Goal: Task Accomplishment & Management: Manage account settings

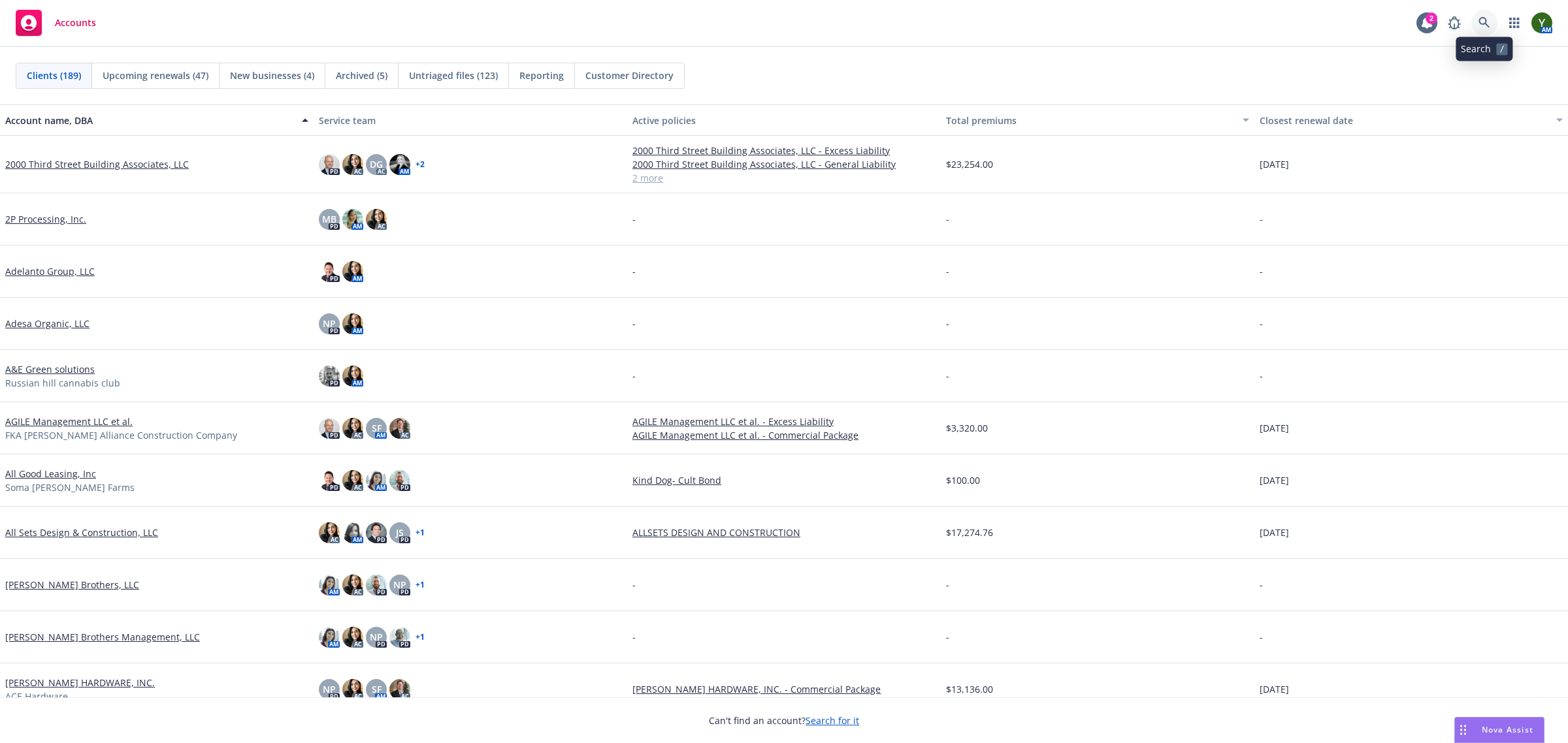
click at [1475, 23] on link at bounding box center [1484, 23] width 26 height 26
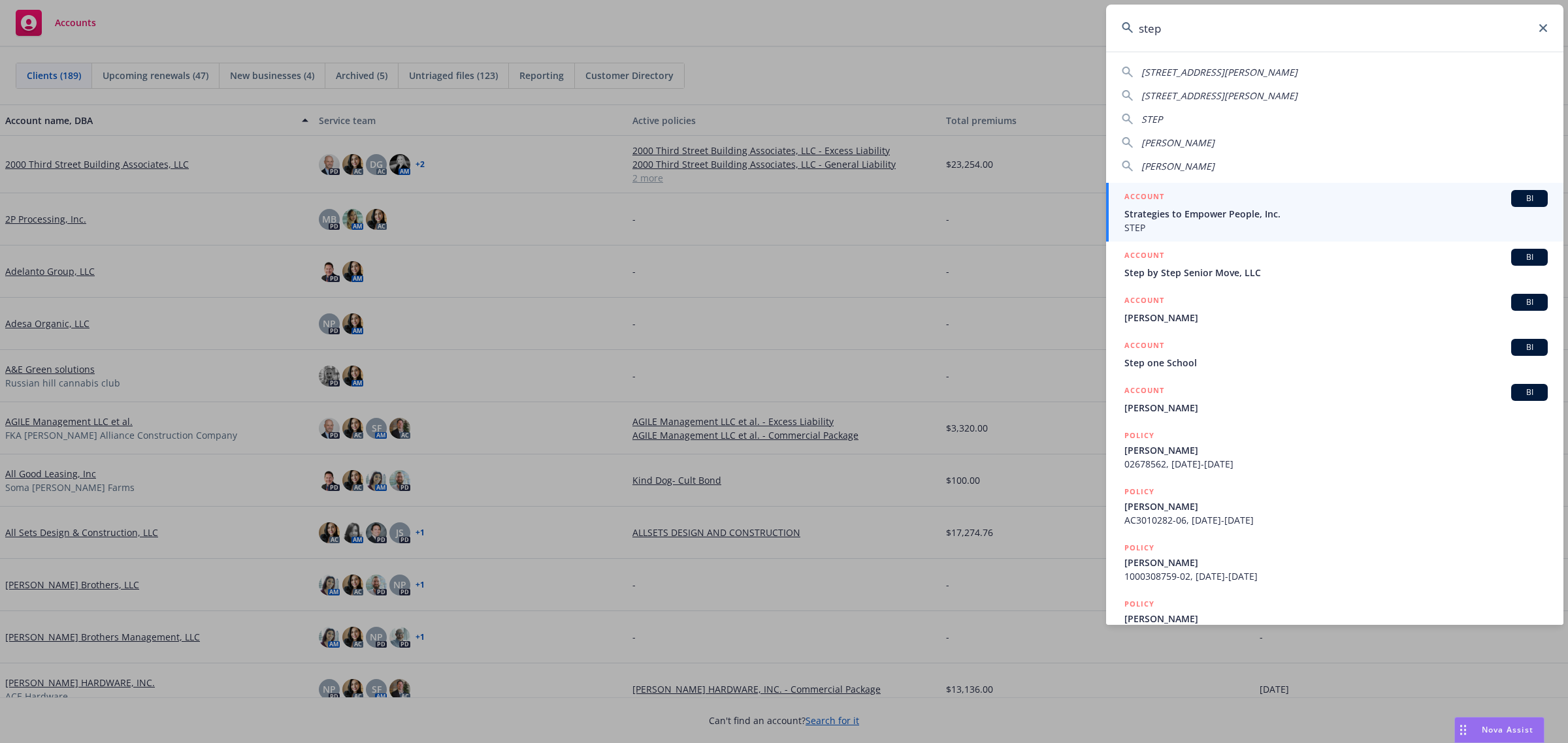
type input "step"
click at [1197, 214] on span "Strategies to Empower People, Inc." at bounding box center [1336, 213] width 424 height 13
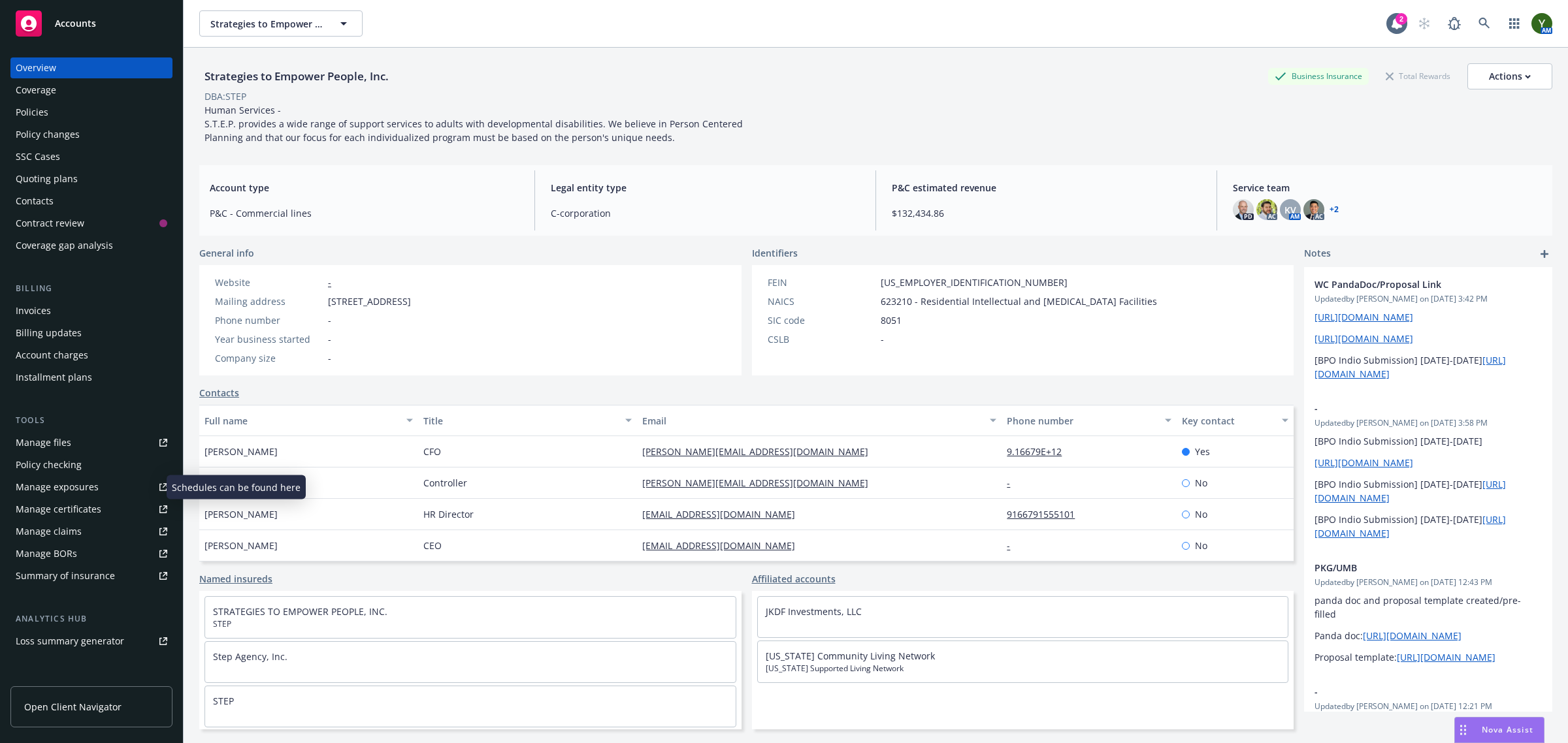
click at [80, 481] on div "Manage exposures" at bounding box center [57, 487] width 83 height 21
click at [1471, 16] on link at bounding box center [1484, 23] width 26 height 26
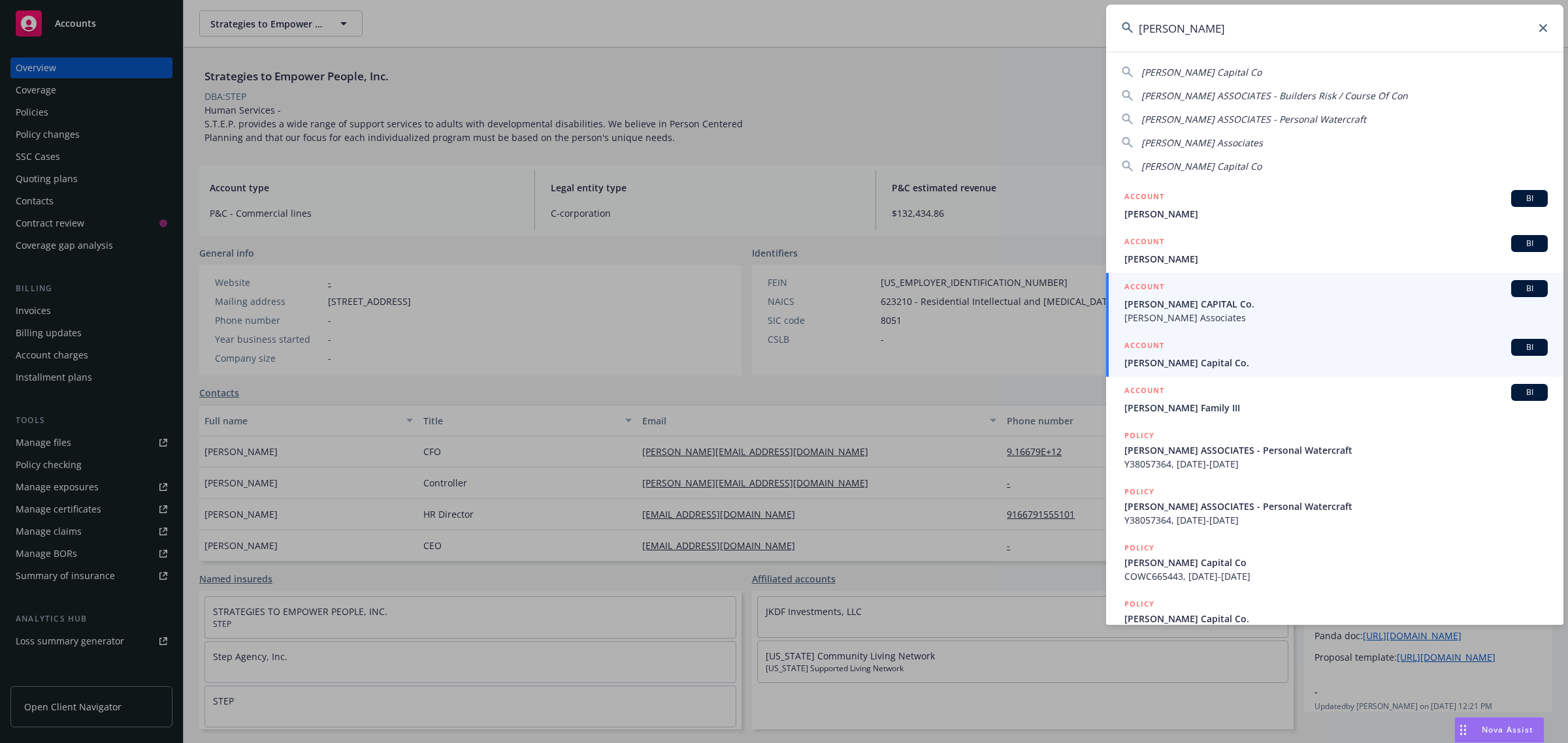
type input "cordano"
click at [1144, 338] on link "ACCOUNT BI Cordano Capital Co." at bounding box center [1335, 354] width 458 height 45
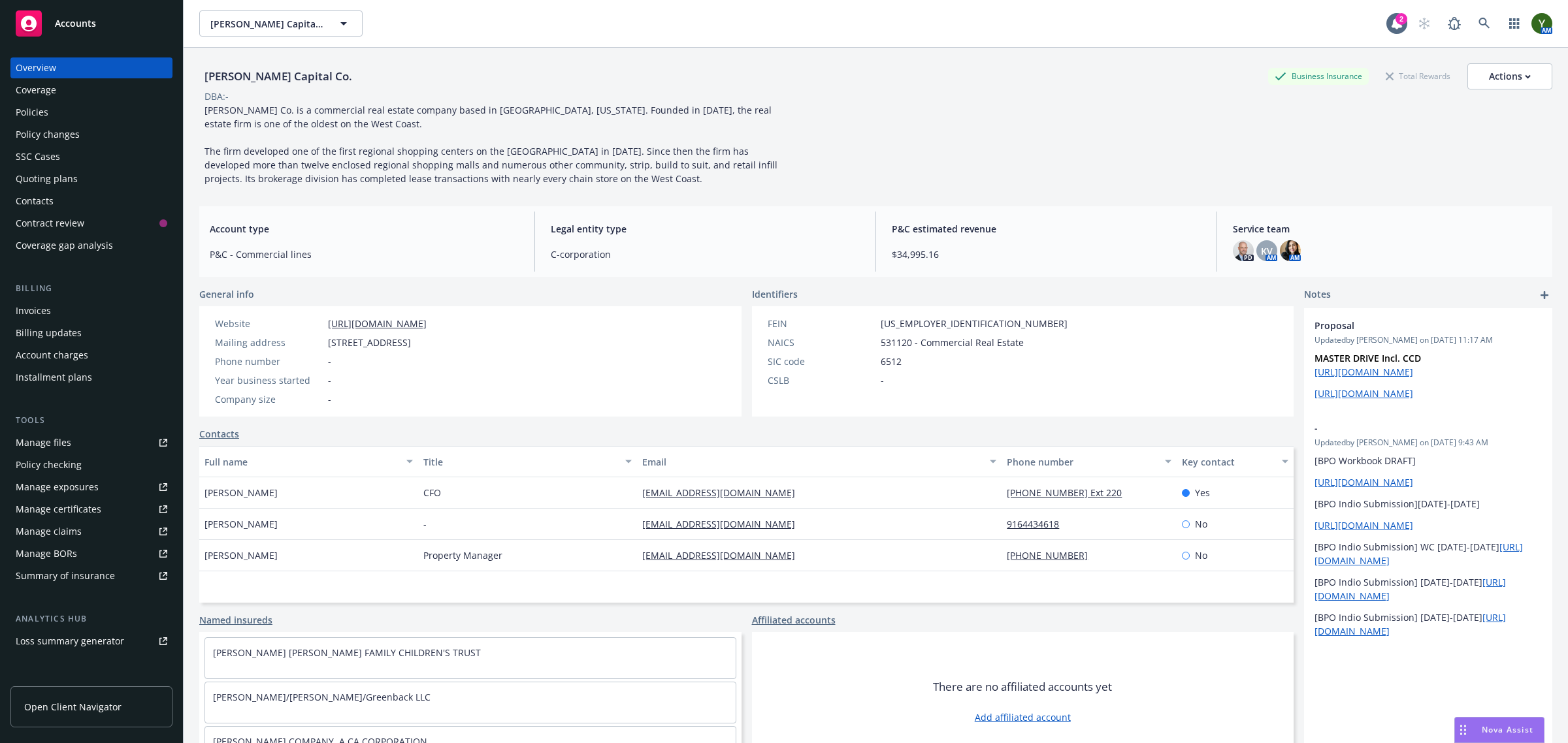
click at [33, 117] on div "Policies" at bounding box center [32, 112] width 33 height 21
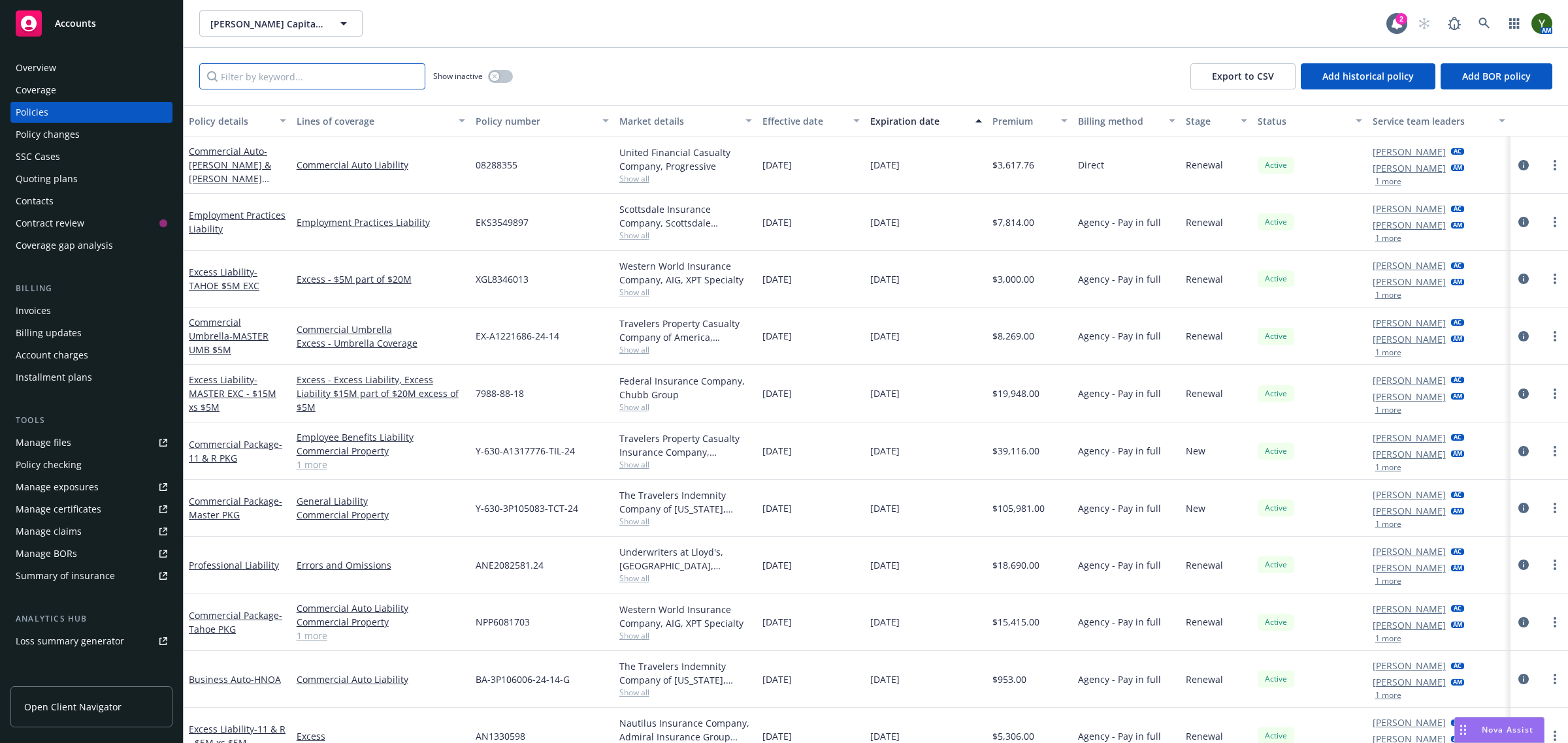
click at [371, 73] on input "Filter by keyword..." at bounding box center [313, 76] width 226 height 26
click at [349, 77] on input "Filter by keyword..." at bounding box center [313, 76] width 226 height 26
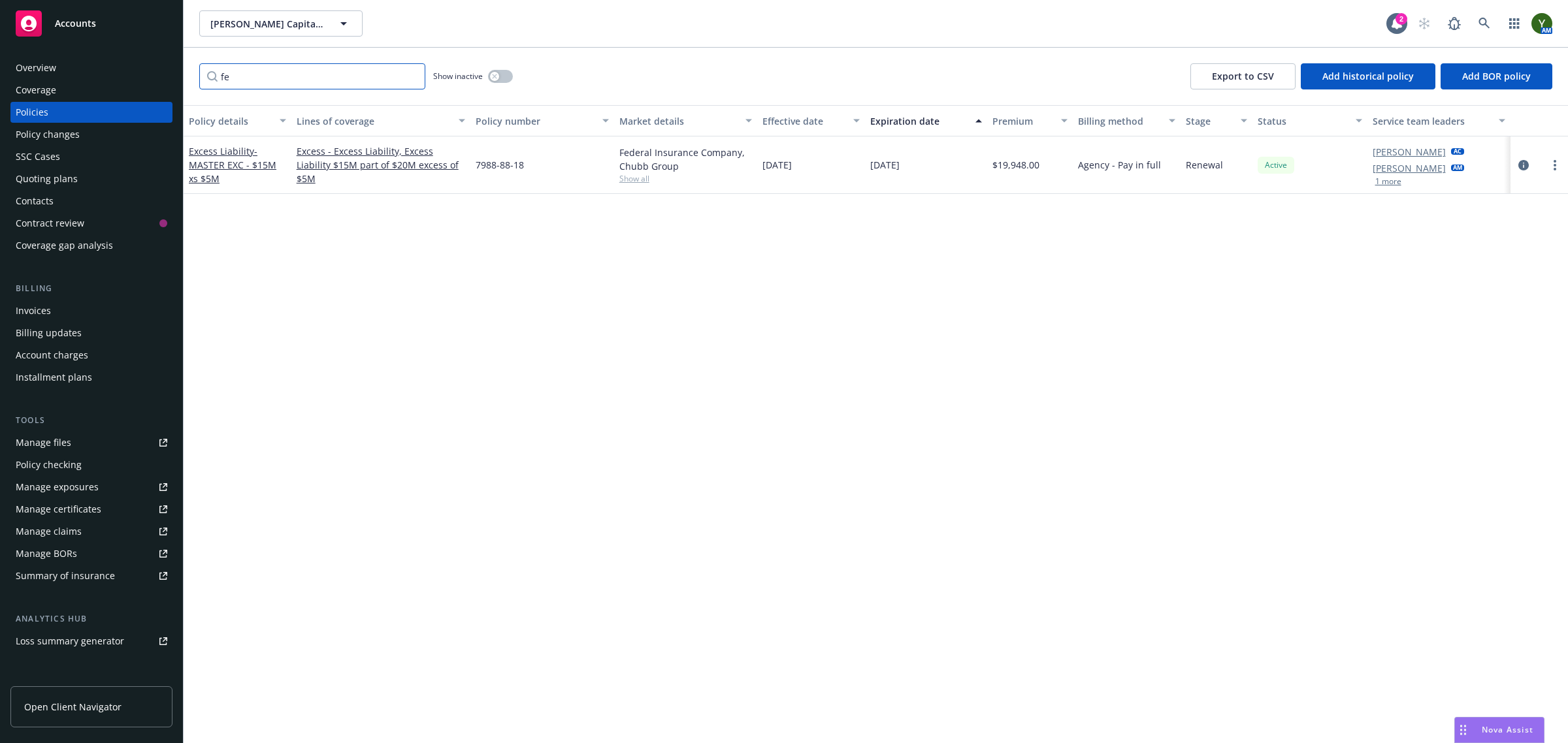
type input "f"
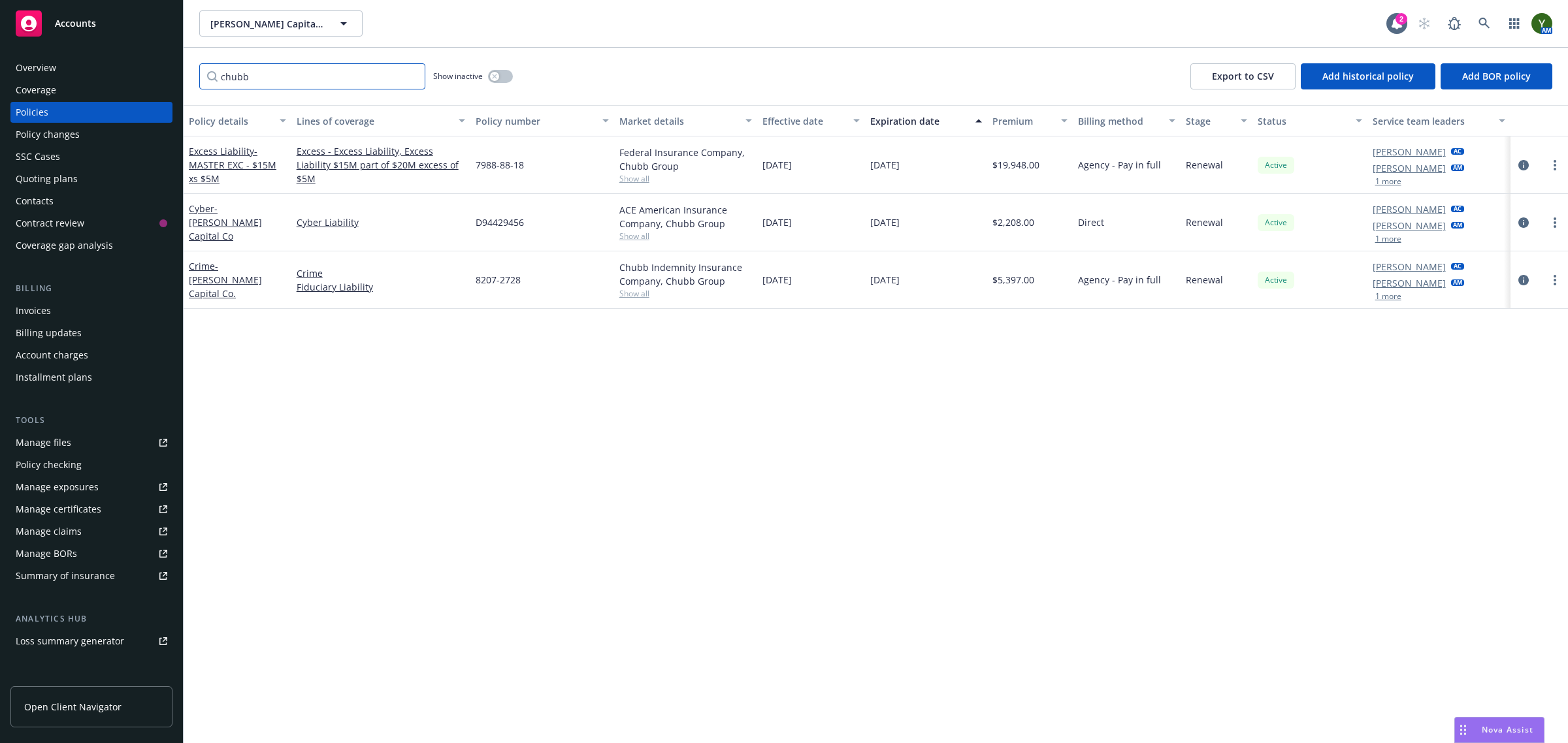
type input "chubb"
click at [1559, 273] on link "more" at bounding box center [1555, 280] width 16 height 16
click at [1504, 333] on link "Renew with incumbent" at bounding box center [1485, 332] width 153 height 26
select select "12"
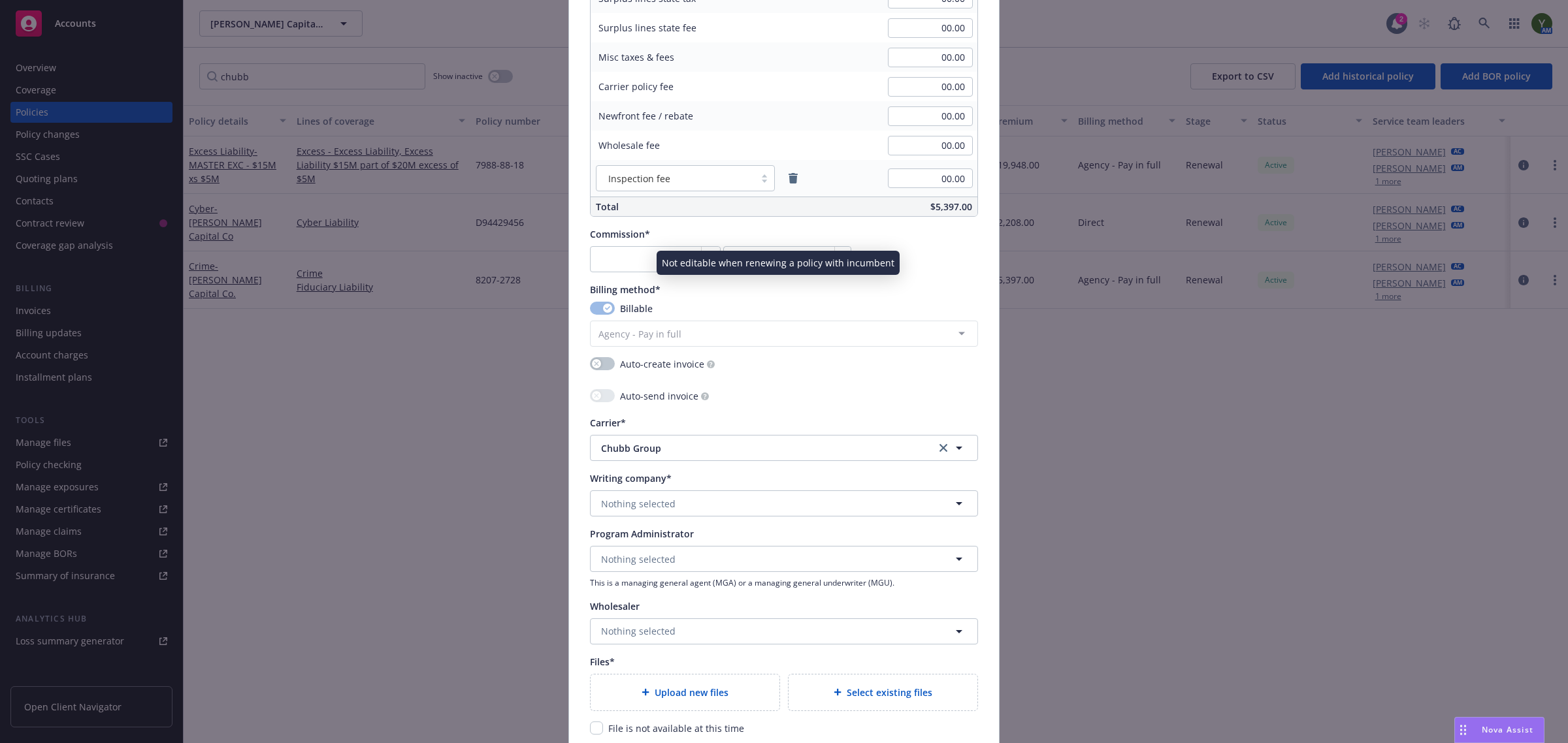
scroll to position [925, 0]
click at [677, 497] on button "Nothing selected" at bounding box center [784, 501] width 388 height 26
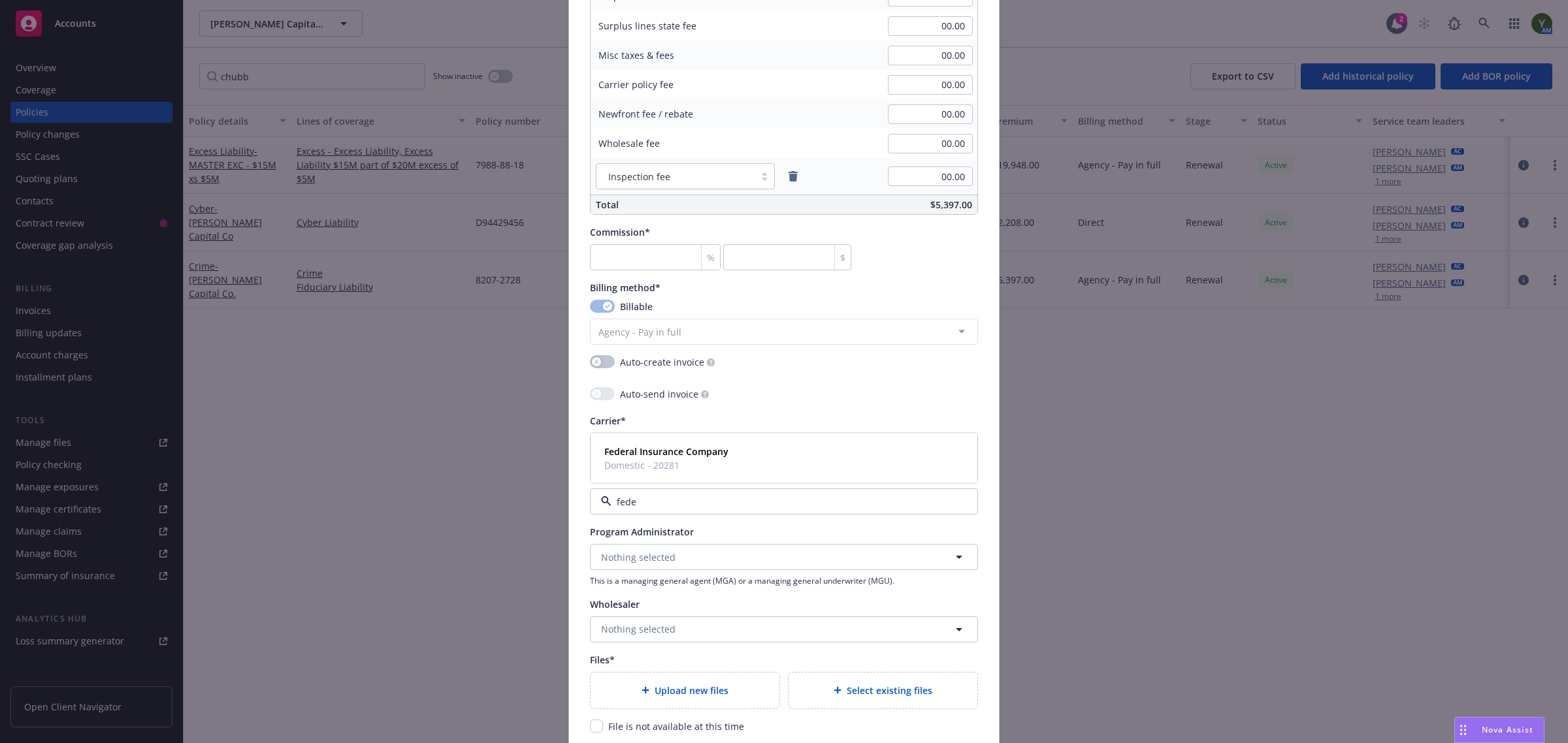
type input "feder"
click at [725, 450] on div "Federal Insurance Company Domestic - 20281" at bounding box center [784, 458] width 370 height 33
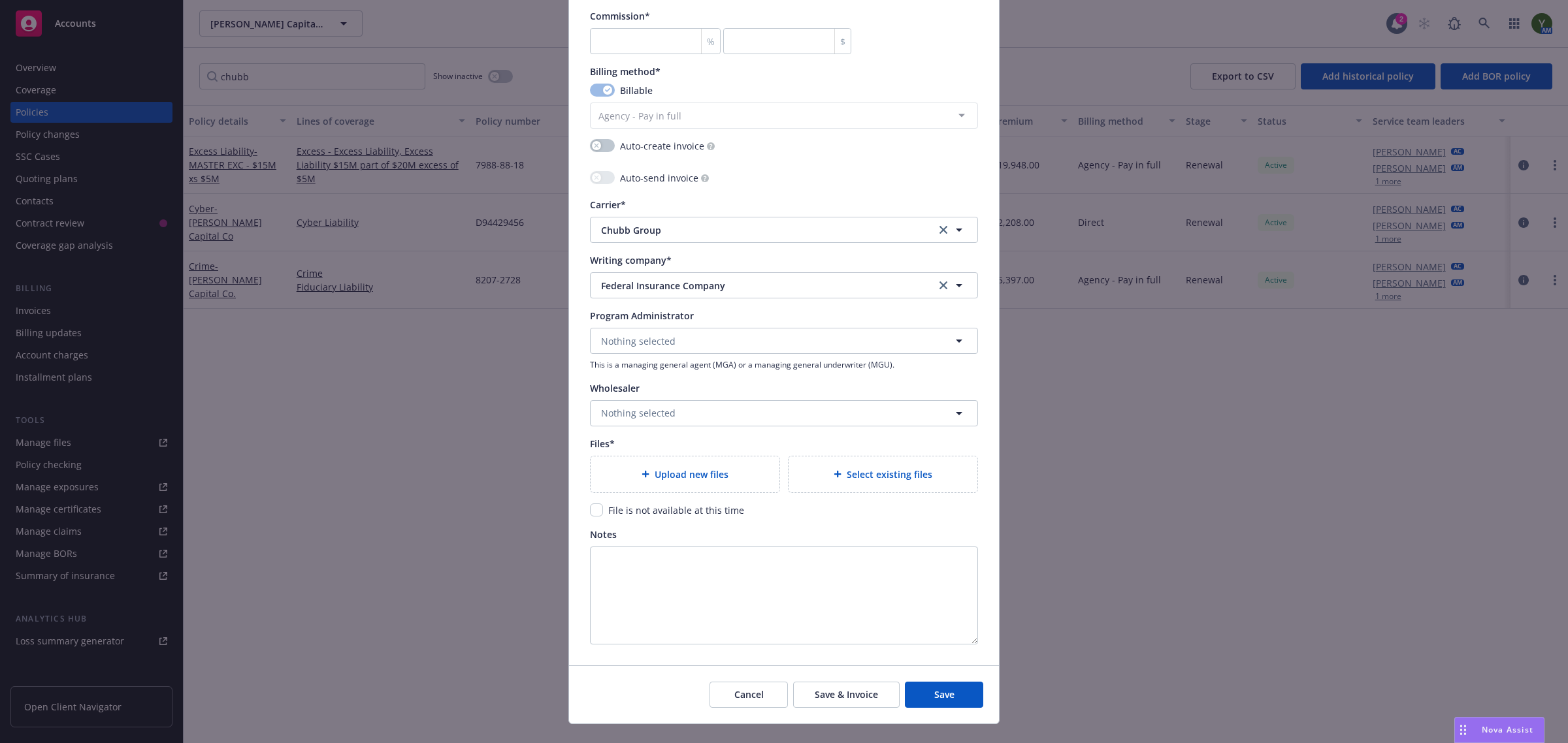
scroll to position [1142, 0]
click at [658, 476] on span "Upload new files" at bounding box center [692, 472] width 74 height 13
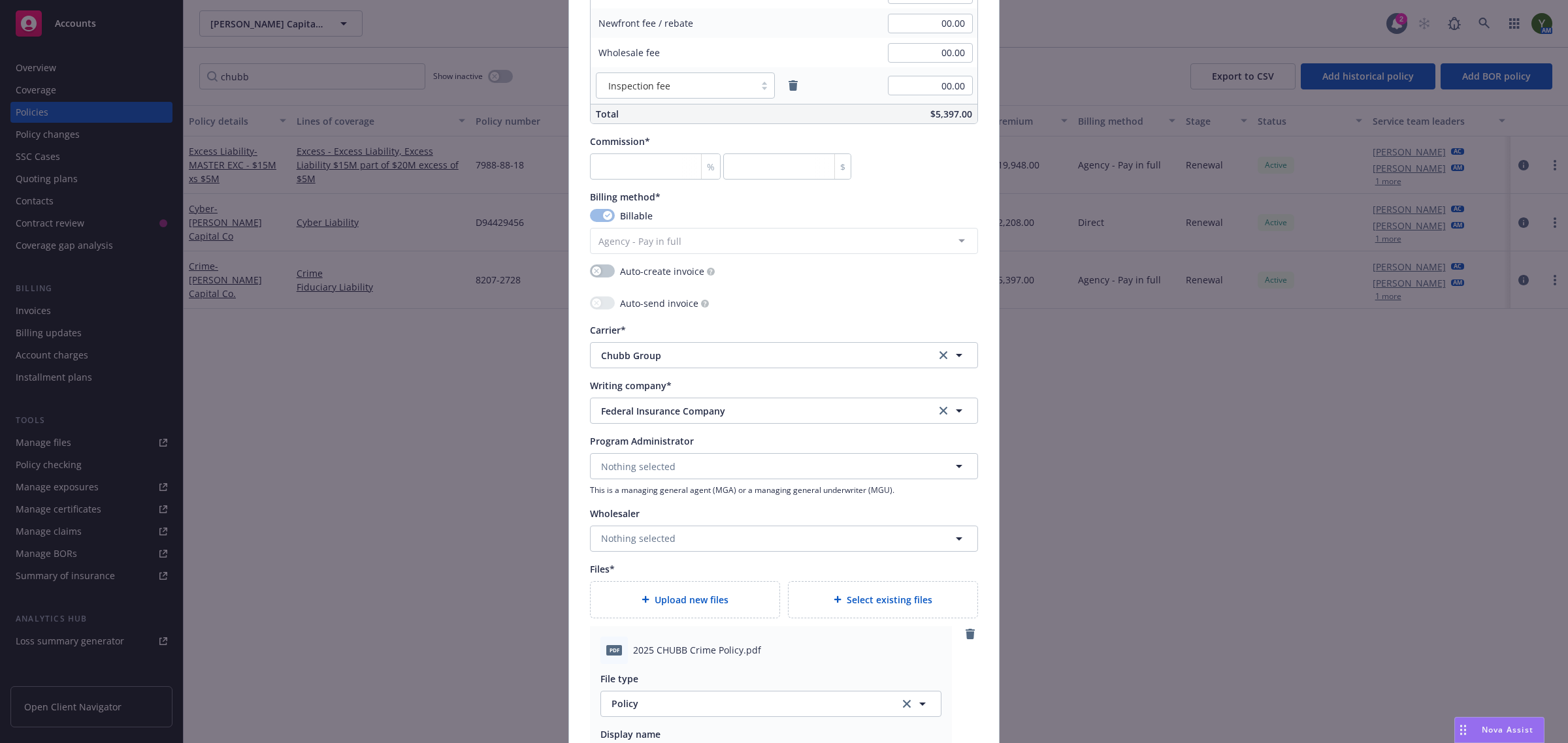
scroll to position [1014, 0]
click at [666, 175] on input "number" at bounding box center [655, 168] width 131 height 26
type input "0"
type textarea "x"
type input "1"
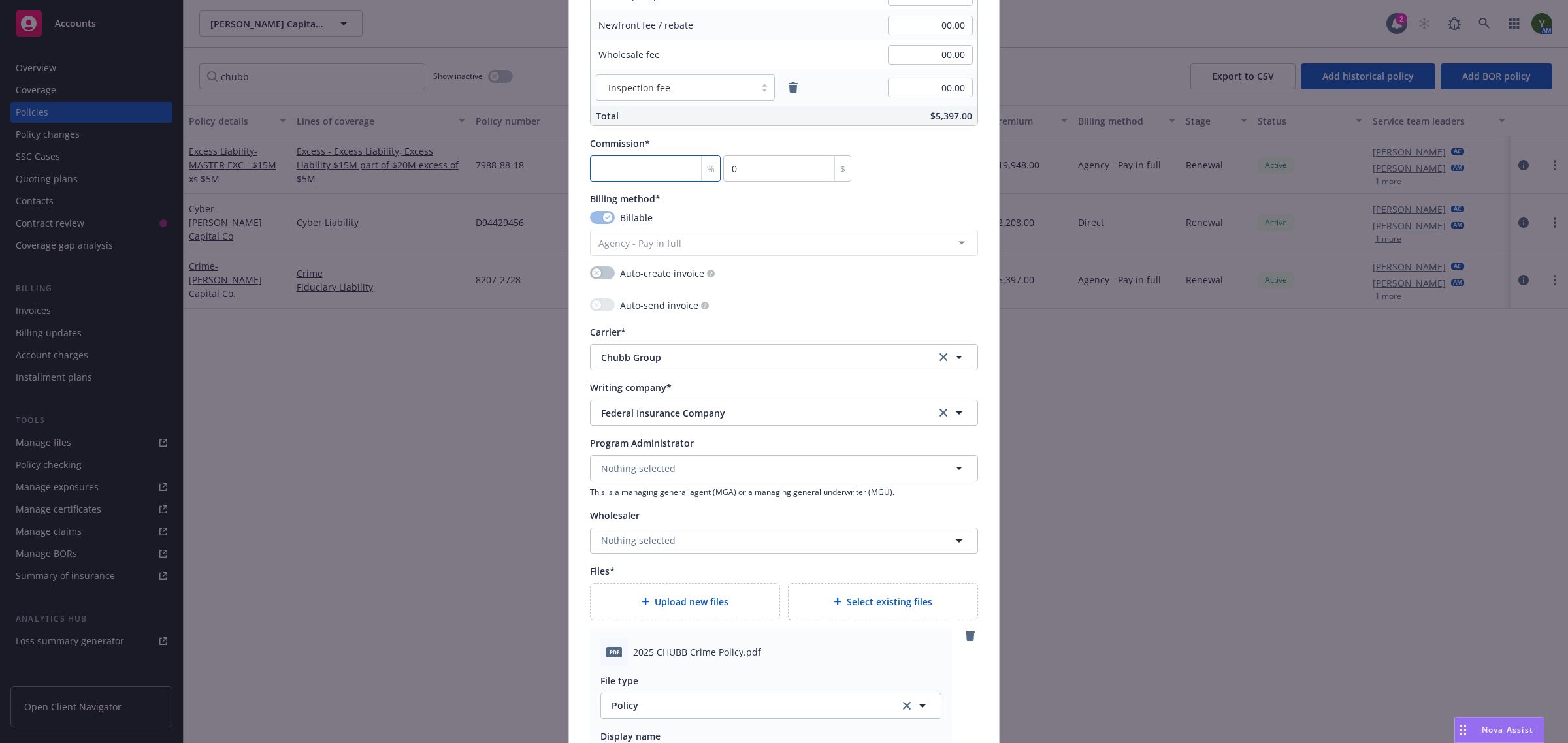
type input "53.97"
type textarea "x"
type input "15"
type input "809.55"
type textarea "x"
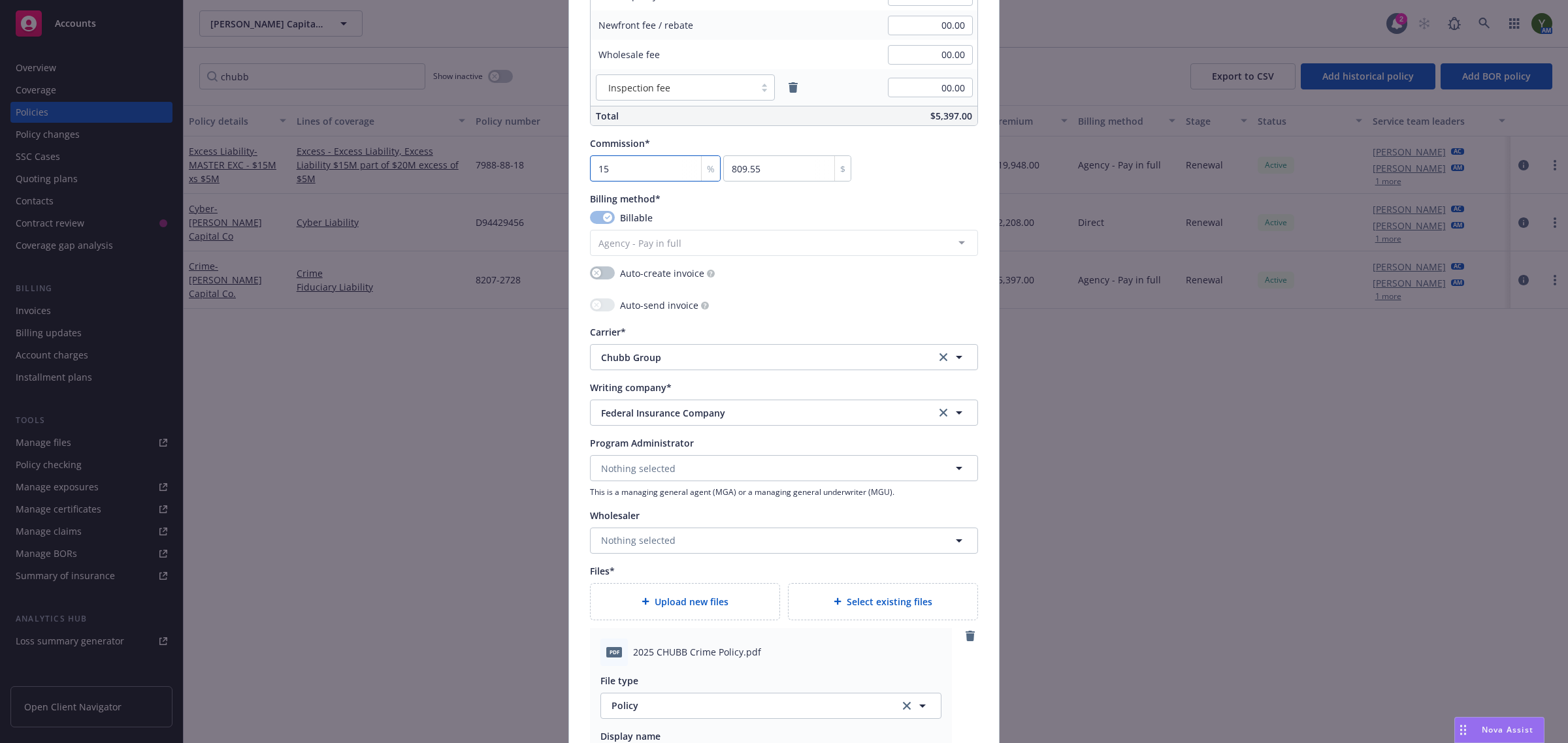
type input "15"
click at [936, 177] on div "Commission* 15 % 809.55 $" at bounding box center [784, 159] width 388 height 45
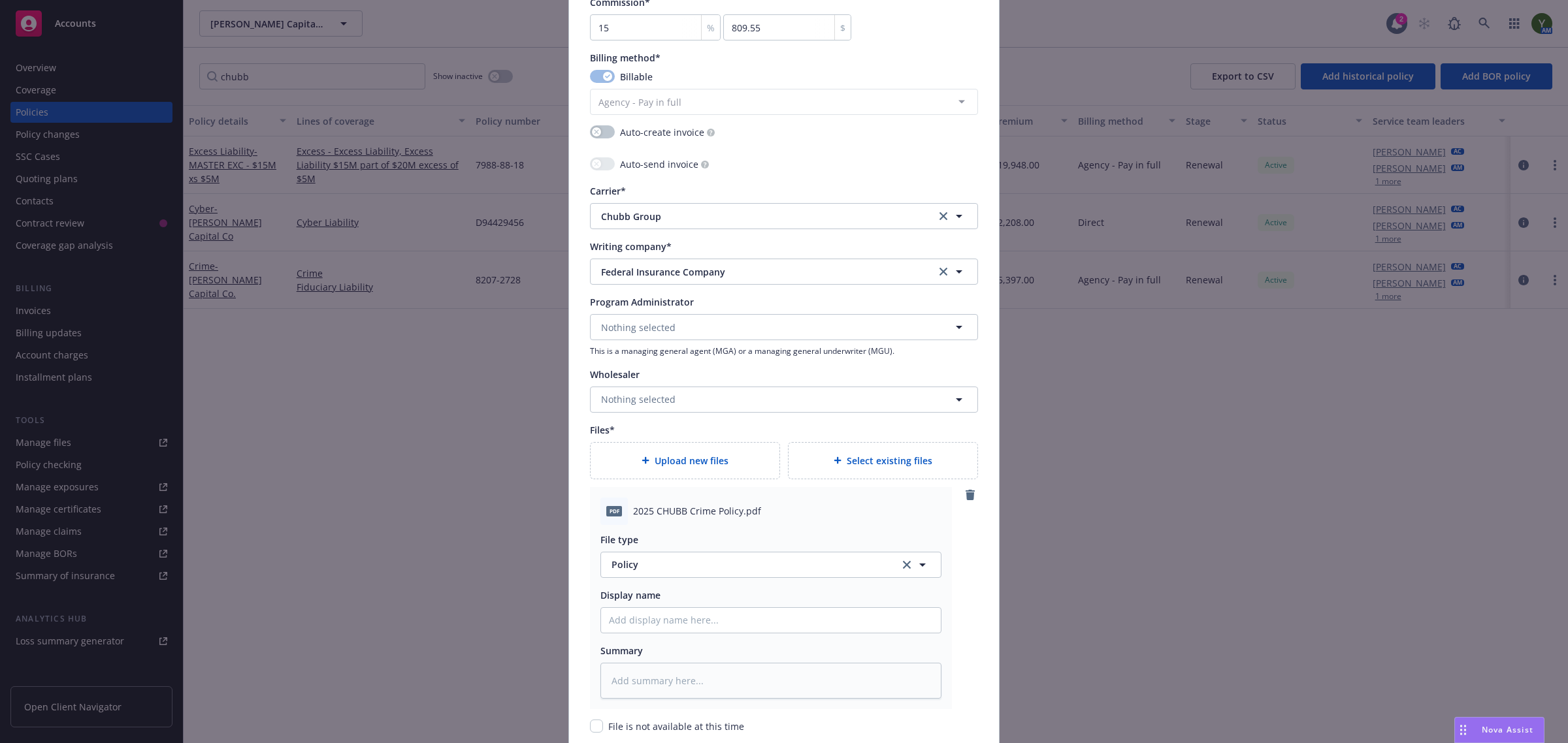
scroll to position [1395, 0]
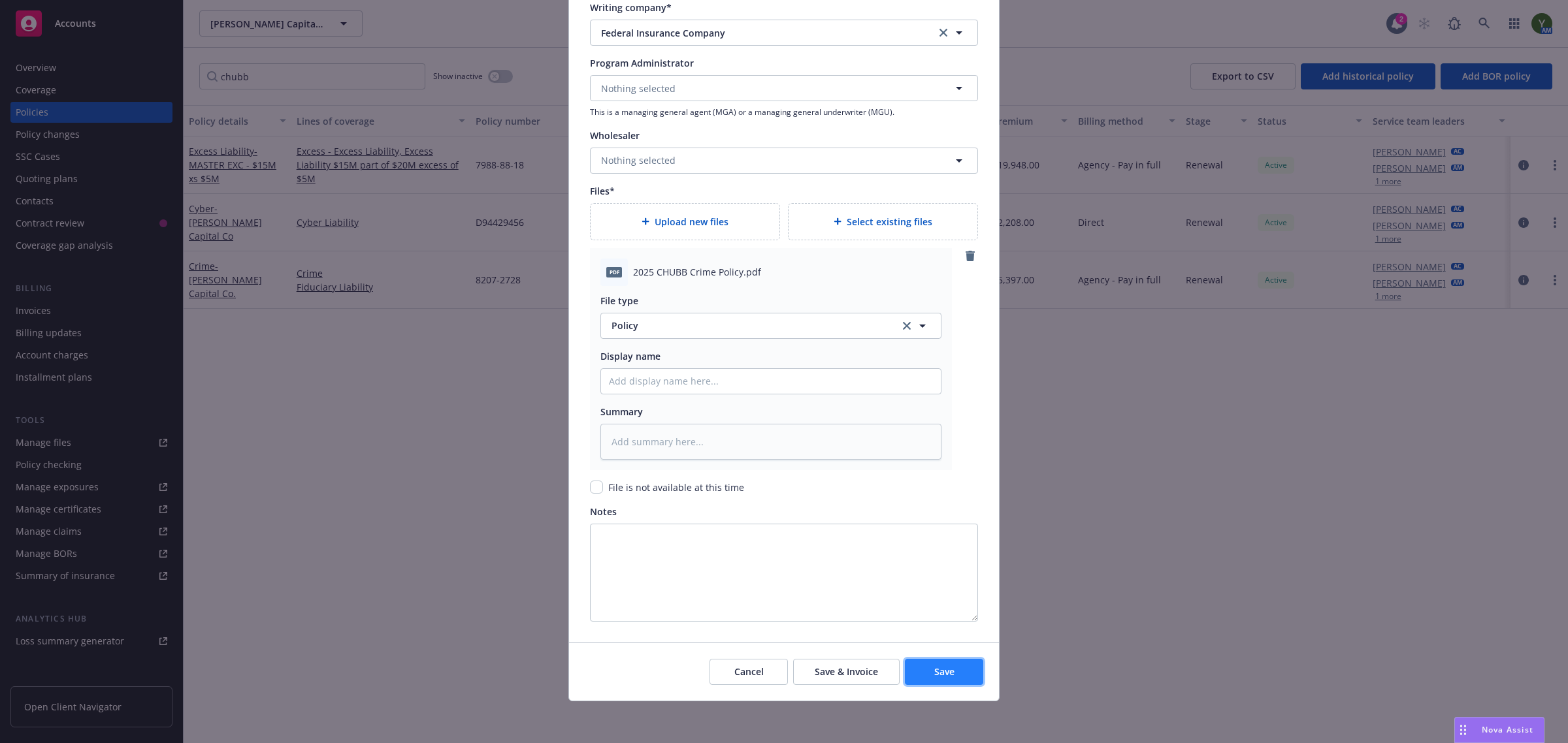
click at [912, 669] on button "Save" at bounding box center [943, 672] width 79 height 26
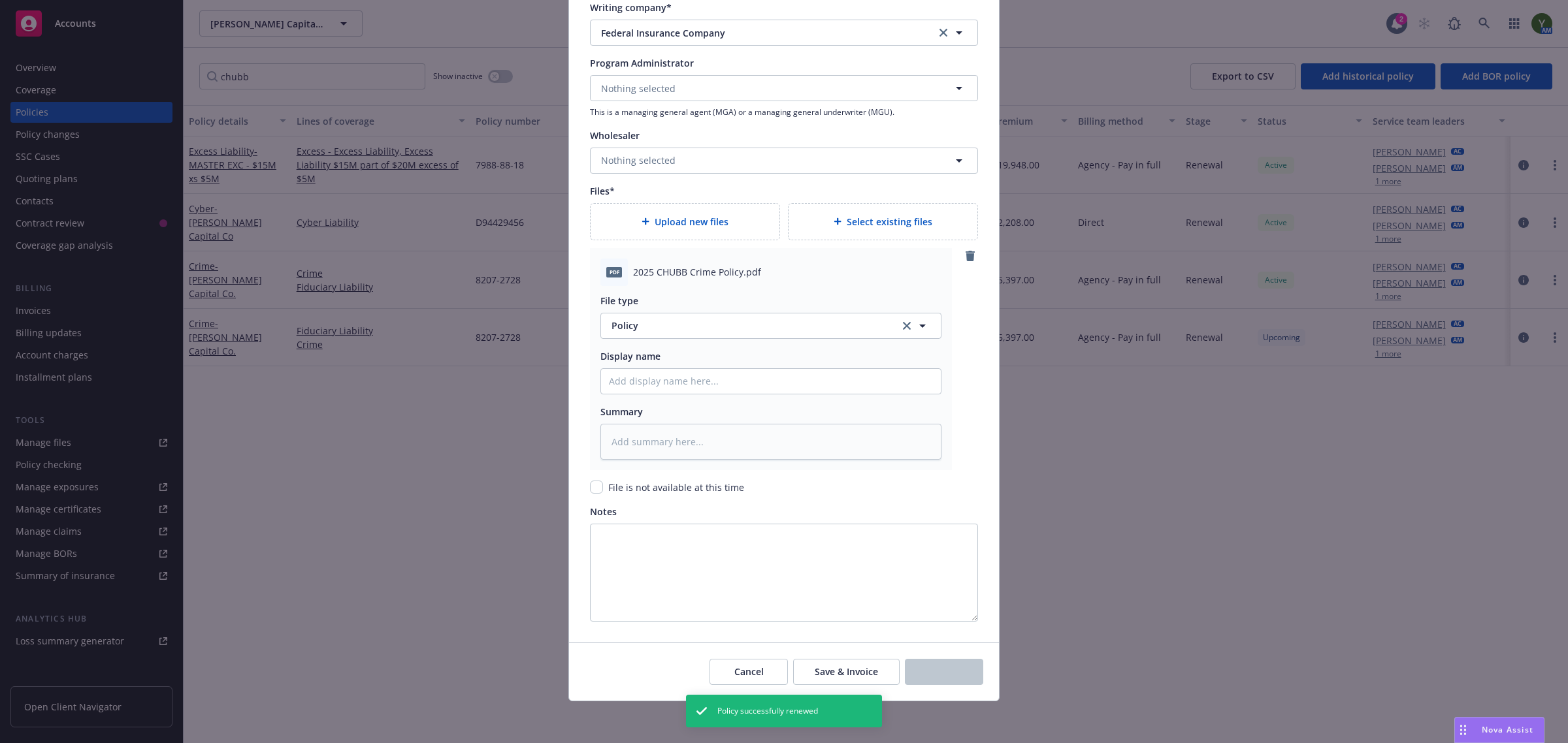
type textarea "x"
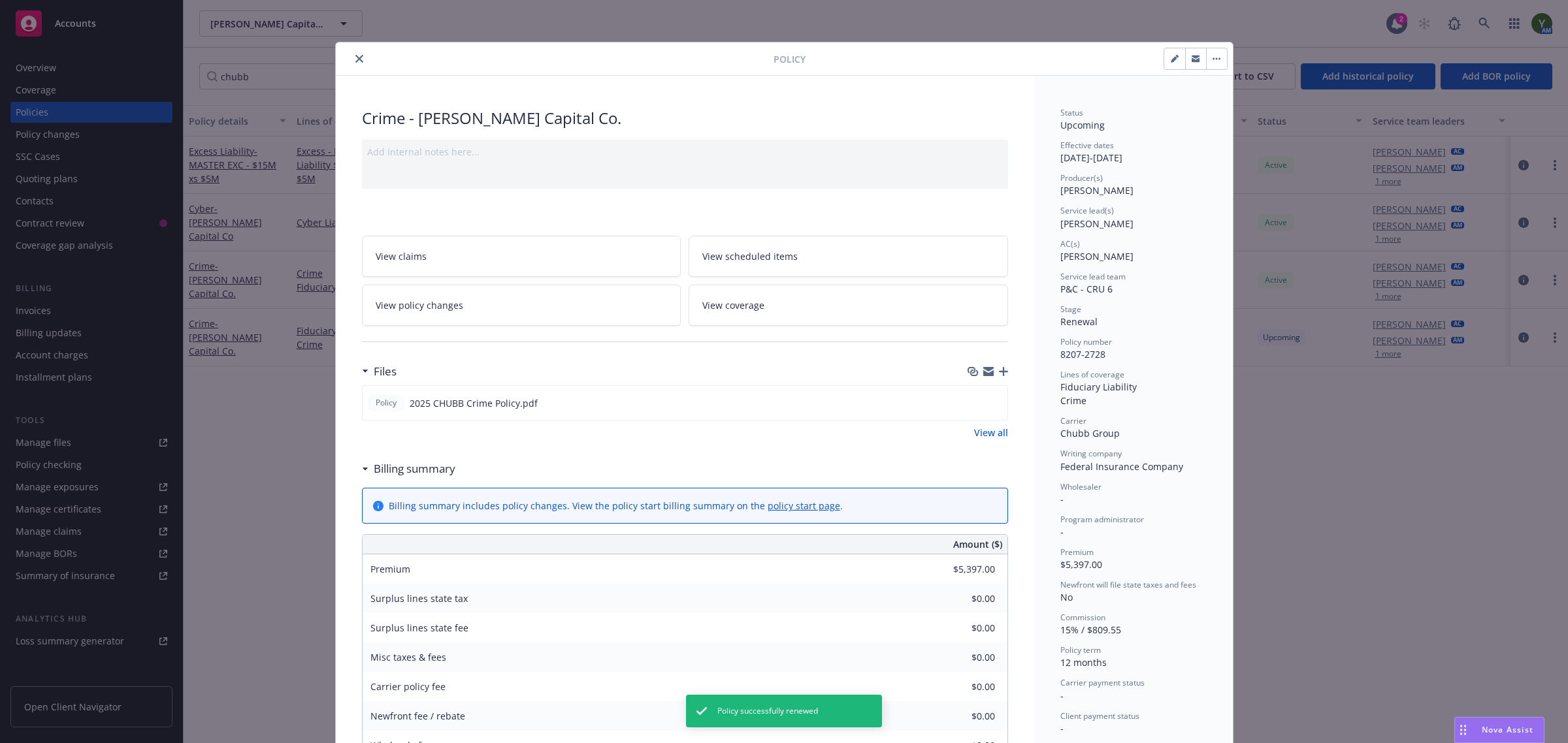
click at [354, 53] on button "close" at bounding box center [359, 59] width 16 height 16
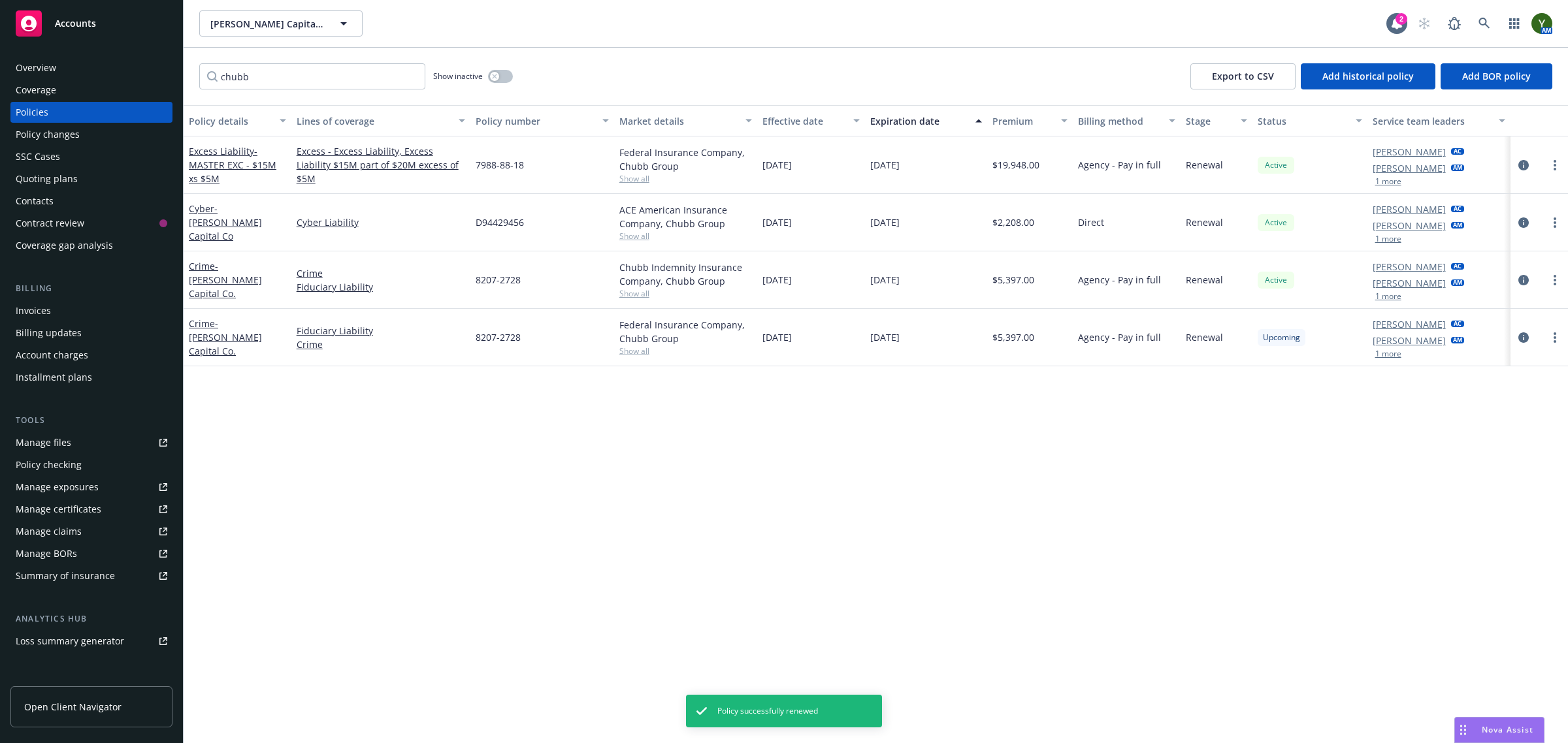
click at [61, 177] on div "Quoting plans" at bounding box center [47, 179] width 62 height 21
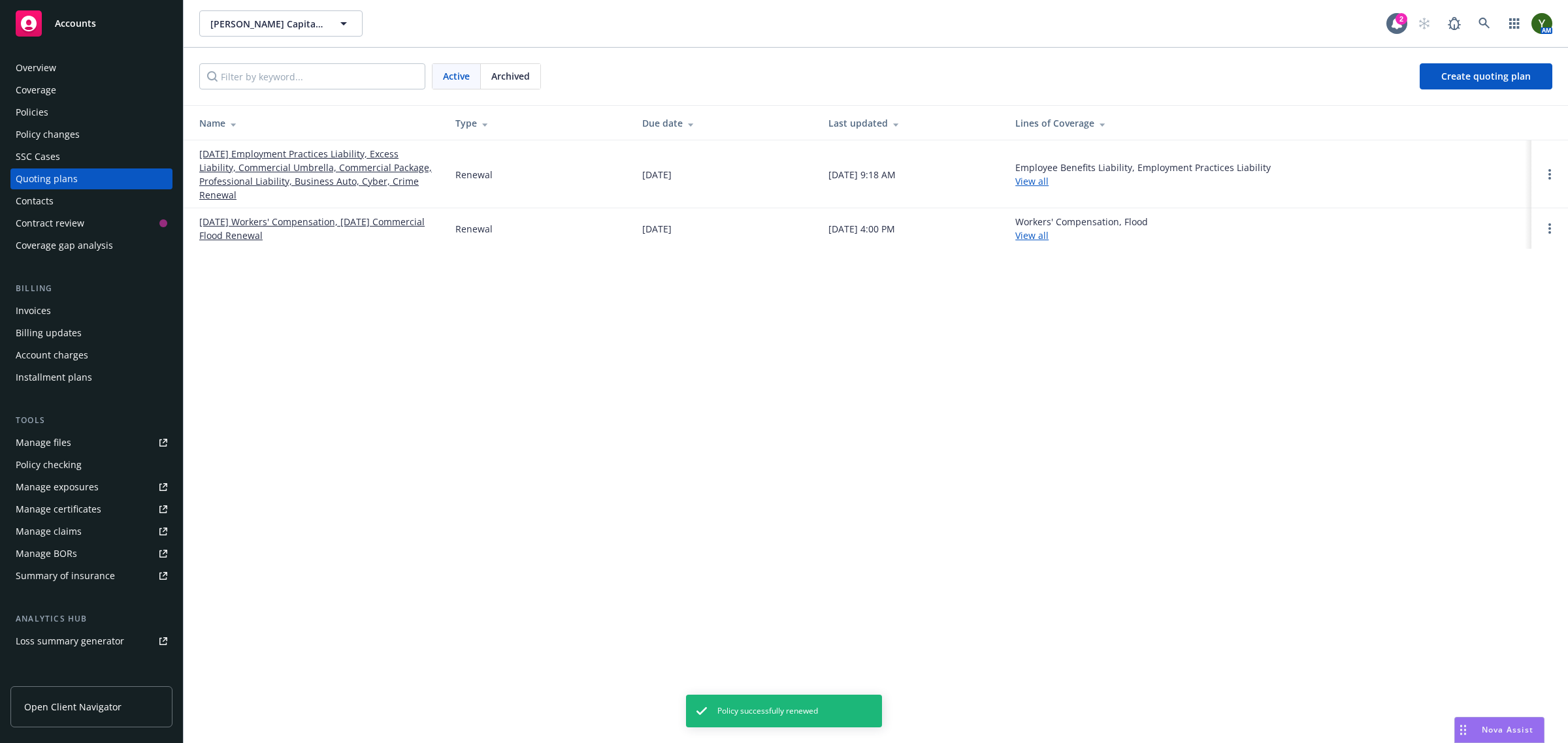
click at [281, 158] on link "11/15/25 Employment Practices Liability, Excess Liability, Commercial Umbrella,…" at bounding box center [317, 175] width 236 height 55
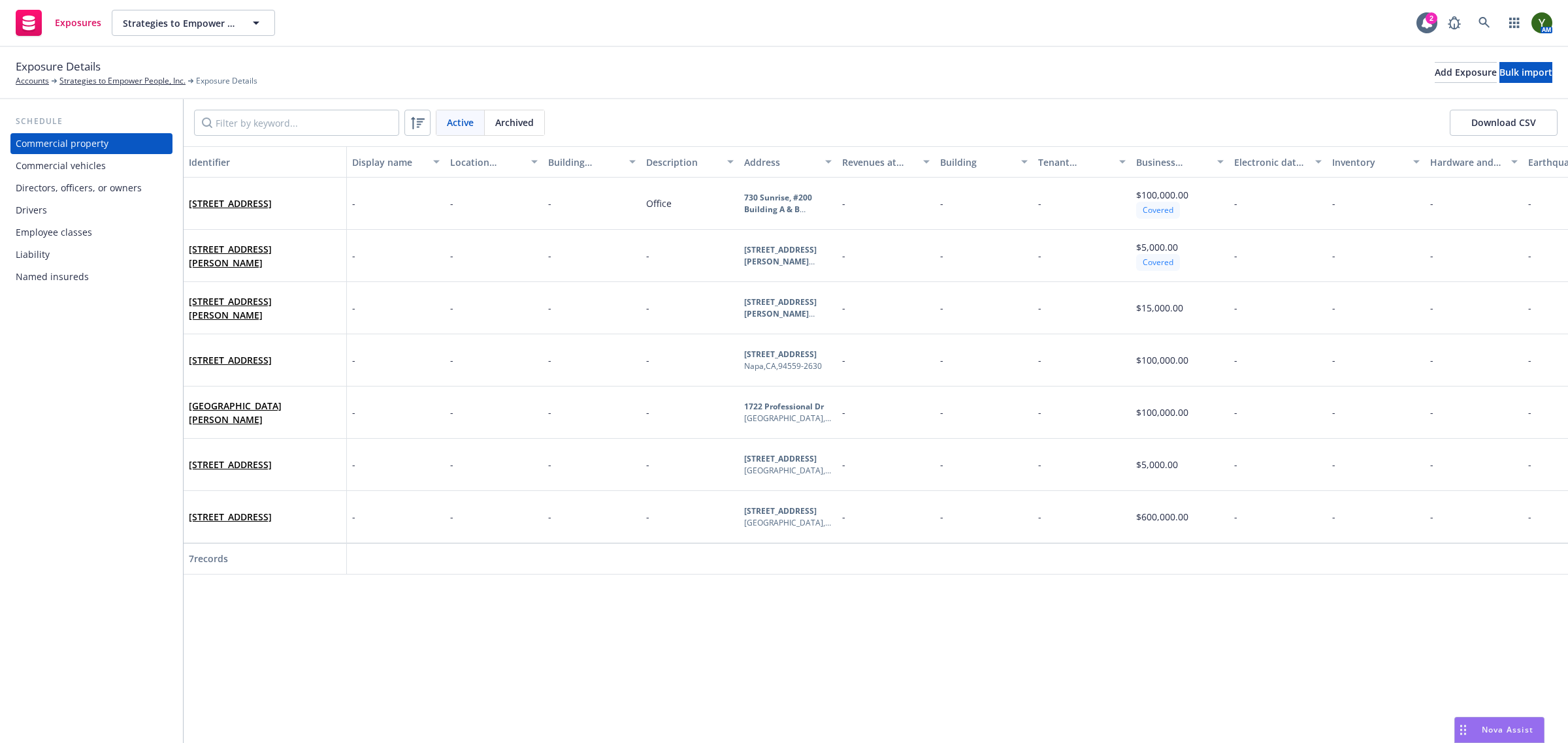
click at [57, 218] on div "Drivers" at bounding box center [91, 211] width 151 height 21
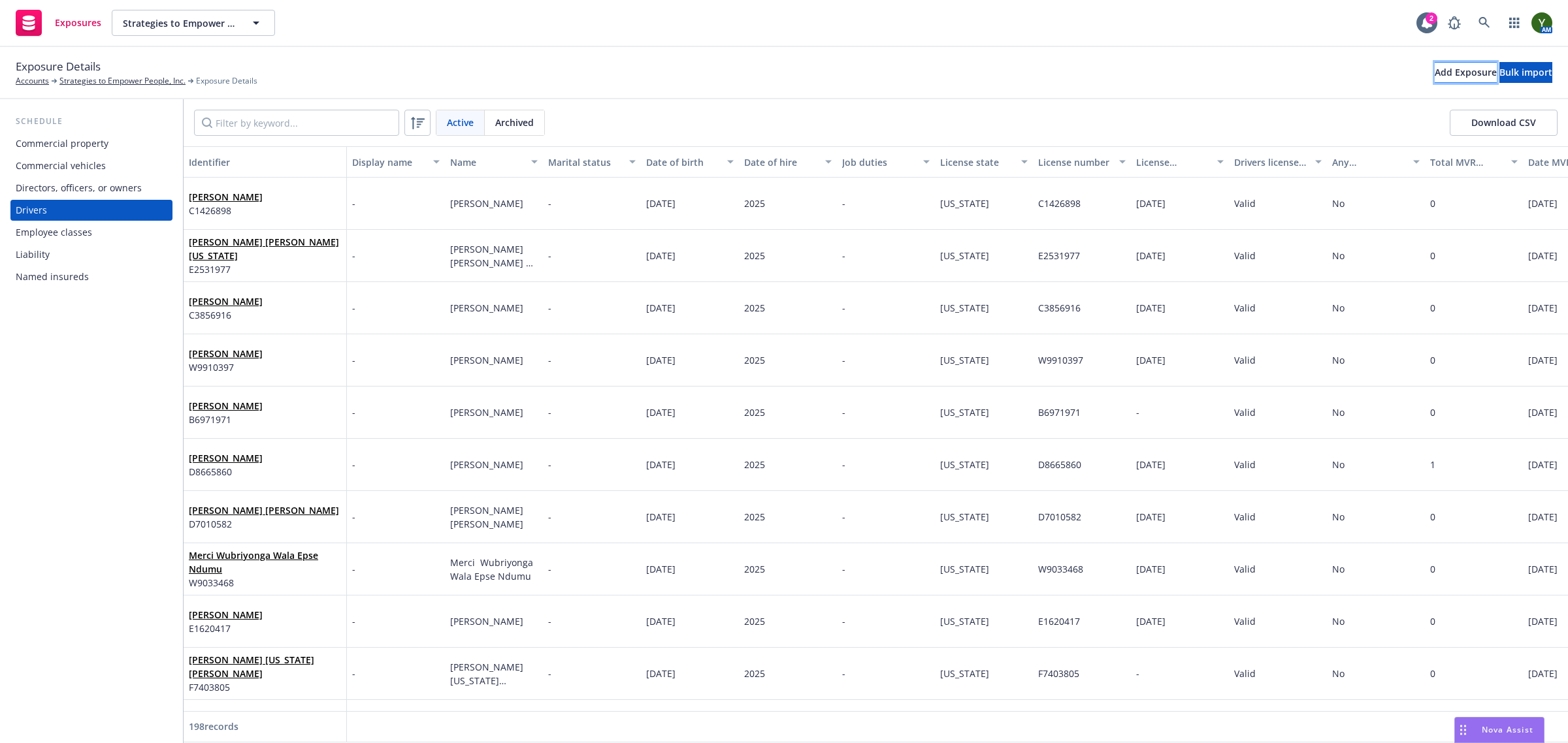
click at [1434, 73] on div "Add Exposure" at bounding box center [1465, 73] width 62 height 20
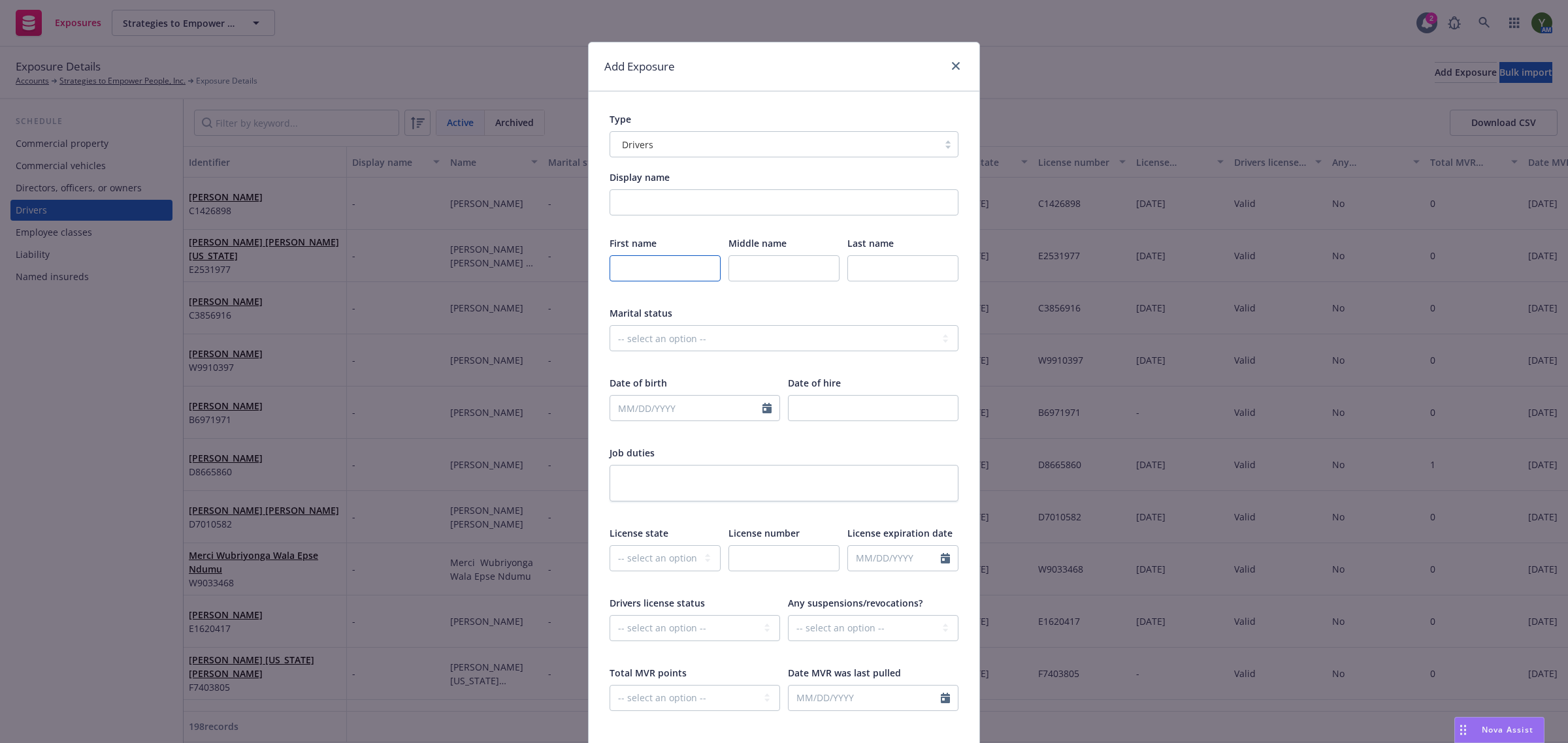
click at [656, 269] on input "text" at bounding box center [665, 268] width 111 height 26
type input "Reda"
type input "Abraha Gezae"
select select "9"
click at [673, 409] on input "text" at bounding box center [686, 408] width 152 height 25
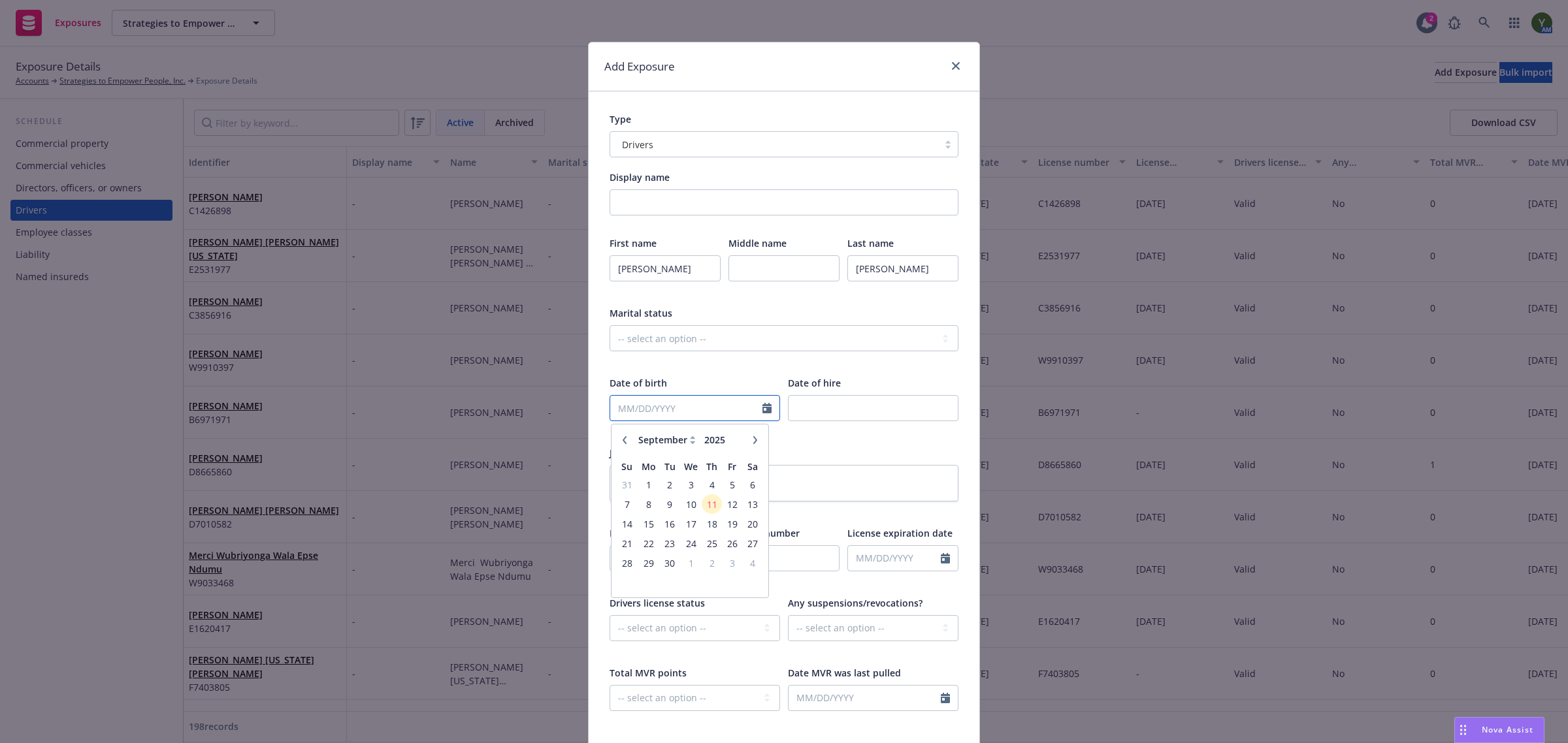
click at [634, 403] on input "text" at bounding box center [686, 408] width 152 height 25
paste input "02/19/1979"
type input "02/19/1979"
click at [842, 402] on input "number" at bounding box center [873, 408] width 170 height 26
type input "2025"
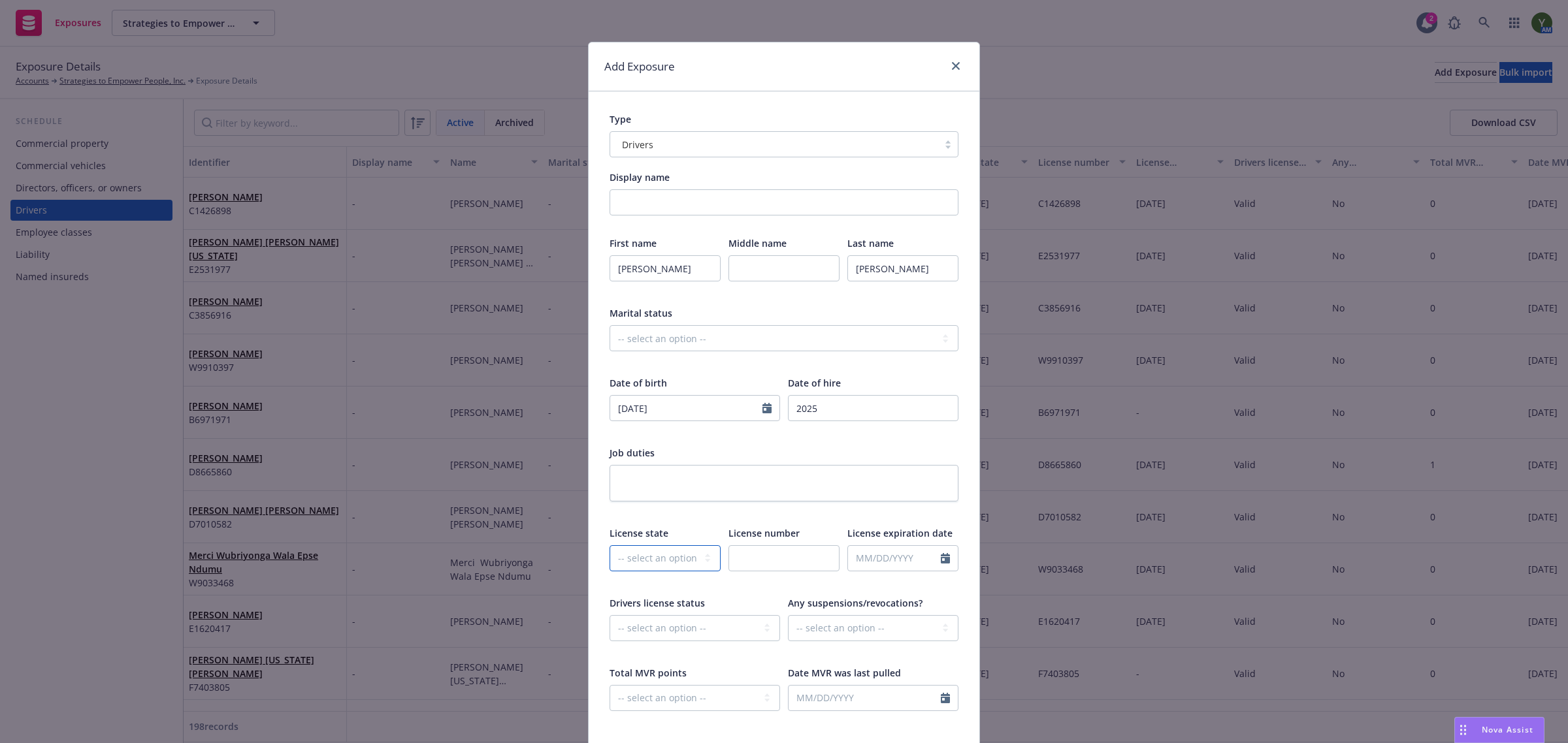
click at [674, 556] on select "-- select an option -- Alaska Alabama Arkansas American Samoa Arizona Californi…" at bounding box center [665, 558] width 111 height 26
select select "CA"
click at [610, 545] on select "-- select an option -- Alaska Alabama Arkansas American Samoa Arizona Californi…" at bounding box center [665, 558] width 111 height 26
click at [791, 563] on input "text" at bounding box center [784, 558] width 111 height 26
paste input "D1304629"
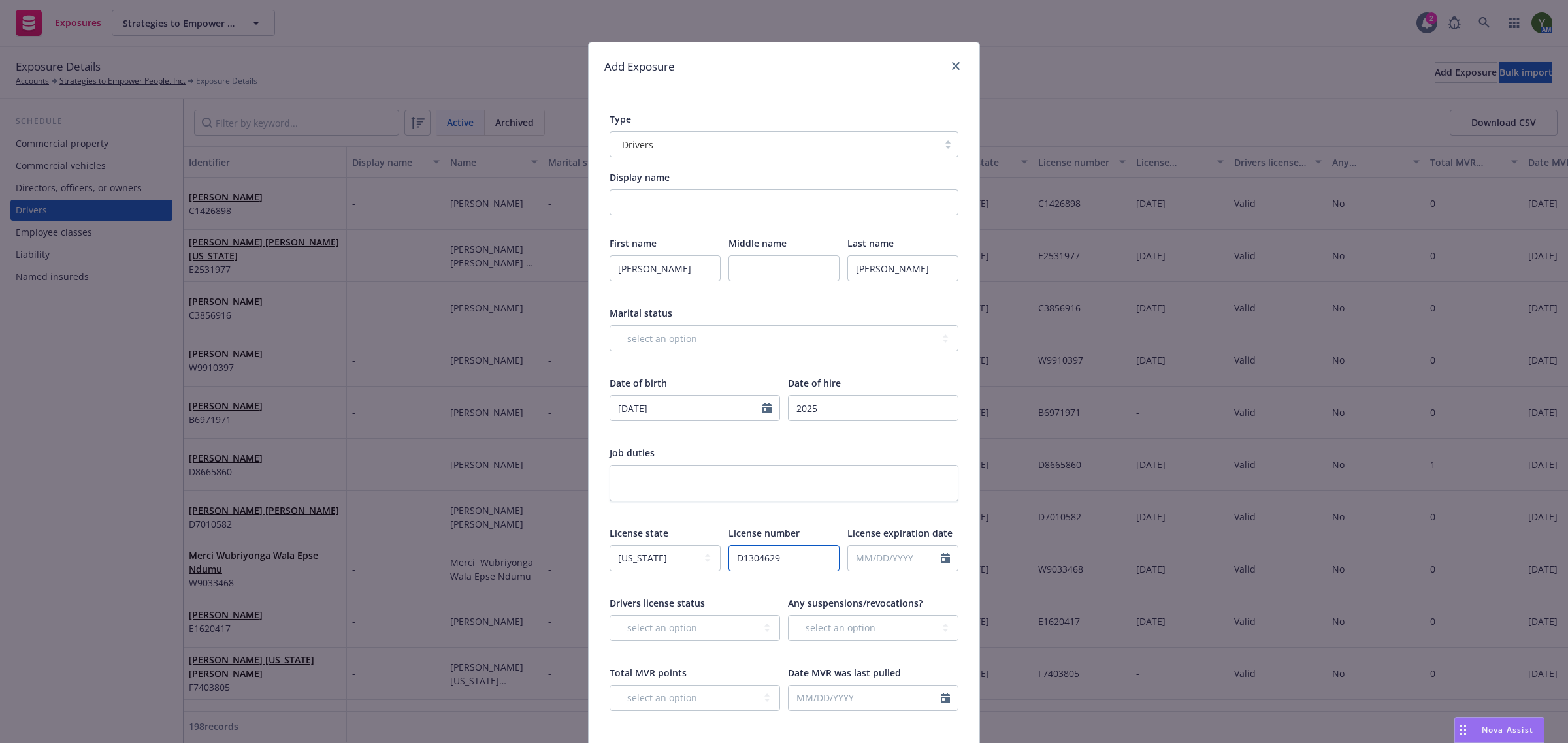
type input "D1304629"
click at [861, 556] on input "text" at bounding box center [894, 558] width 93 height 25
select select "9"
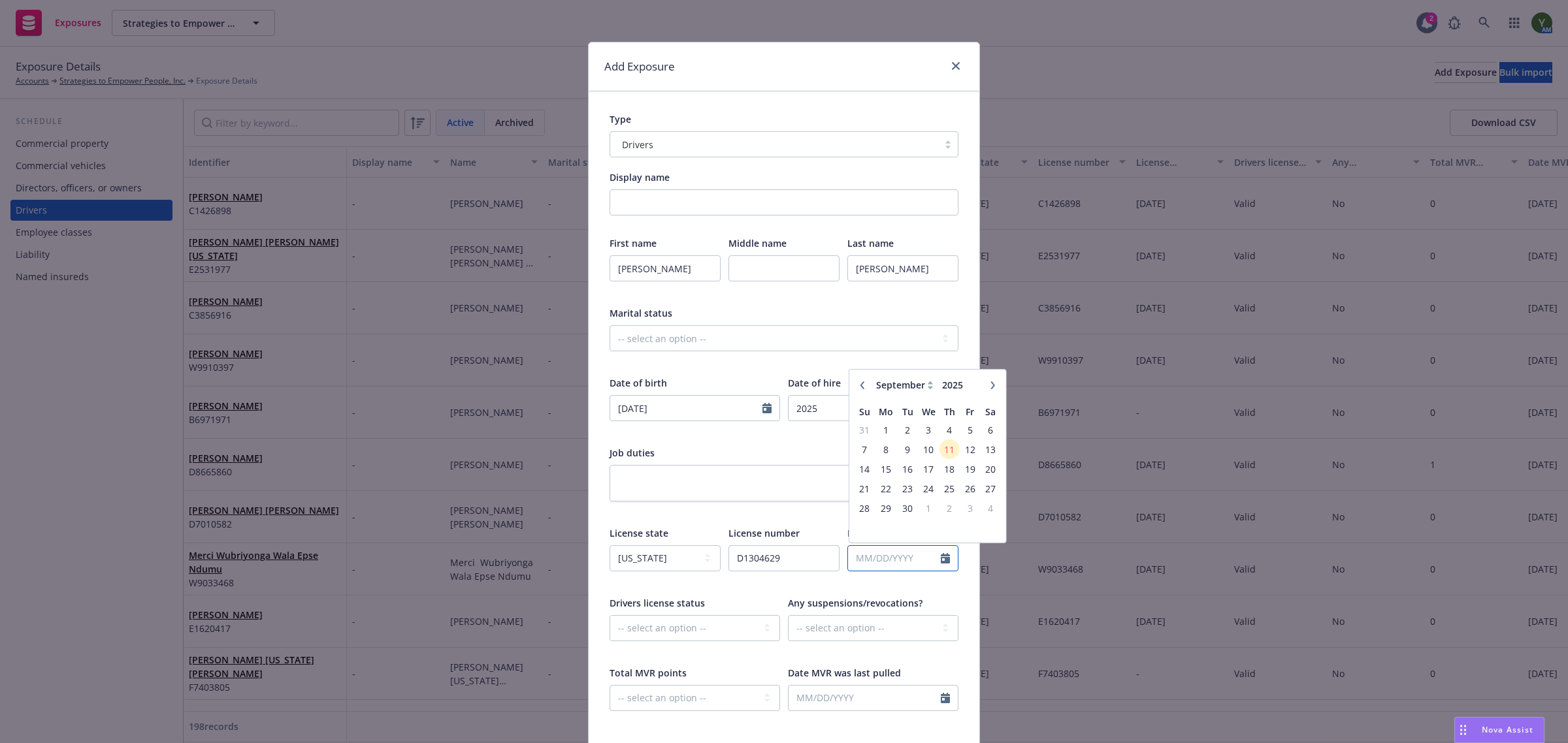
paste input "02/19/2030"
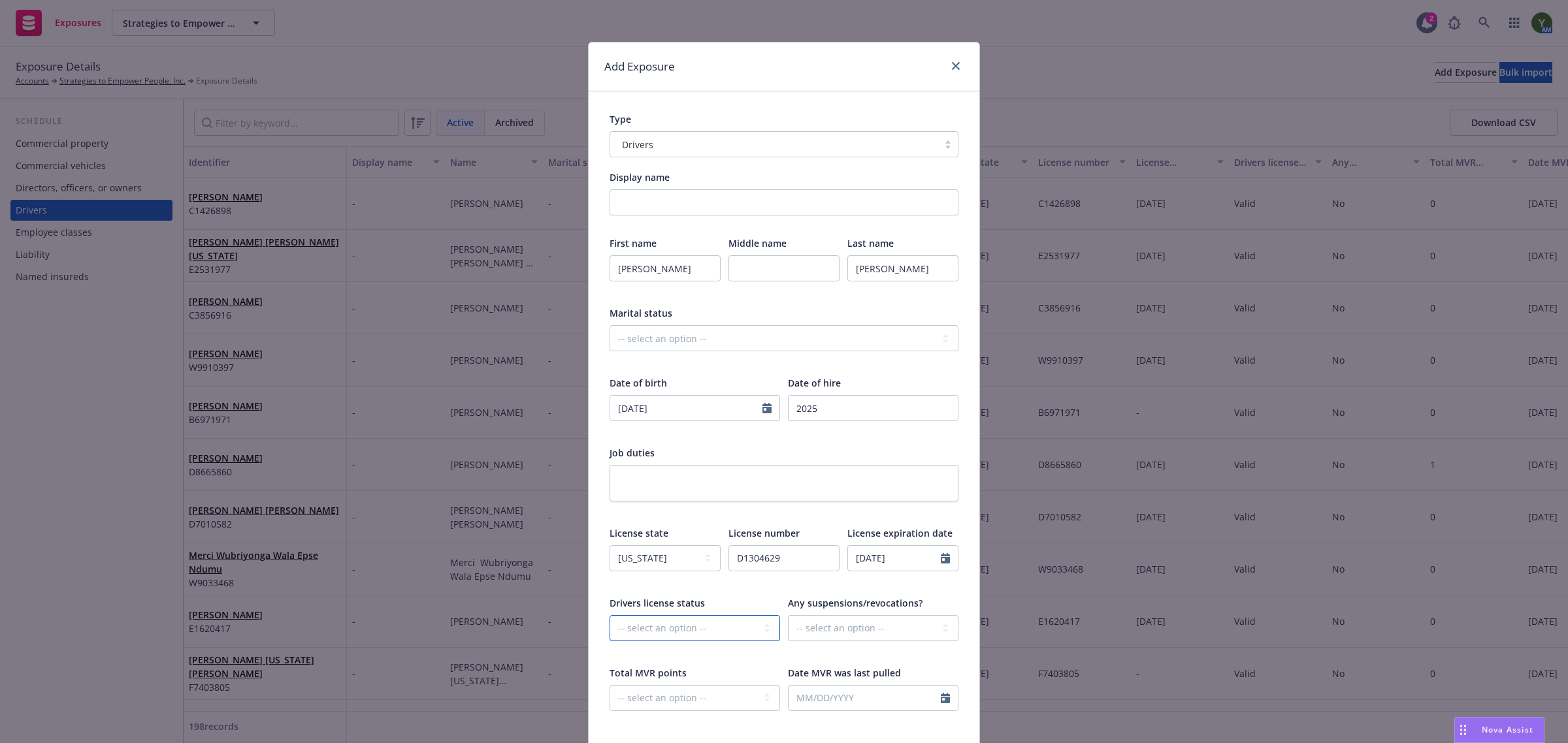
type input "02/19/2030"
click at [688, 621] on select "-- select an option -- Cancelled Denied Disqualified Expired Invalid Limited No…" at bounding box center [695, 628] width 170 height 26
select select "VALID"
click at [610, 615] on select "-- select an option -- Cancelled Denied Disqualified Expired Invalid Limited No…" at bounding box center [695, 628] width 170 height 26
click at [830, 624] on select "-- select an option -- Unknown Yes No" at bounding box center [873, 628] width 170 height 26
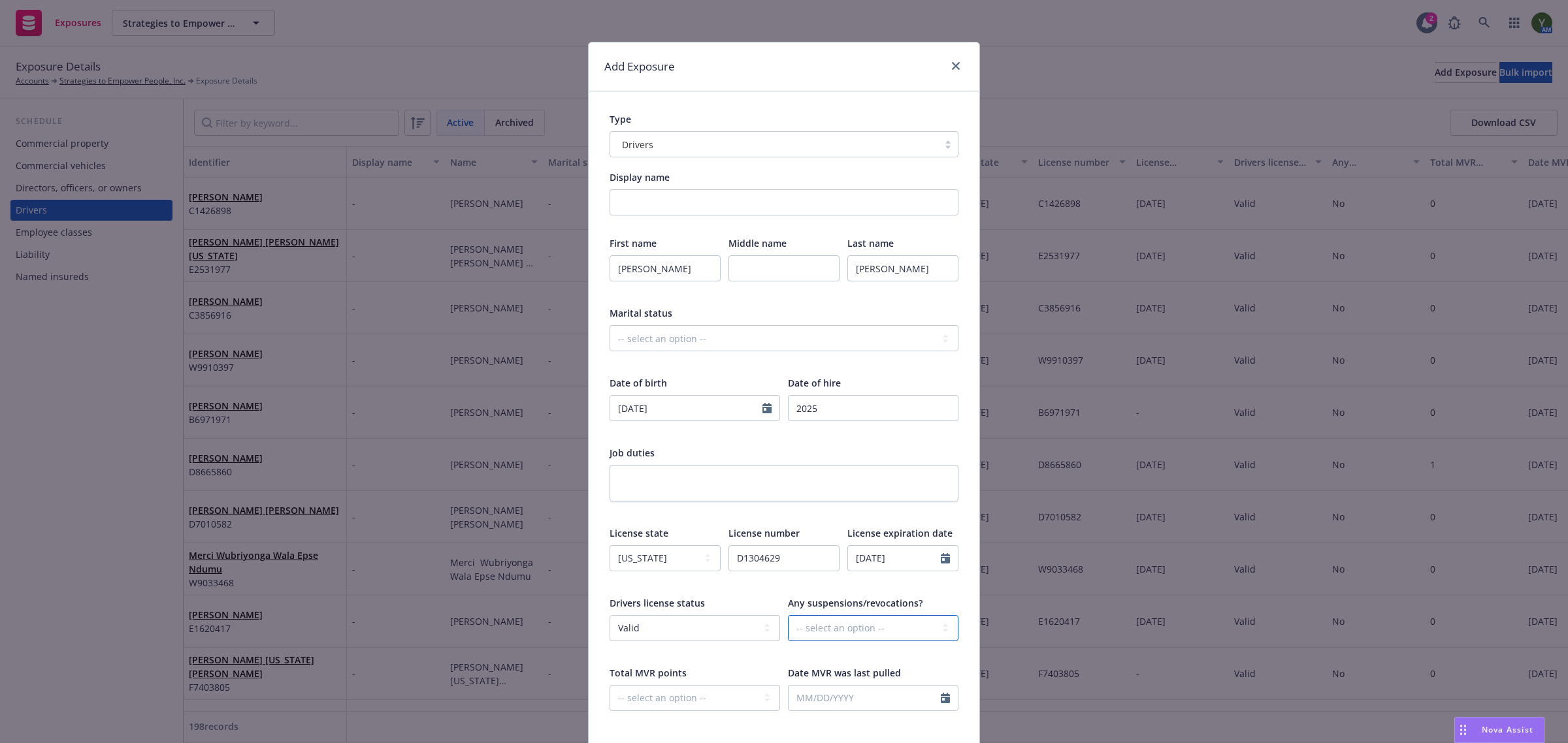
select select "NO"
click at [788, 615] on select "-- select an option -- Unknown Yes No" at bounding box center [873, 628] width 170 height 26
drag, startPoint x: 697, startPoint y: 702, endPoint x: 689, endPoint y: 697, distance: 9.4
click at [697, 702] on select "-- select an option -- 0 1 2 3 4 5+ N/A" at bounding box center [695, 698] width 170 height 26
select select "ZERO"
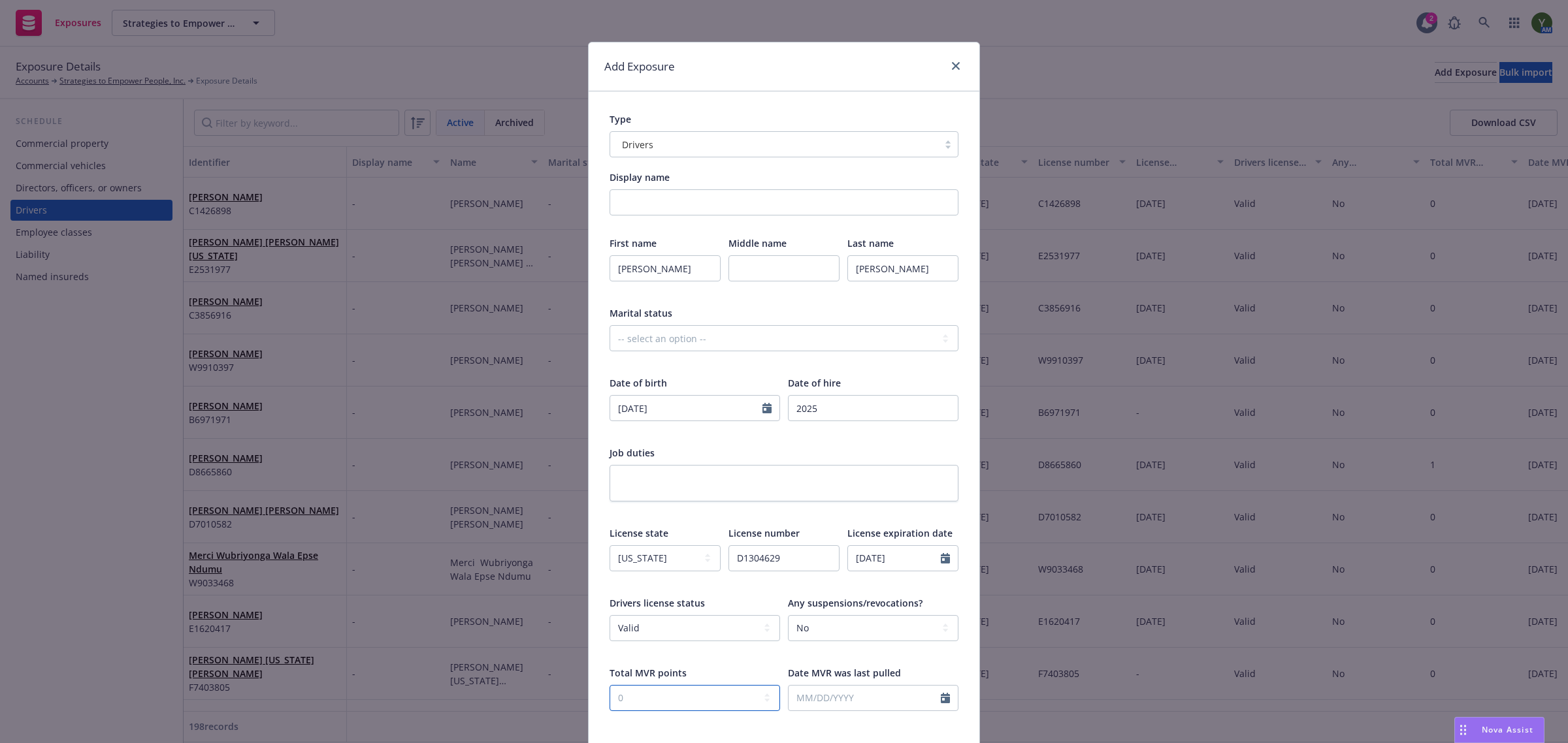
click at [610, 685] on select "-- select an option -- 0 1 2 3 4 5+ N/A" at bounding box center [695, 698] width 170 height 26
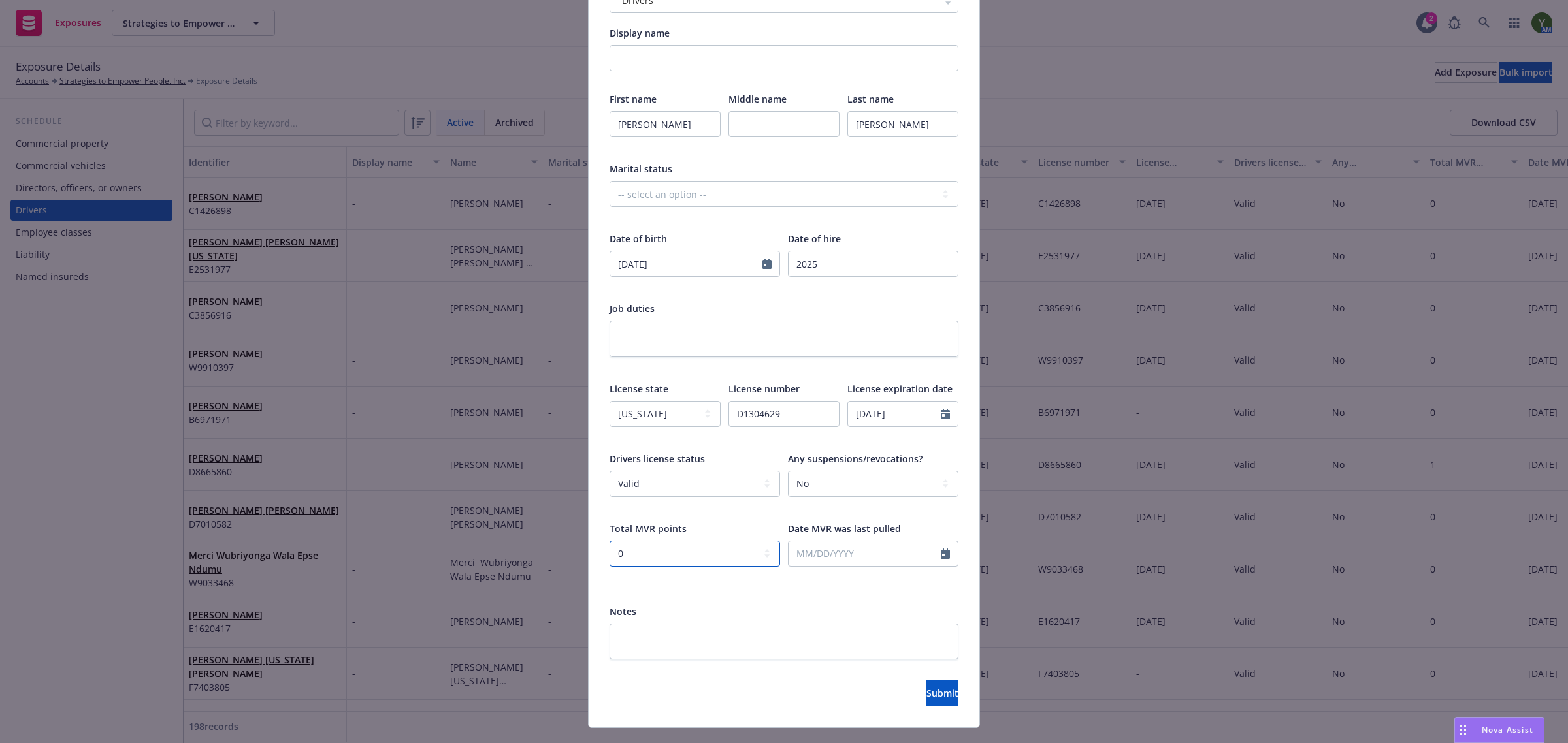
scroll to position [163, 0]
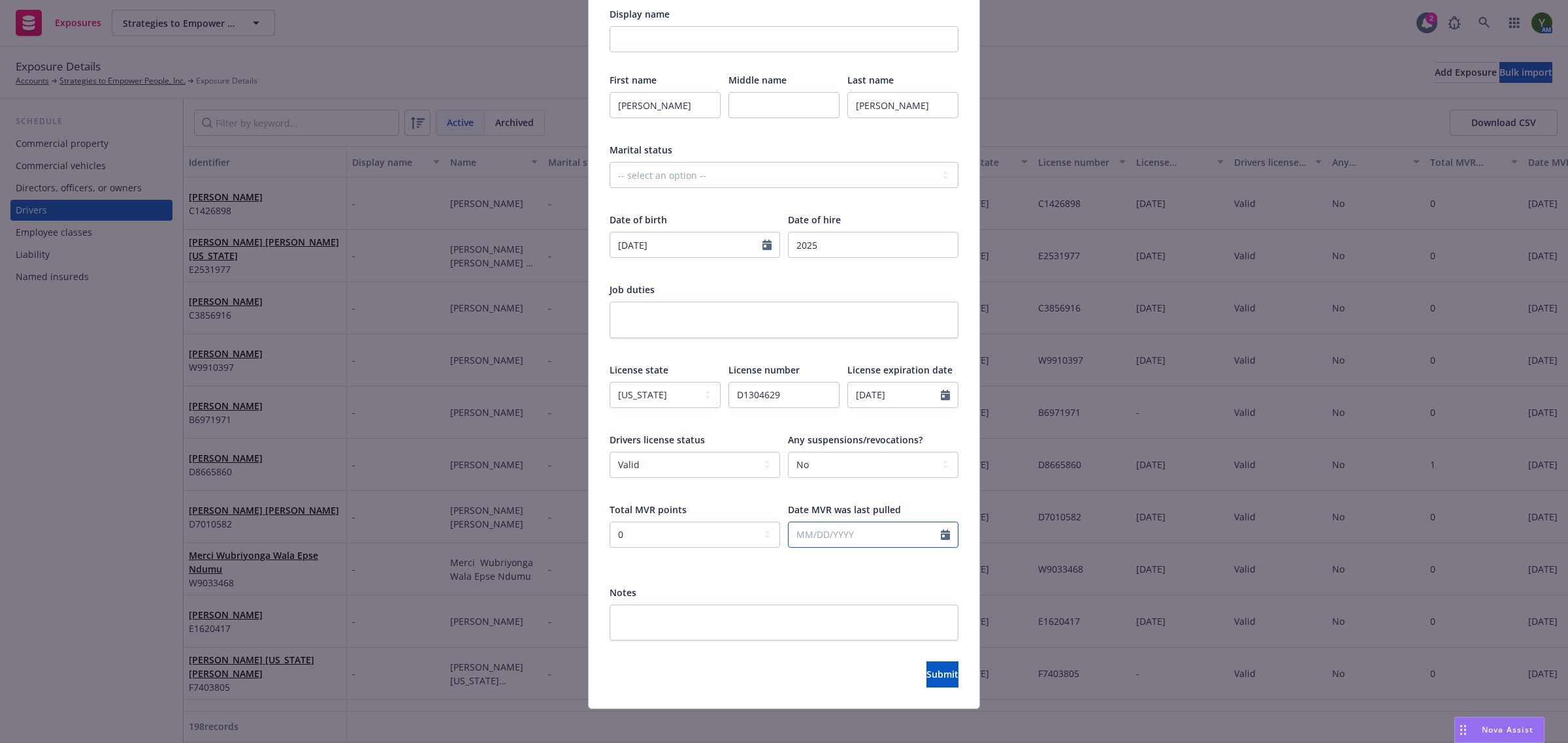
click at [815, 537] on input "text" at bounding box center [864, 534] width 152 height 25
select select "9"
click at [881, 630] on span "11" at bounding box center [890, 629] width 18 height 16
type input "[DATE]"
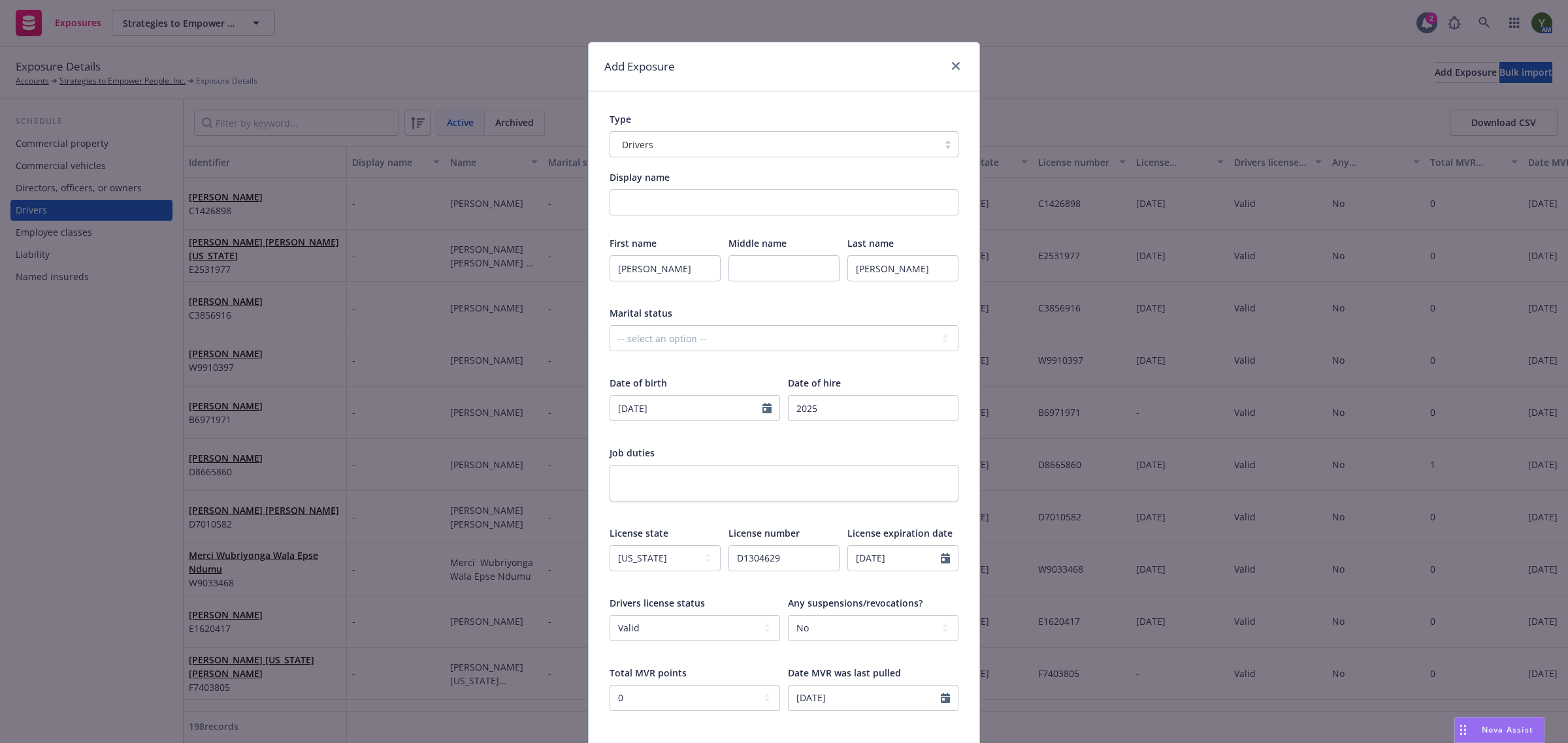
scroll to position [171, 0]
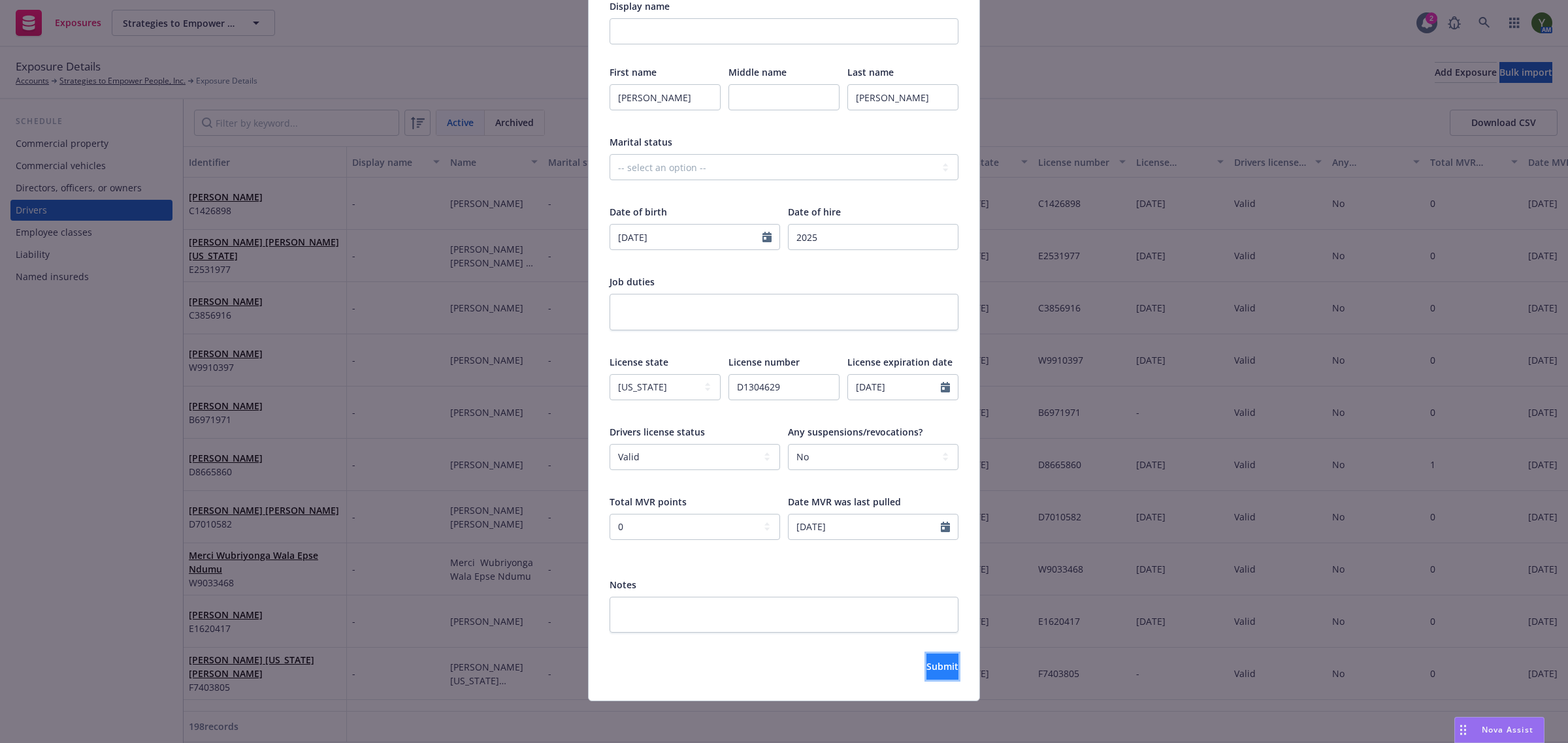
click at [927, 655] on button "Submit" at bounding box center [942, 667] width 32 height 26
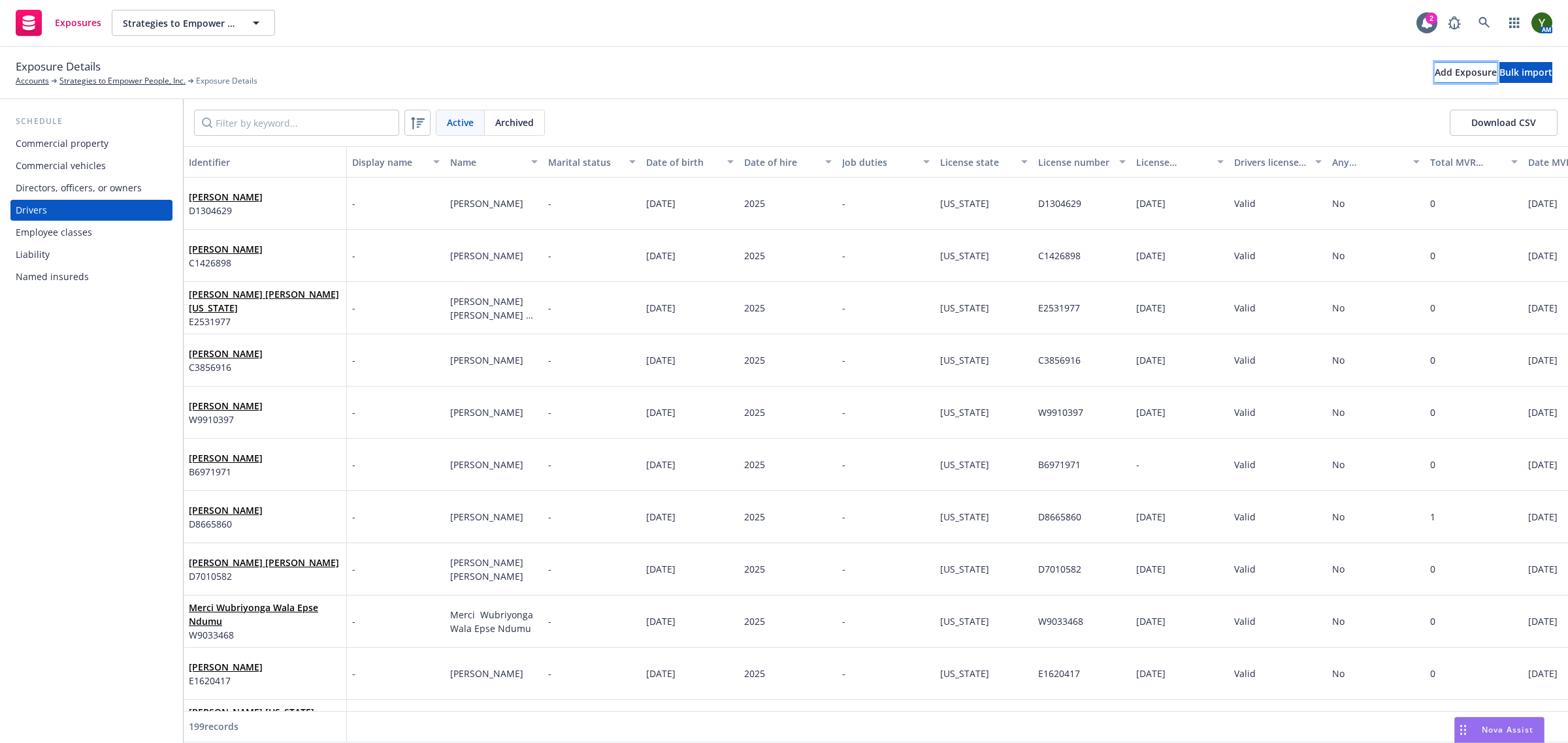
click at [1434, 75] on div "Add Exposure" at bounding box center [1465, 73] width 62 height 20
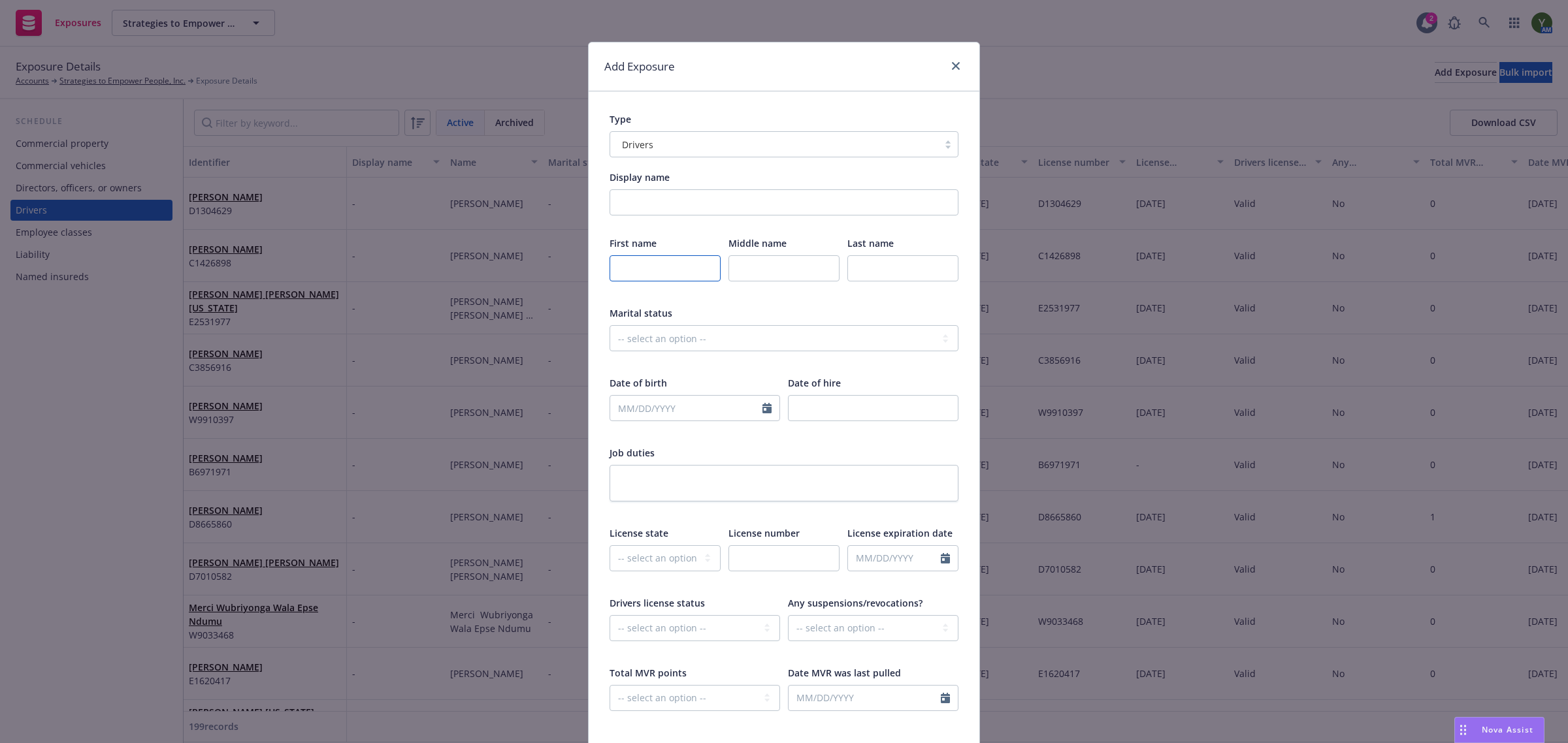
click at [658, 273] on input "text" at bounding box center [665, 268] width 111 height 26
type input "David"
type input "Andrew"
type input "Rincon"
select select "9"
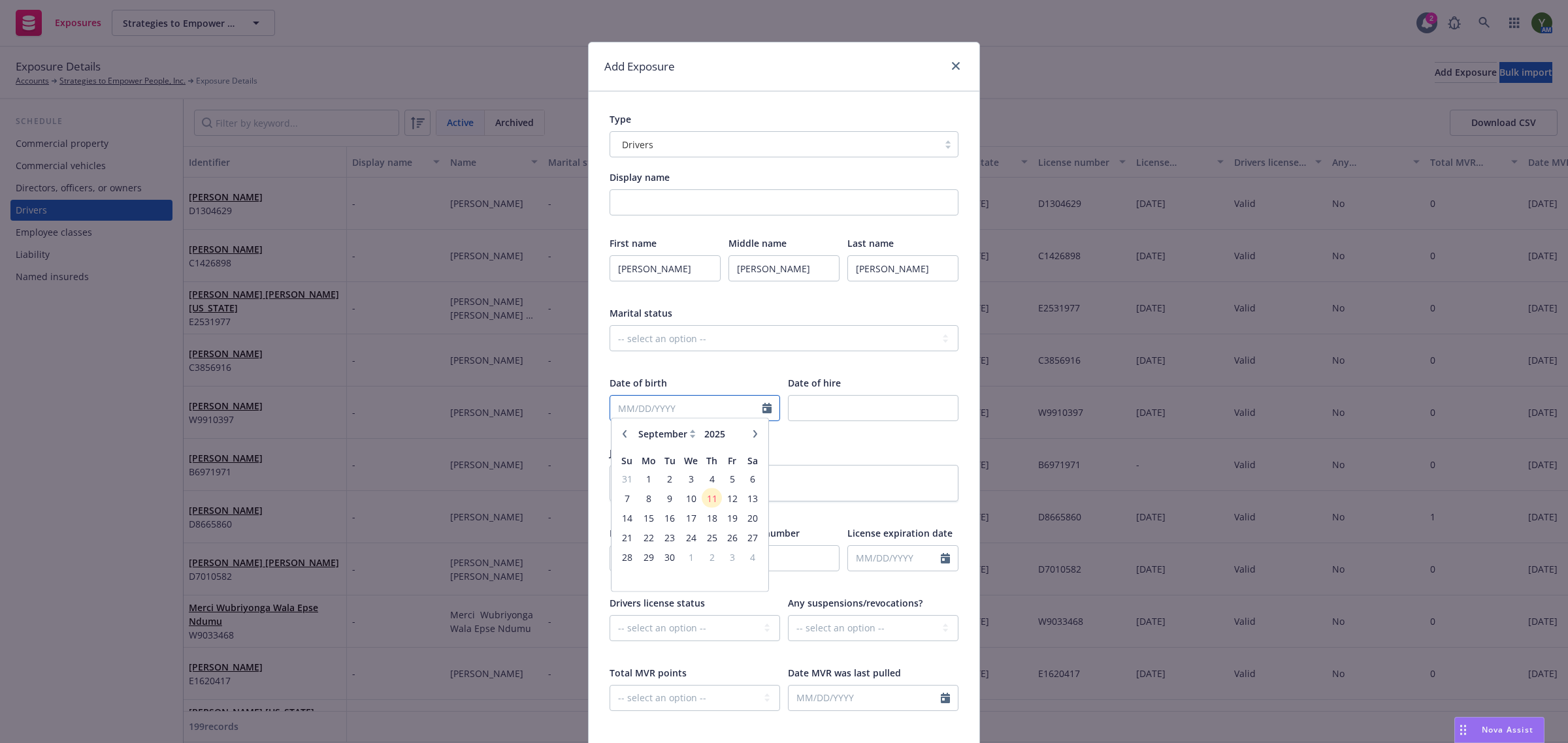
click at [630, 416] on input "text" at bounding box center [686, 408] width 152 height 25
paste input "02/14/1985"
type input "02/14/1985"
click at [838, 418] on input "number" at bounding box center [873, 408] width 170 height 26
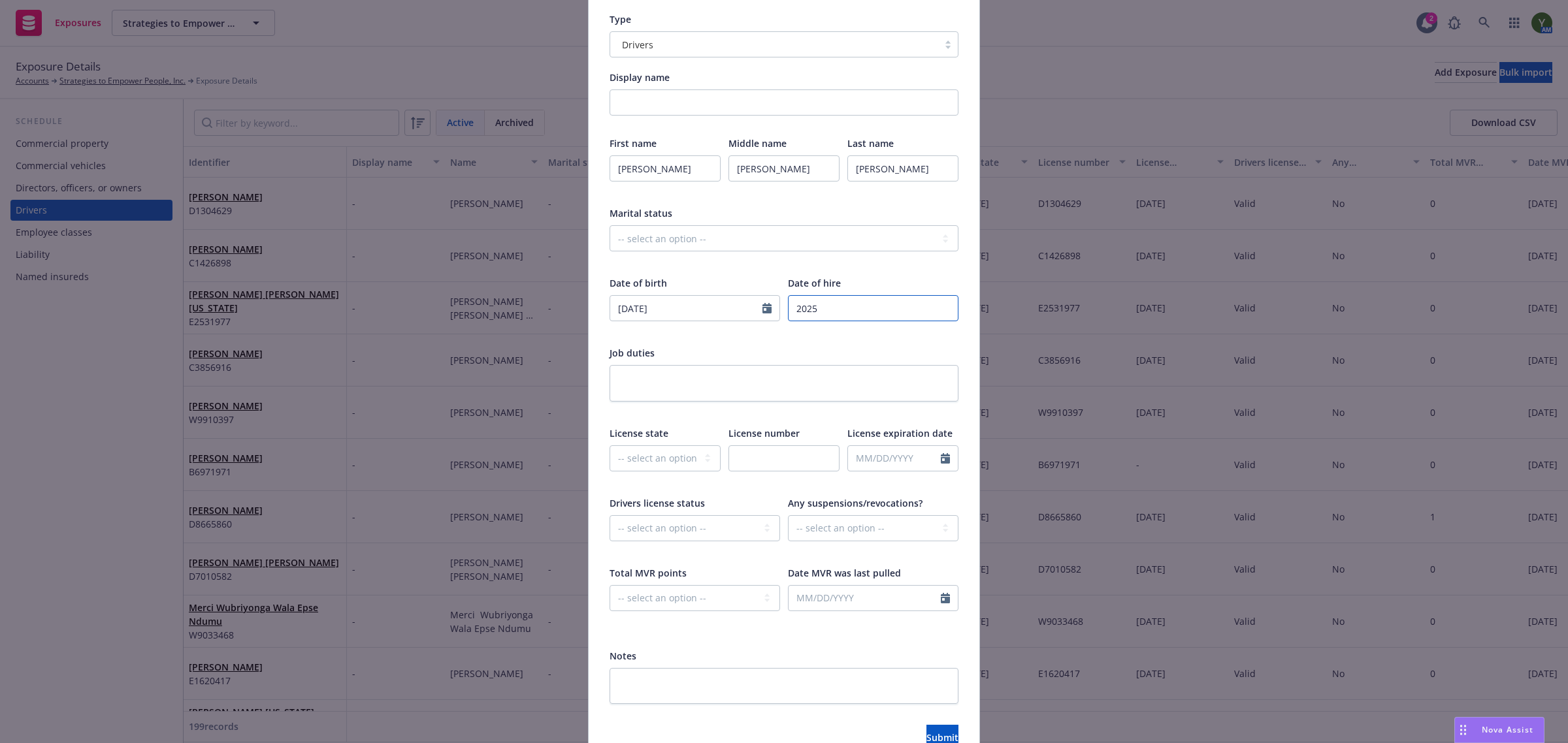
scroll to position [108, 0]
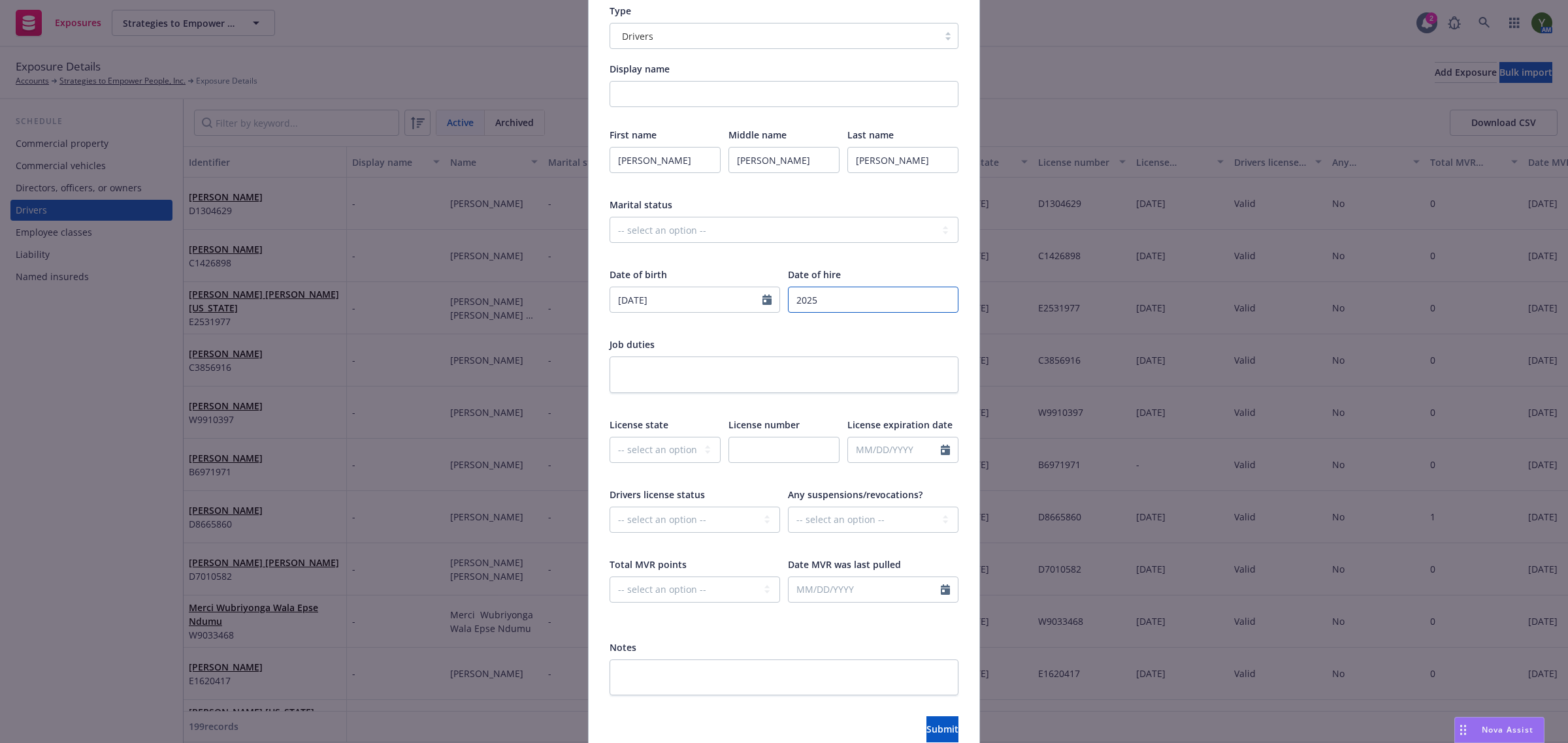
type input "2025"
drag, startPoint x: 663, startPoint y: 438, endPoint x: 652, endPoint y: 448, distance: 14.9
click at [663, 438] on select "-- select an option -- Alaska Alabama Arkansas American Samoa Arizona Californi…" at bounding box center [665, 450] width 111 height 26
select select "CA"
click at [610, 437] on select "-- select an option -- Alaska Alabama Arkansas American Samoa Arizona Californi…" at bounding box center [665, 450] width 111 height 26
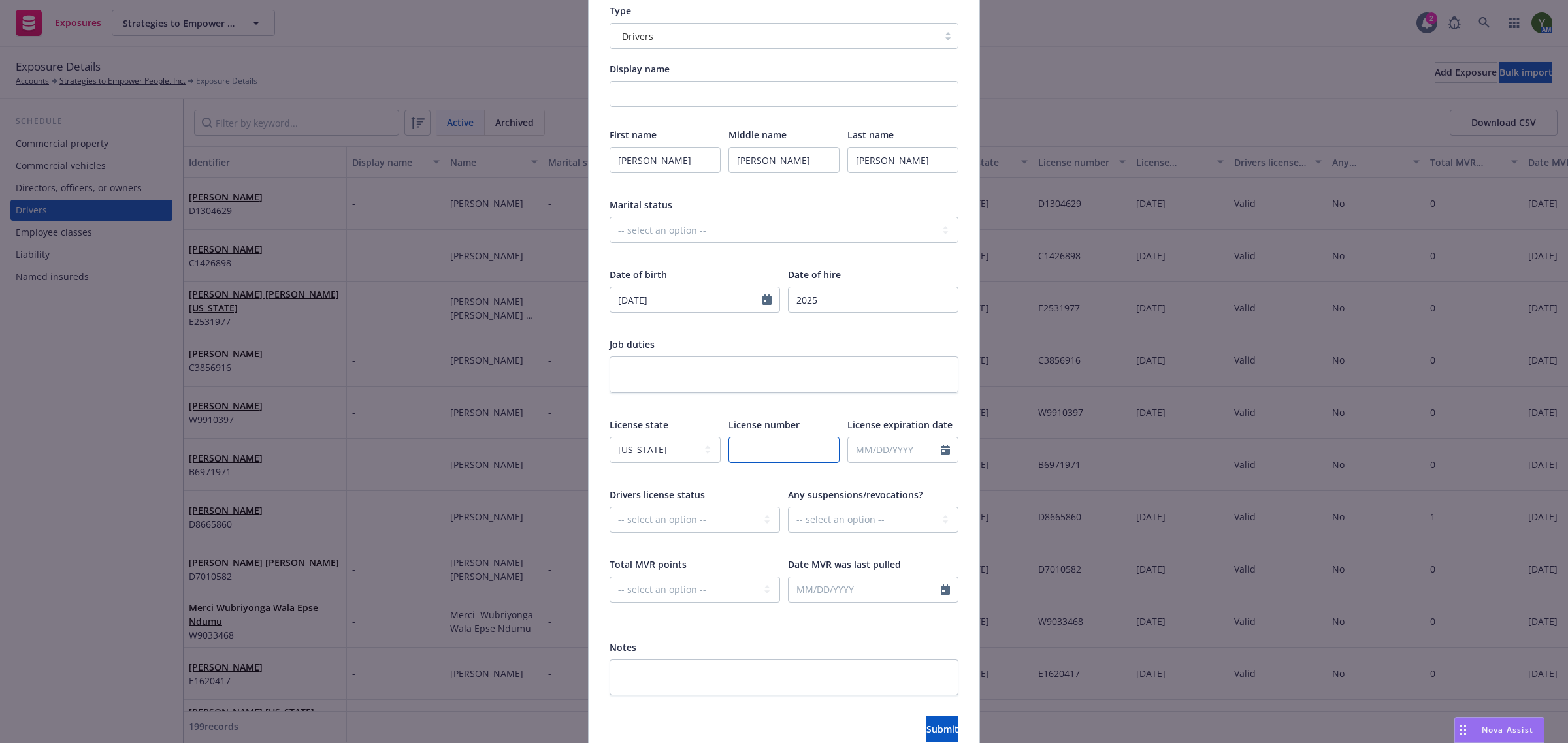
click at [743, 452] on input "text" at bounding box center [784, 450] width 111 height 26
paste input "D7000570"
type input "D7000570"
click at [876, 438] on input "text" at bounding box center [894, 450] width 93 height 25
select select "9"
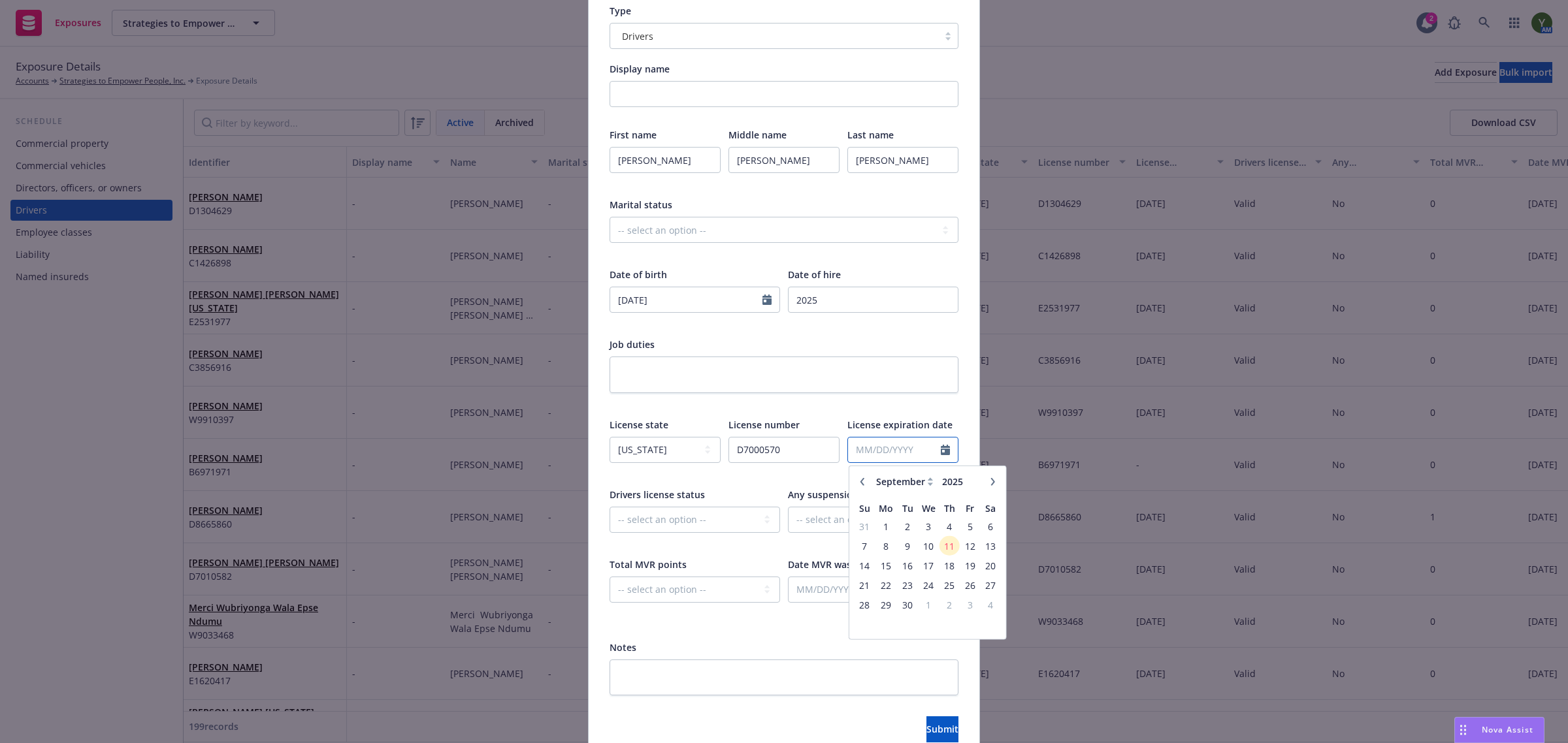
paste input "02/14/2029"
type input "02/14/2029"
click at [680, 531] on select "-- select an option -- Cancelled Denied Disqualified Expired Invalid Limited No…" at bounding box center [695, 520] width 170 height 26
select select "VALID"
click at [610, 507] on select "-- select an option -- Cancelled Denied Disqualified Expired Invalid Limited No…" at bounding box center [695, 520] width 170 height 26
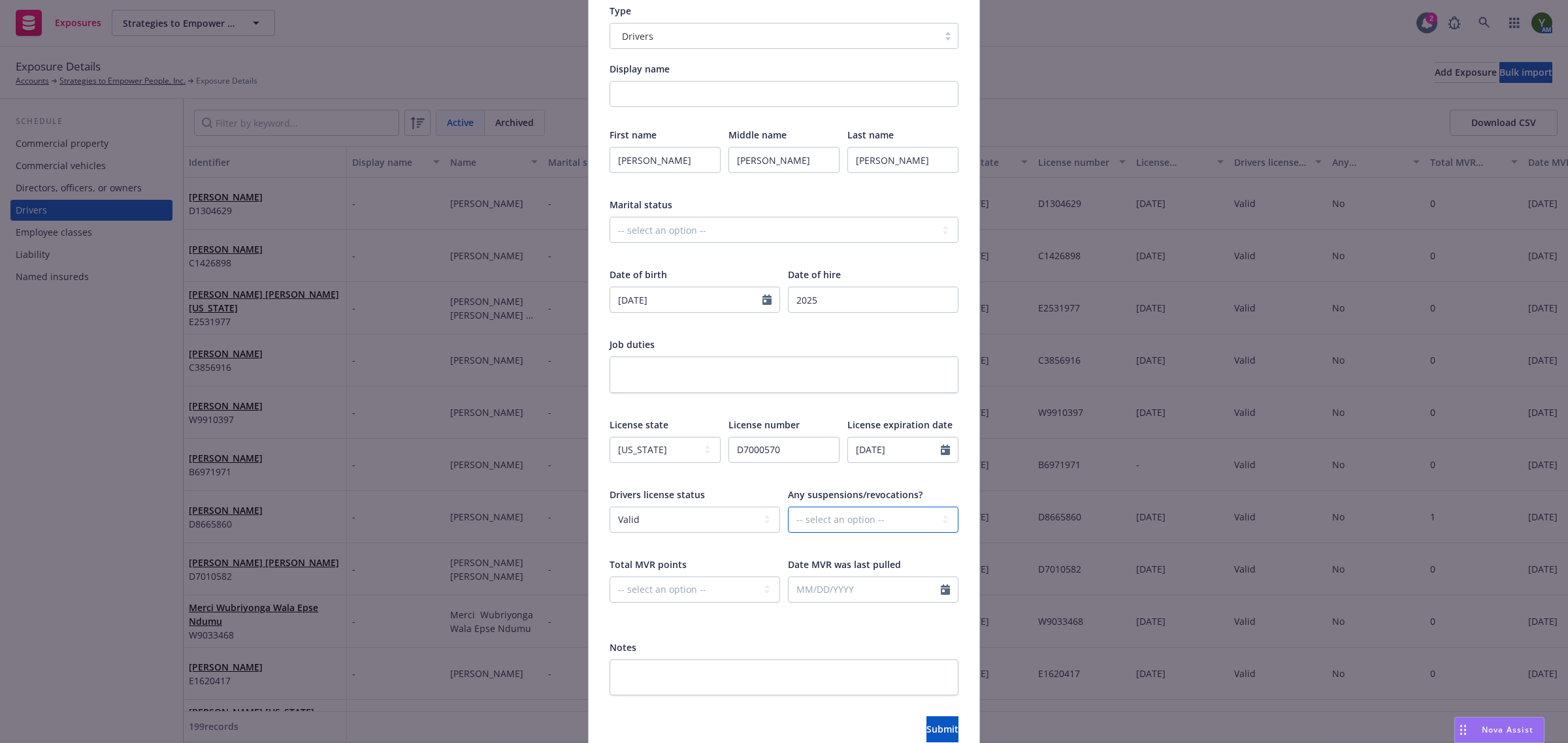
click at [840, 524] on select "-- select an option -- Unknown Yes No" at bounding box center [873, 520] width 170 height 26
select select "NO"
click at [788, 507] on select "-- select an option -- Unknown Yes No" at bounding box center [873, 520] width 170 height 26
drag, startPoint x: 700, startPoint y: 601, endPoint x: 695, endPoint y: 595, distance: 7.8
click at [700, 601] on select "-- select an option -- 0 1 2 3 4 5+ N/A" at bounding box center [695, 590] width 170 height 26
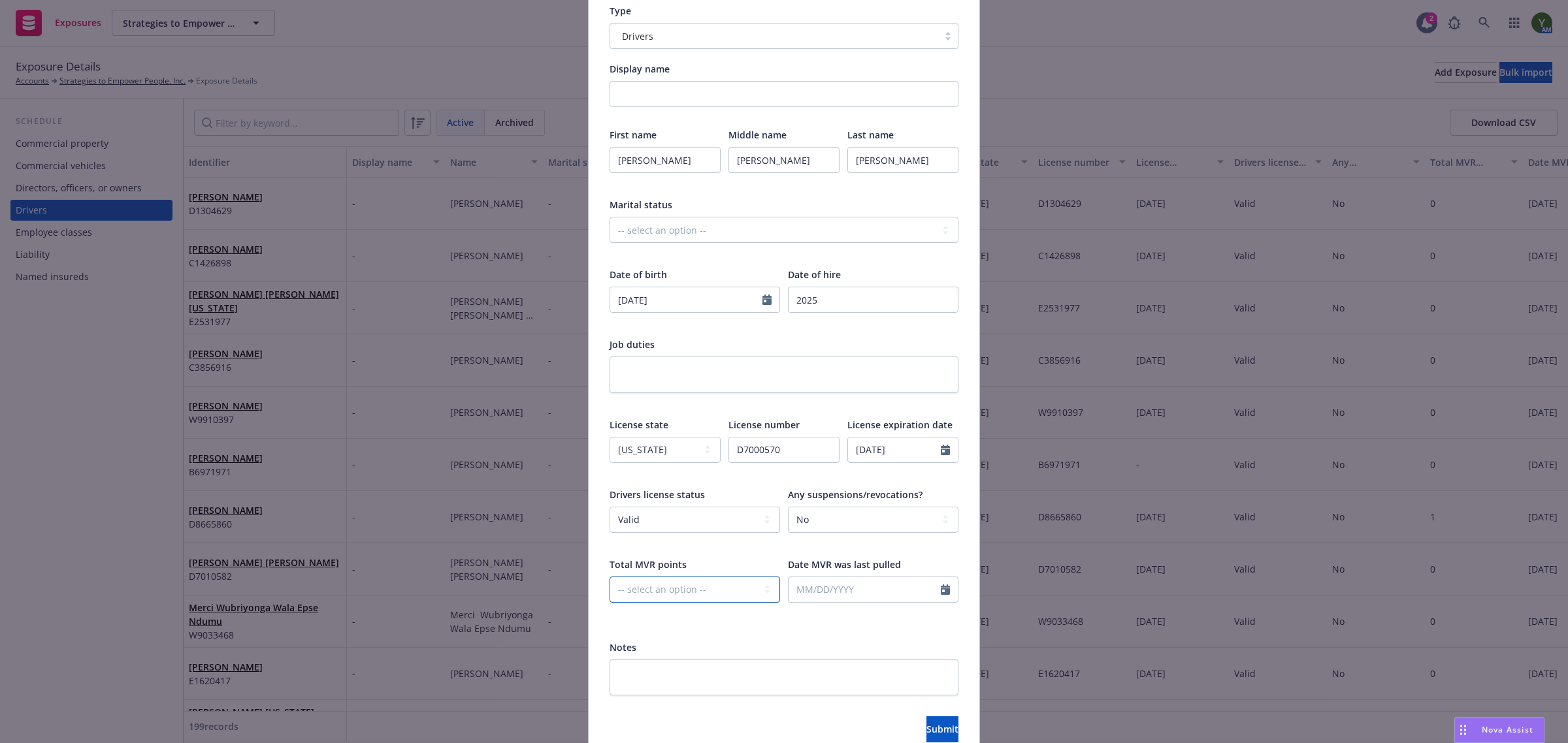
select select "ONE"
click at [610, 577] on select "-- select an option -- 0 1 2 3 4 5+ N/A" at bounding box center [695, 590] width 170 height 26
click at [817, 588] on input "text" at bounding box center [864, 590] width 152 height 25
select select "9"
click at [884, 482] on span "11" at bounding box center [890, 480] width 18 height 16
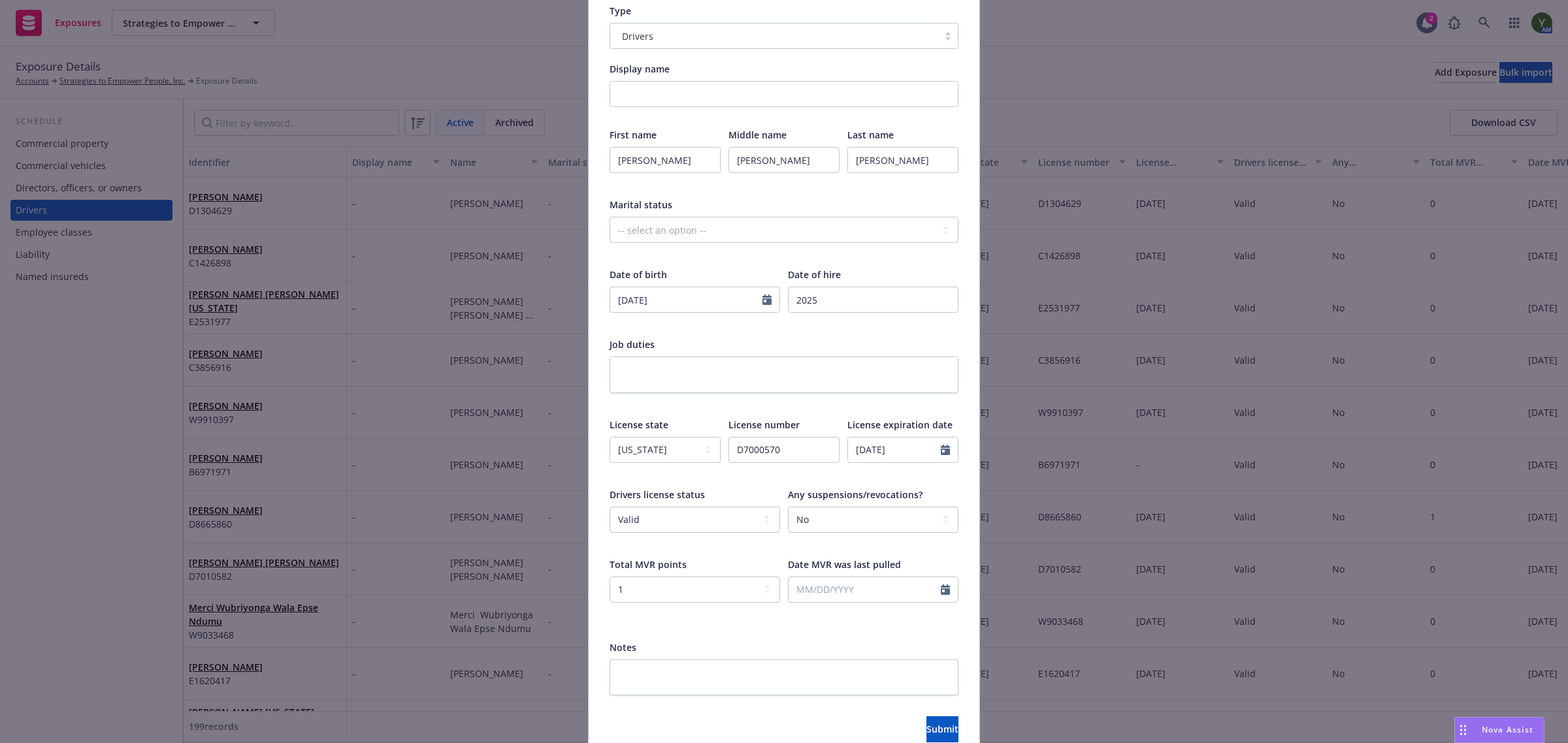
type input "09/11/2025"
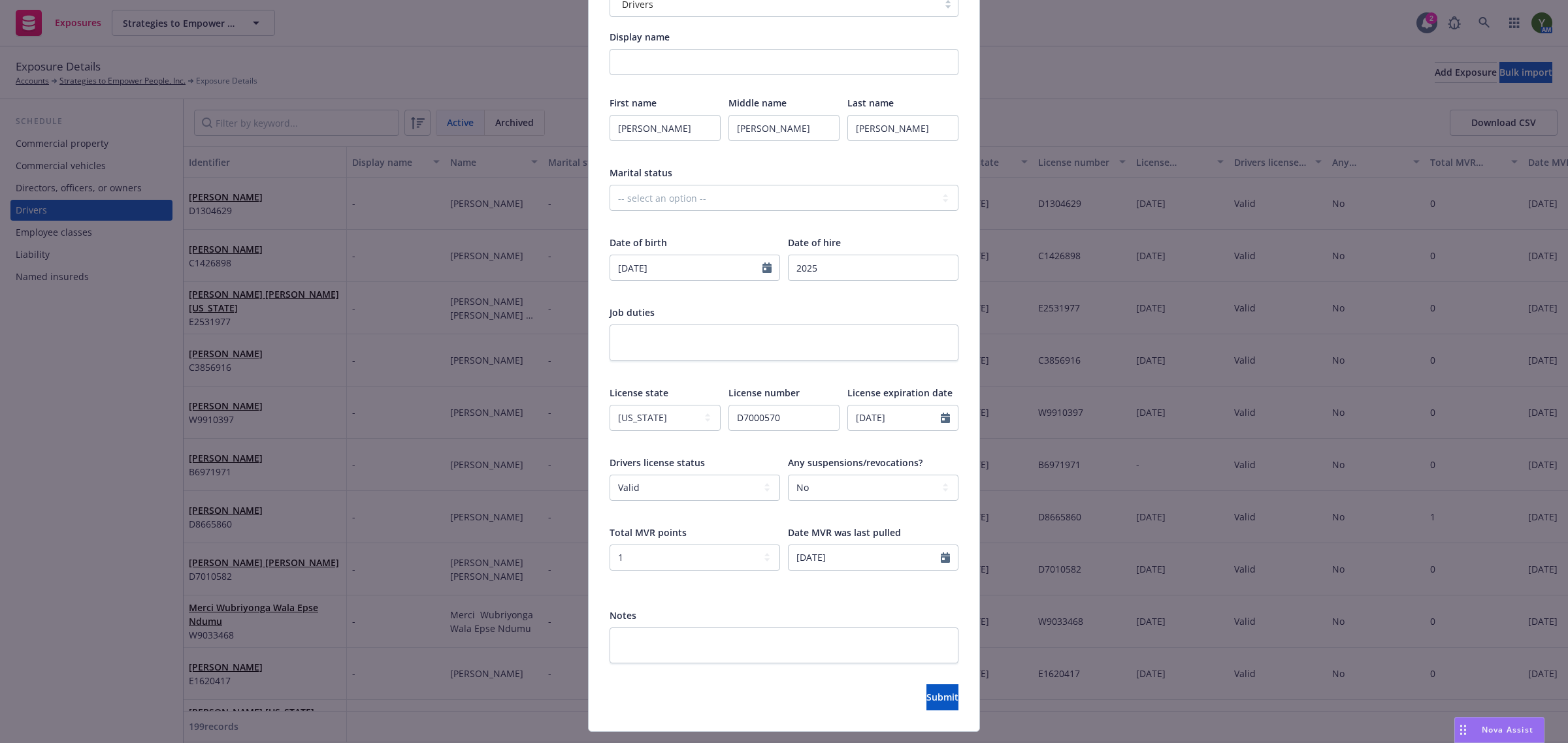
scroll to position [171, 0]
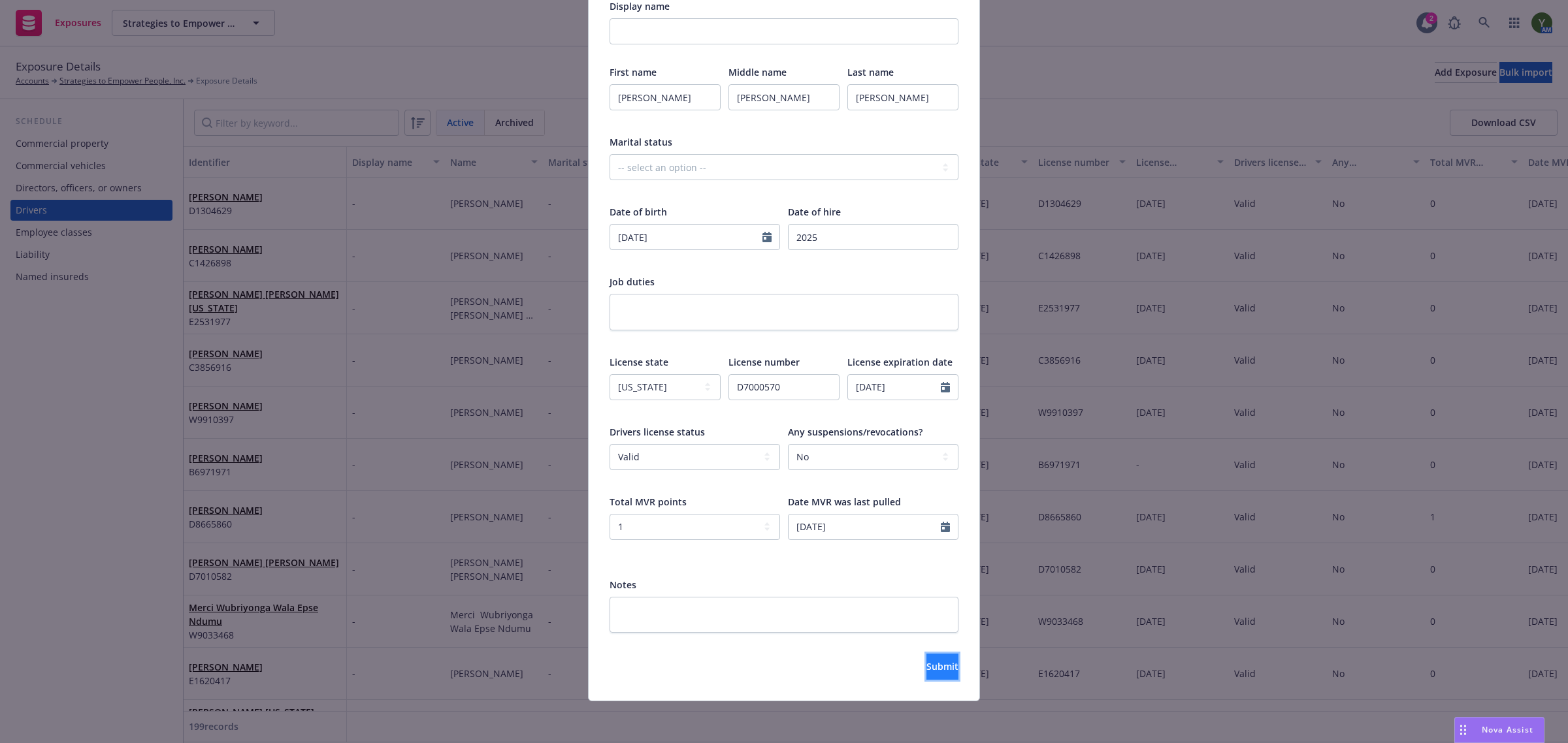
click at [927, 663] on span "Submit" at bounding box center [942, 667] width 32 height 13
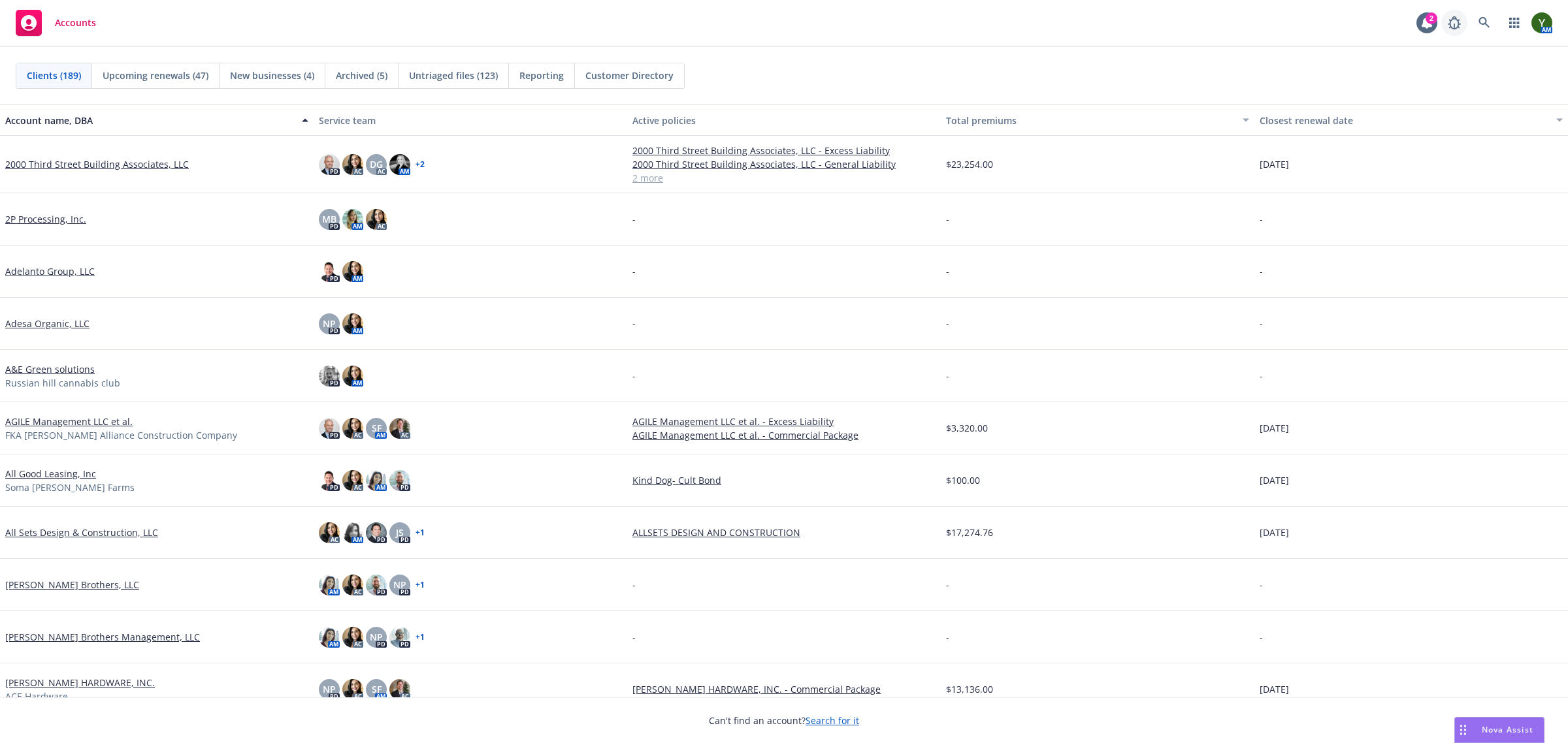
click at [1465, 23] on link at bounding box center [1454, 23] width 26 height 26
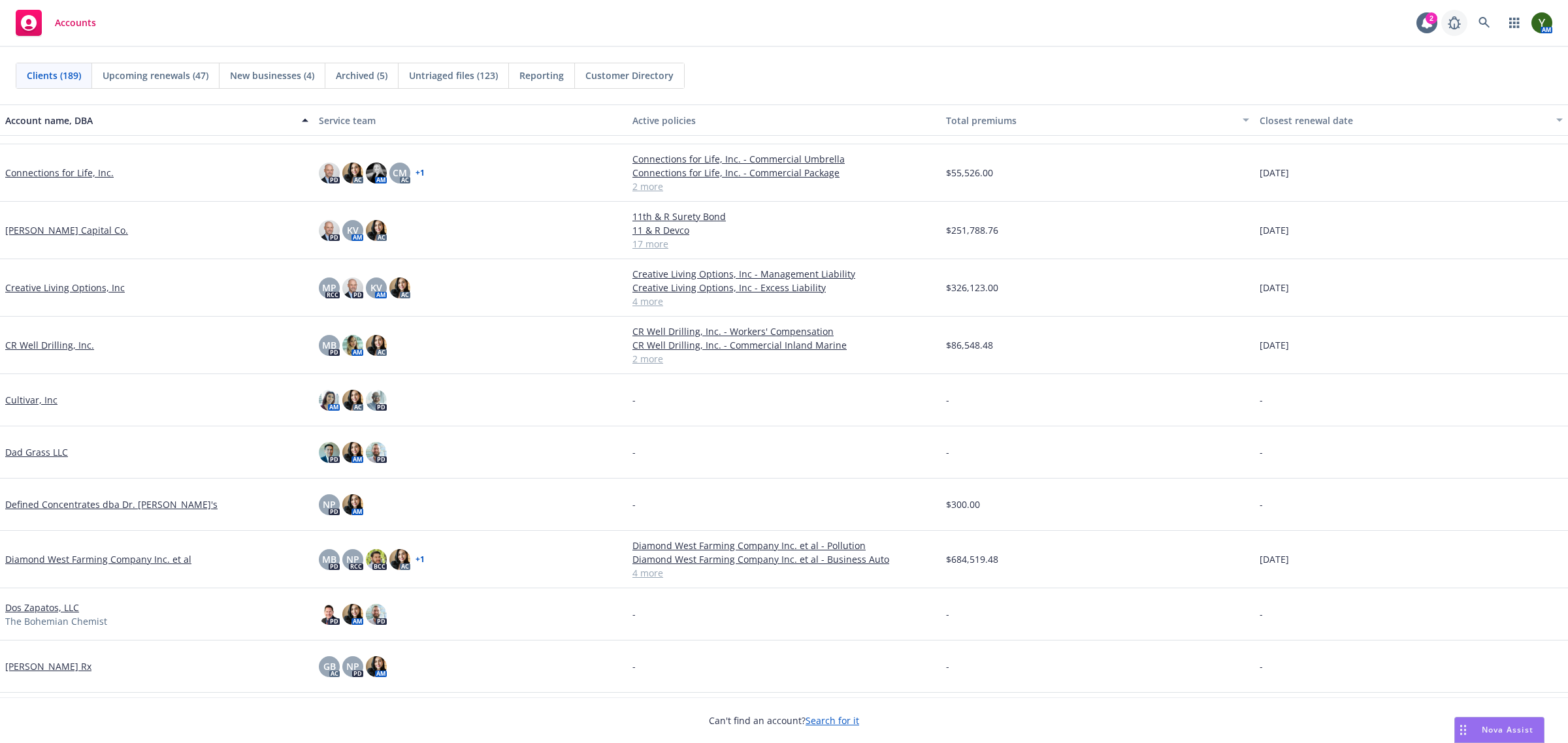
scroll to position [2122, 0]
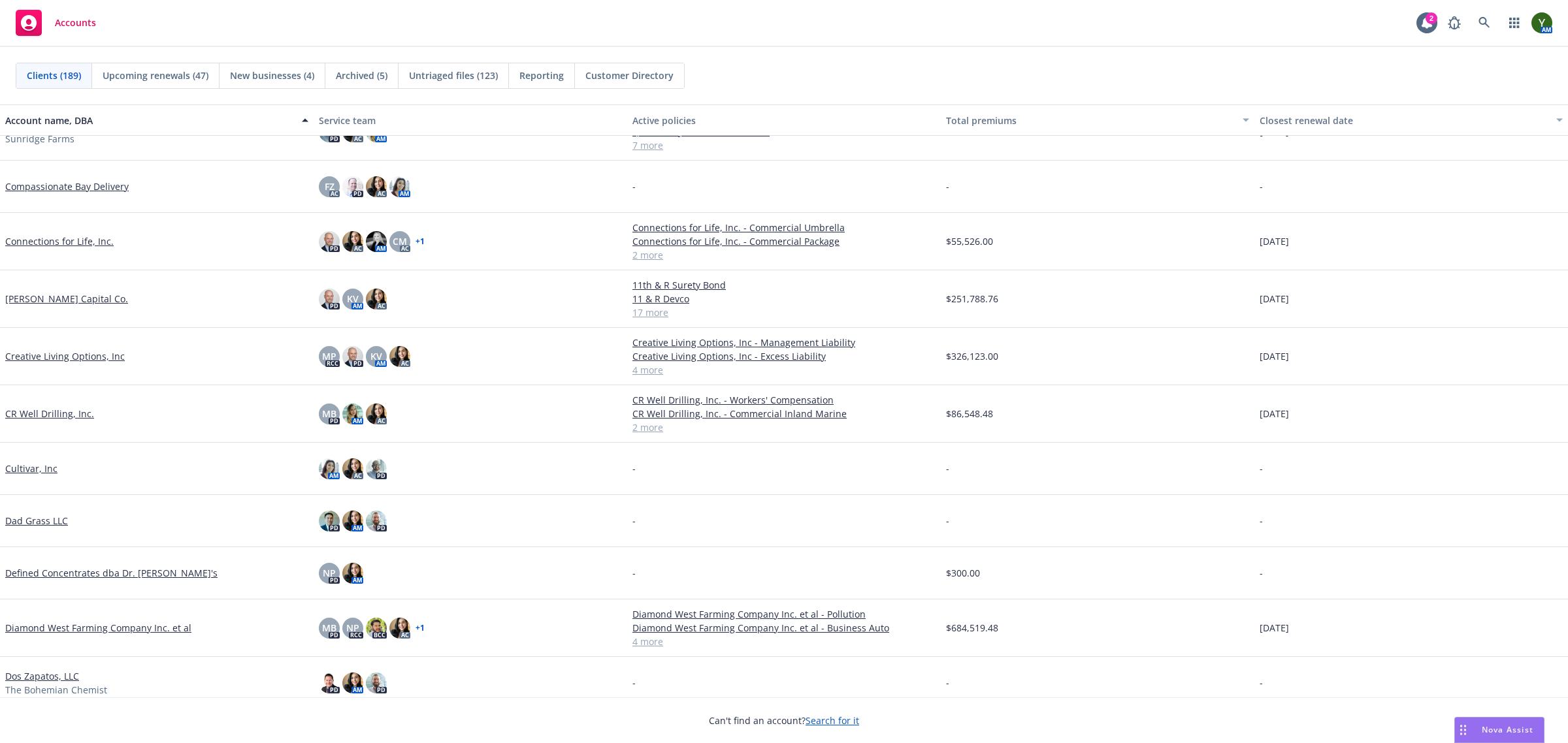
click at [25, 298] on link "[PERSON_NAME] Capital Co." at bounding box center [66, 298] width 123 height 13
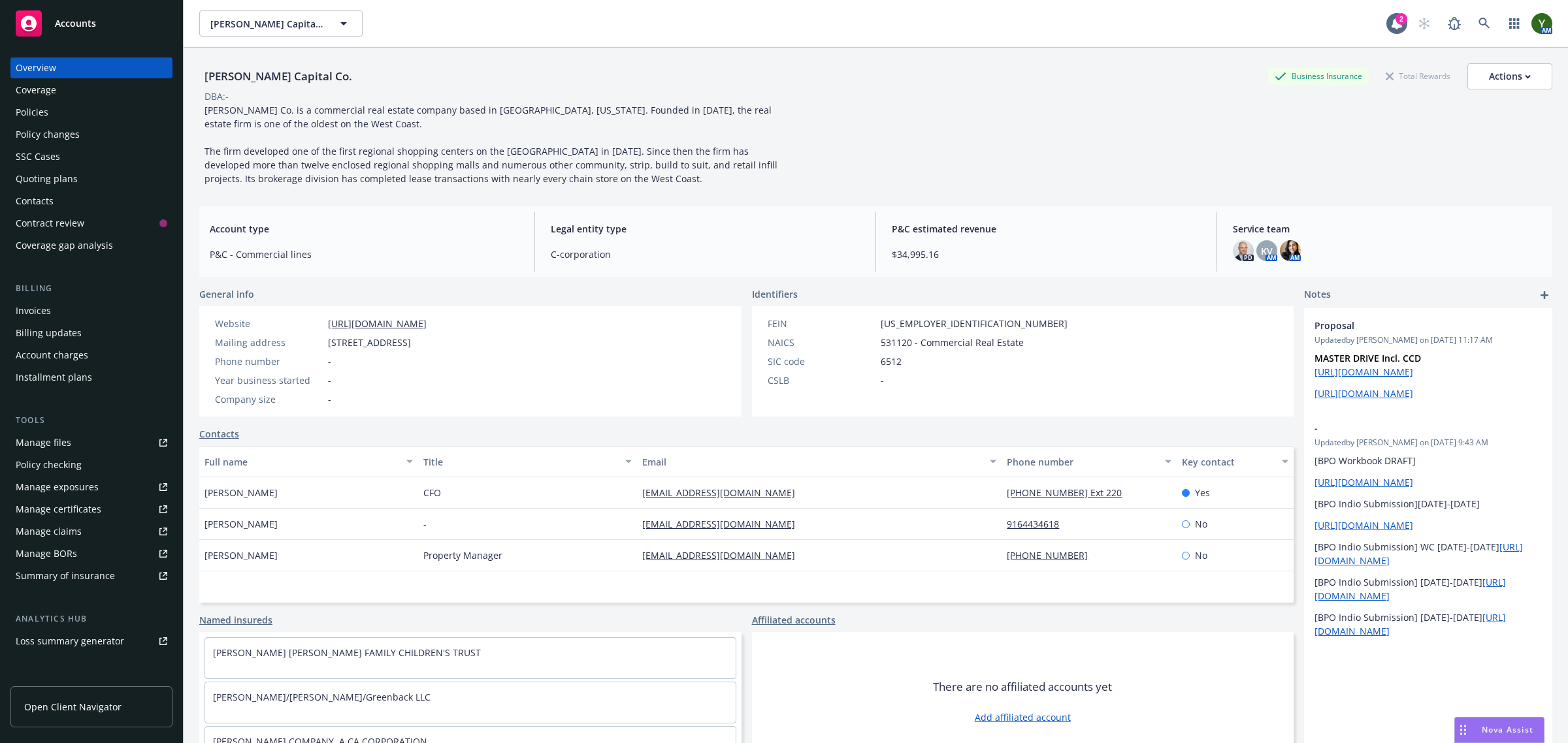
click at [37, 110] on div "Policies" at bounding box center [32, 112] width 33 height 21
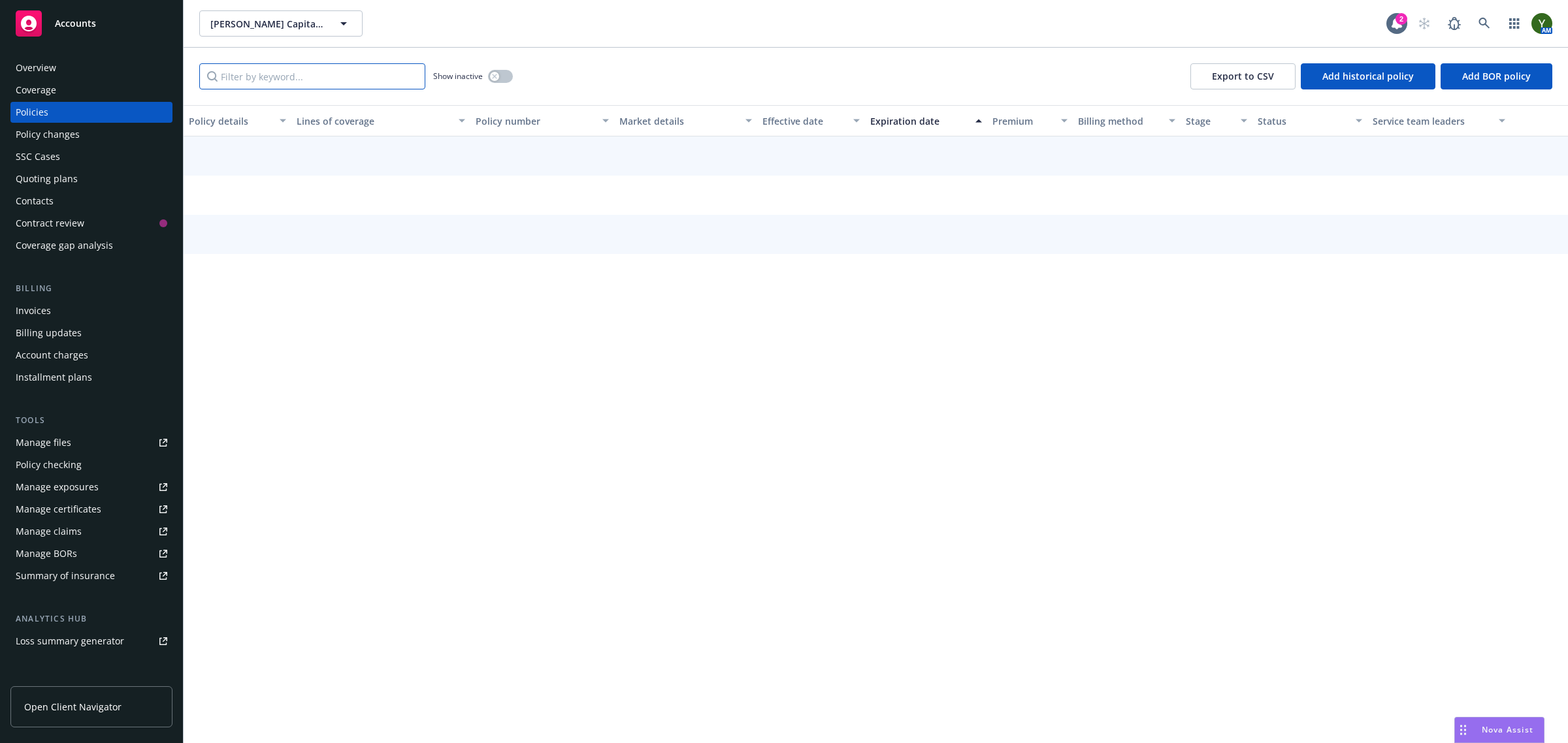
click at [403, 83] on input "Filter by keyword..." at bounding box center [313, 76] width 226 height 26
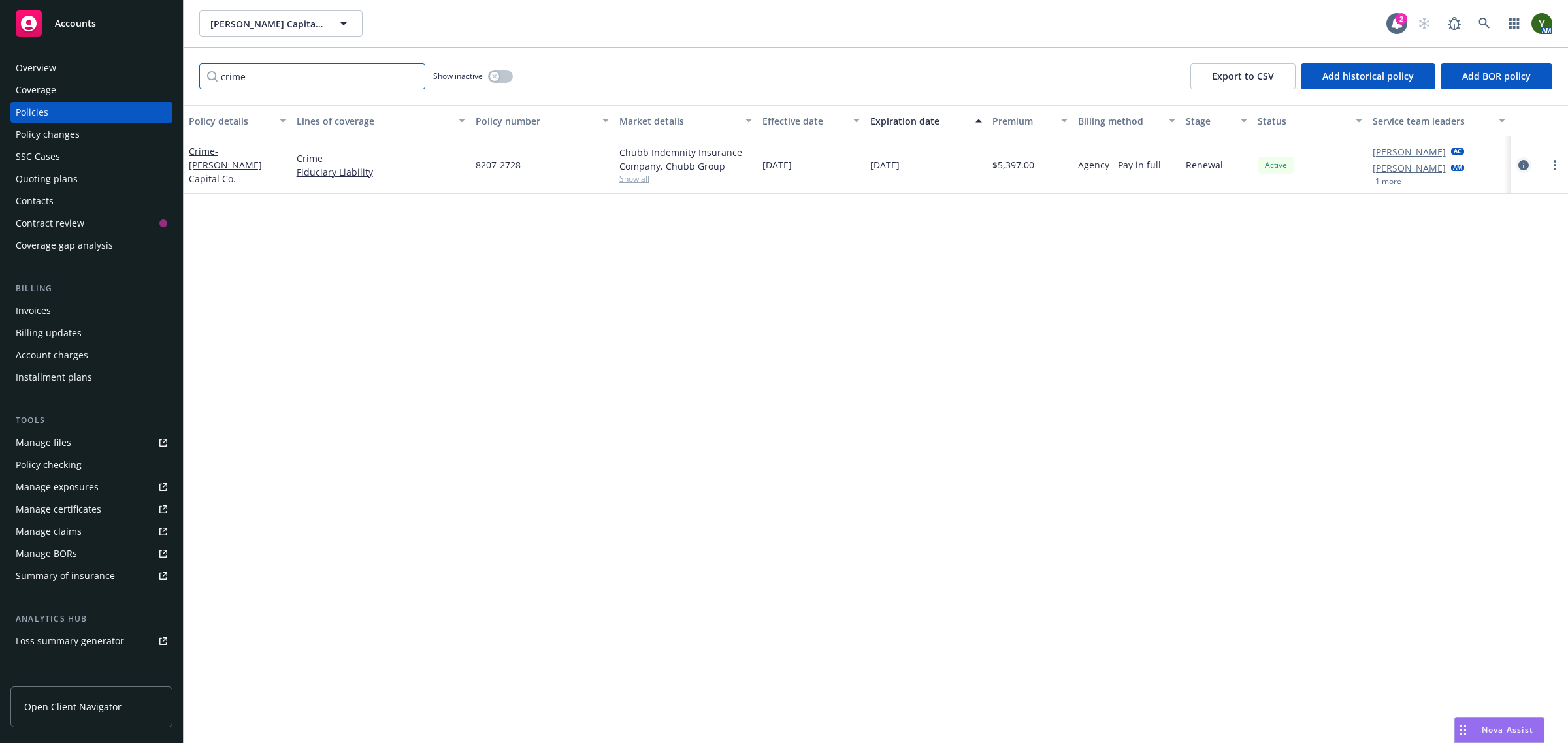
type input "crime"
click at [1523, 170] on link "circleInformation" at bounding box center [1523, 165] width 16 height 16
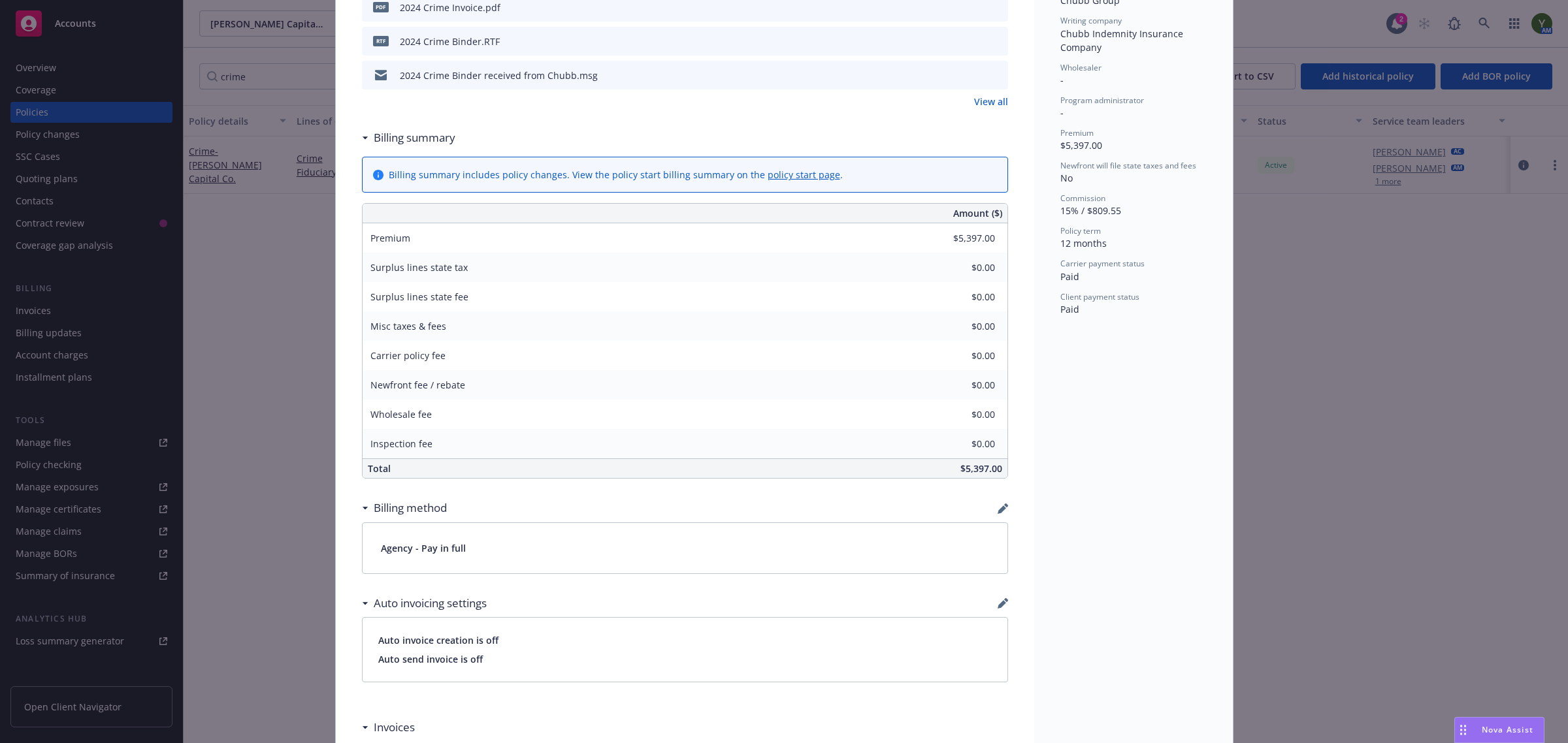
scroll to position [435, 0]
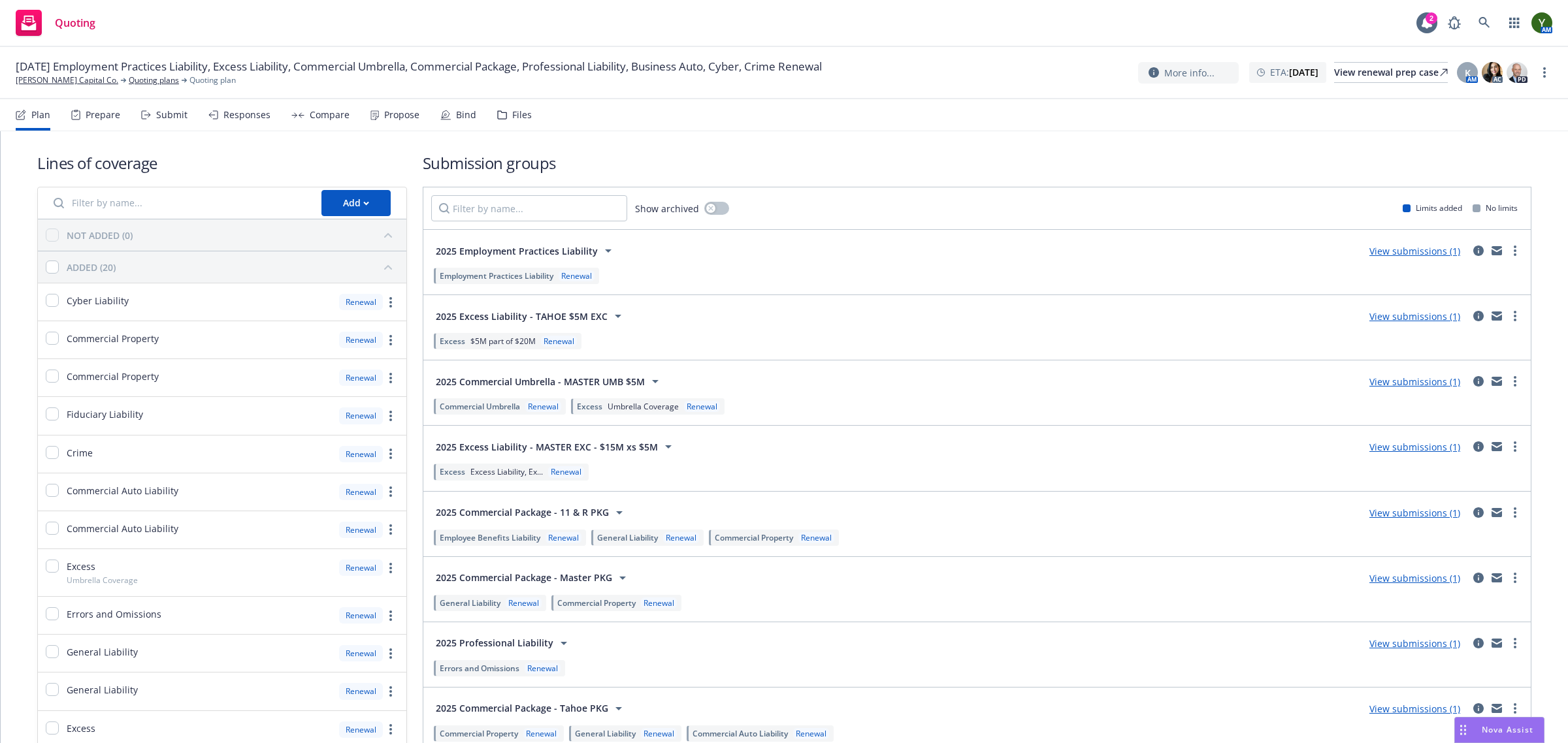
click at [188, 115] on div "Plan Prepare Submit Responses Compare Propose Bind Files" at bounding box center [274, 115] width 516 height 31
click at [175, 113] on div "Submit" at bounding box center [172, 115] width 31 height 11
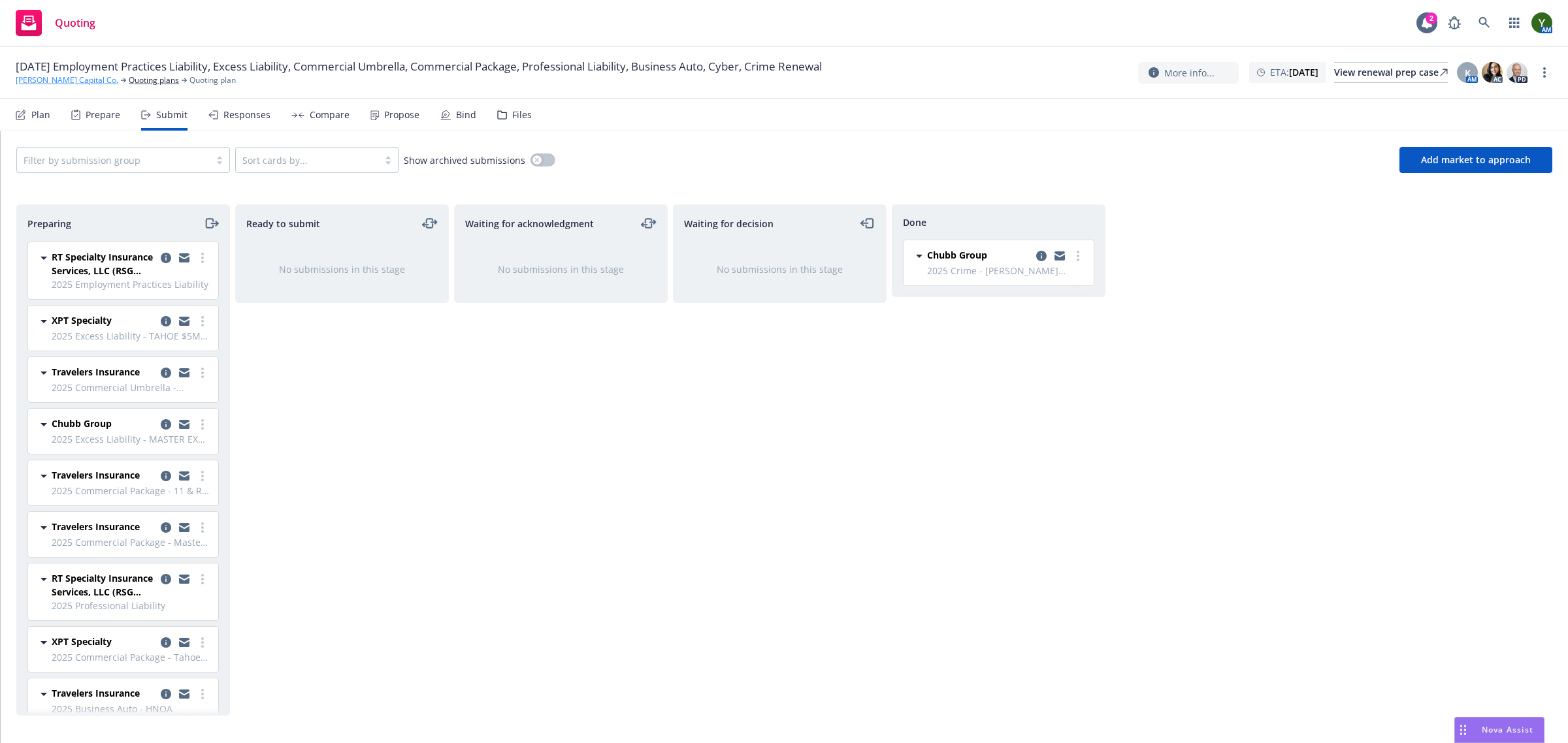
click at [66, 76] on link "[PERSON_NAME] Capital Co." at bounding box center [66, 80] width 103 height 12
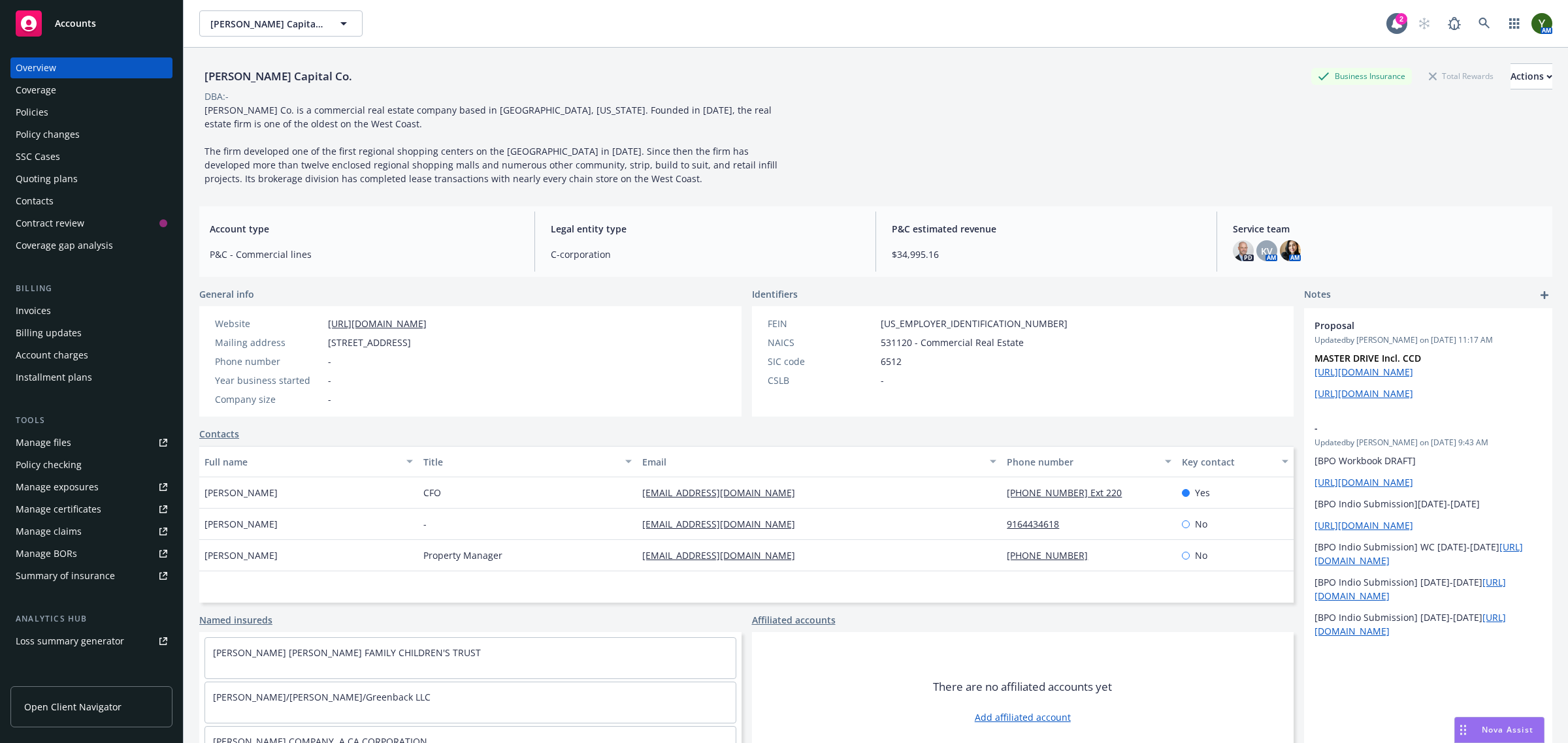
click at [93, 103] on div "Policies" at bounding box center [91, 112] width 151 height 21
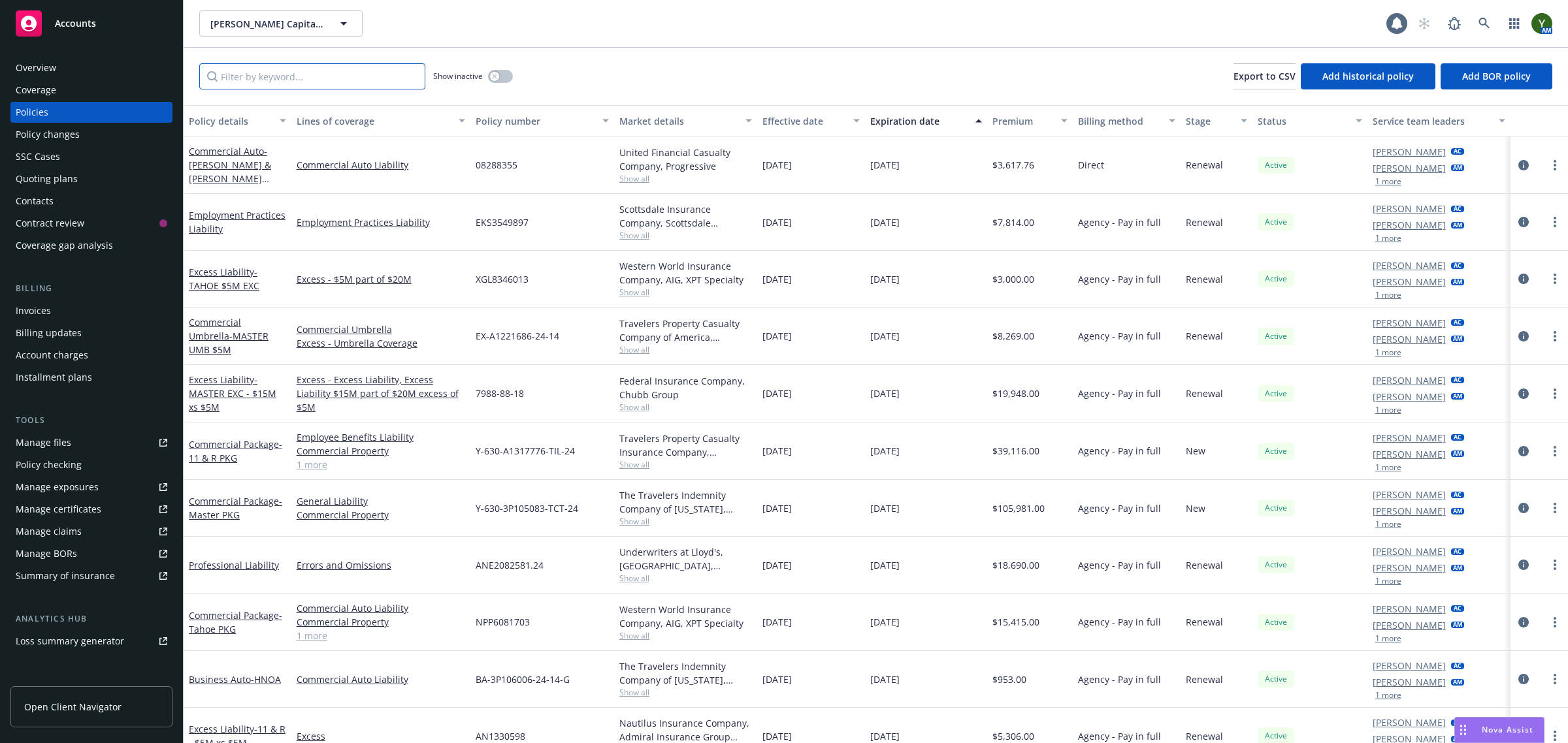
click at [354, 80] on input "Filter by keyword..." at bounding box center [313, 76] width 226 height 26
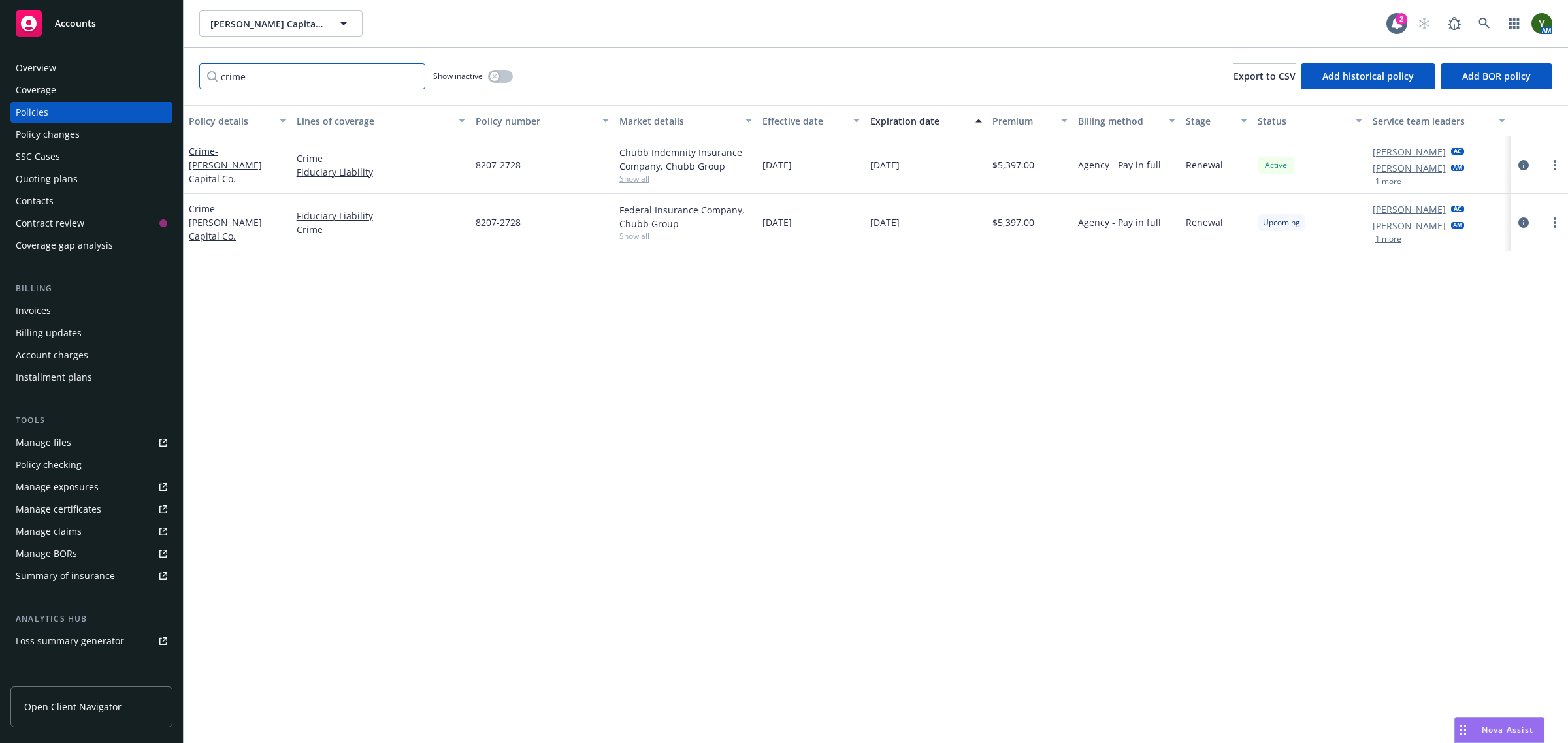
type input "crime"
click at [472, 486] on div "Policy details Lines of coverage Policy number Market details Effective date Ex…" at bounding box center [876, 424] width 1384 height 638
click at [1486, 27] on icon at bounding box center [1484, 23] width 12 height 12
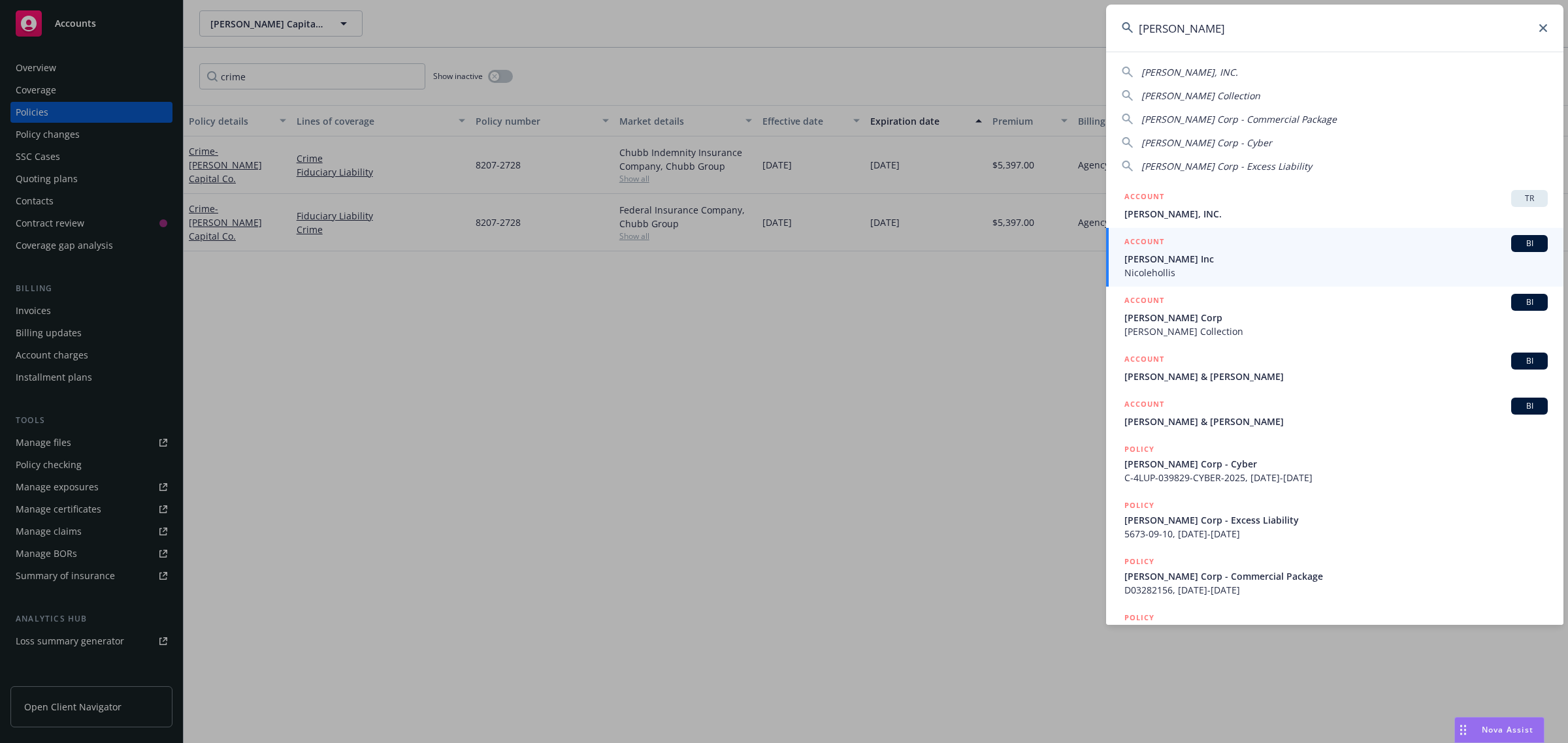
type input "nicole hollis"
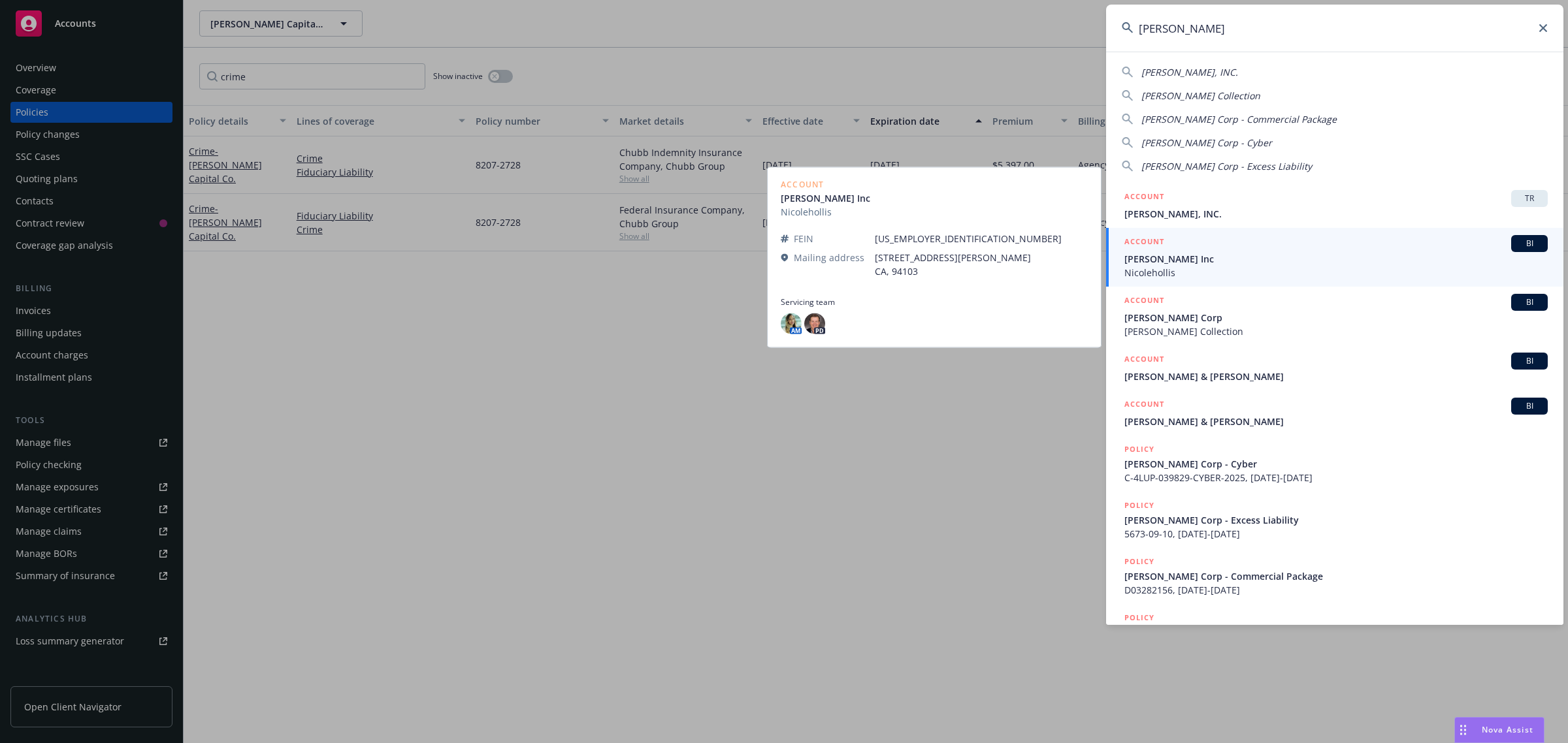
click at [1192, 259] on span "[PERSON_NAME] Inc" at bounding box center [1336, 259] width 424 height 13
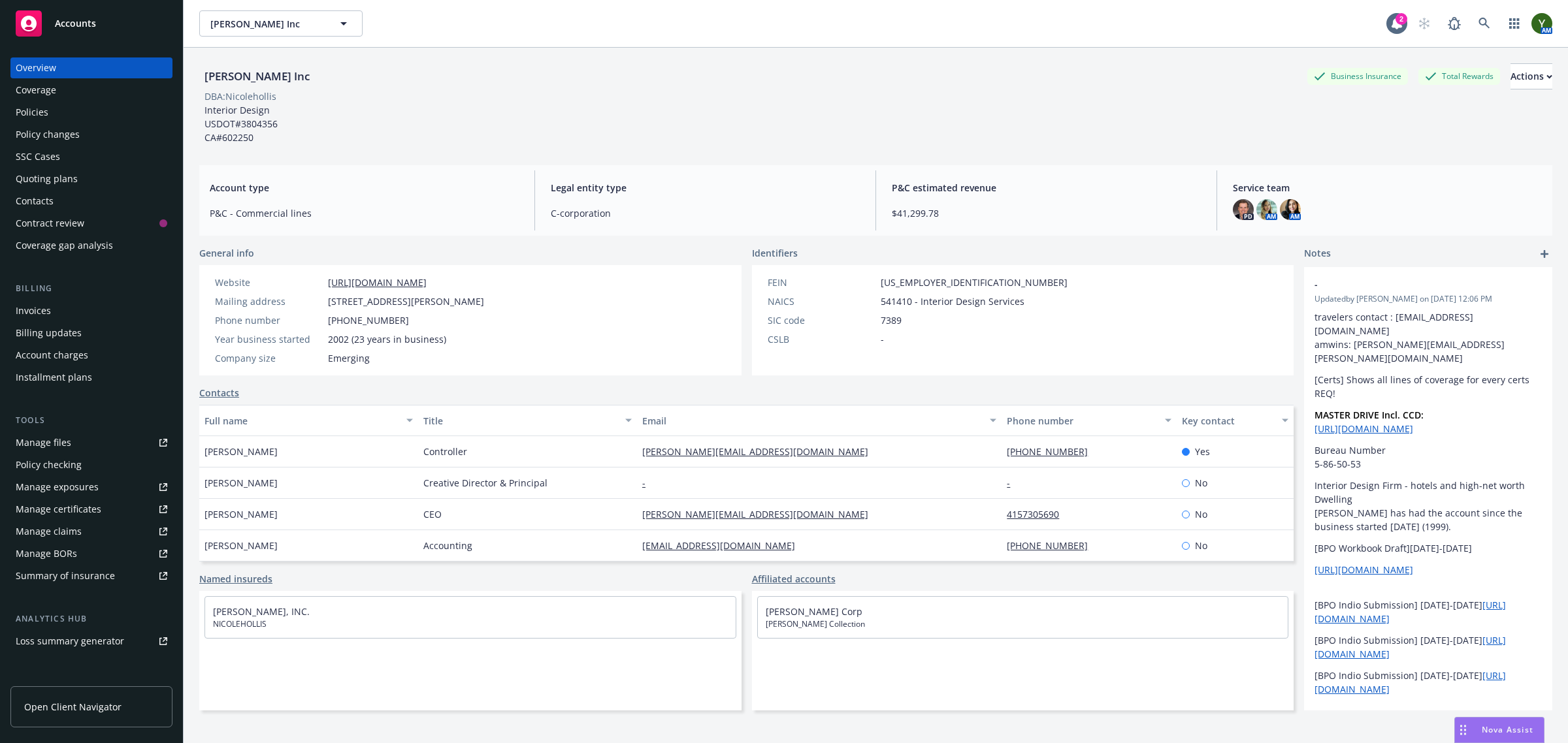
click at [87, 105] on div "Policies" at bounding box center [91, 112] width 151 height 21
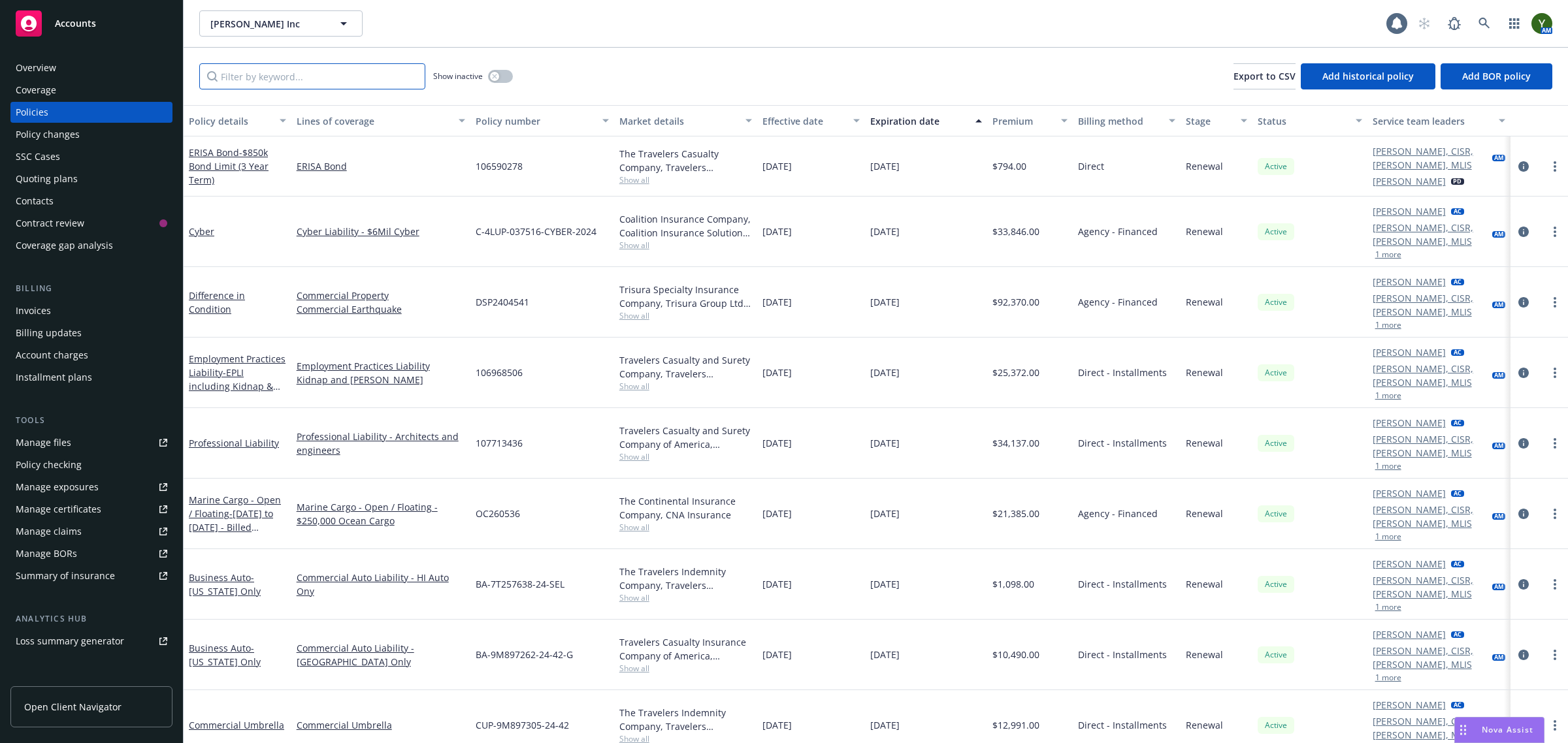
click at [262, 76] on input "Filter by keyword..." at bounding box center [313, 76] width 226 height 26
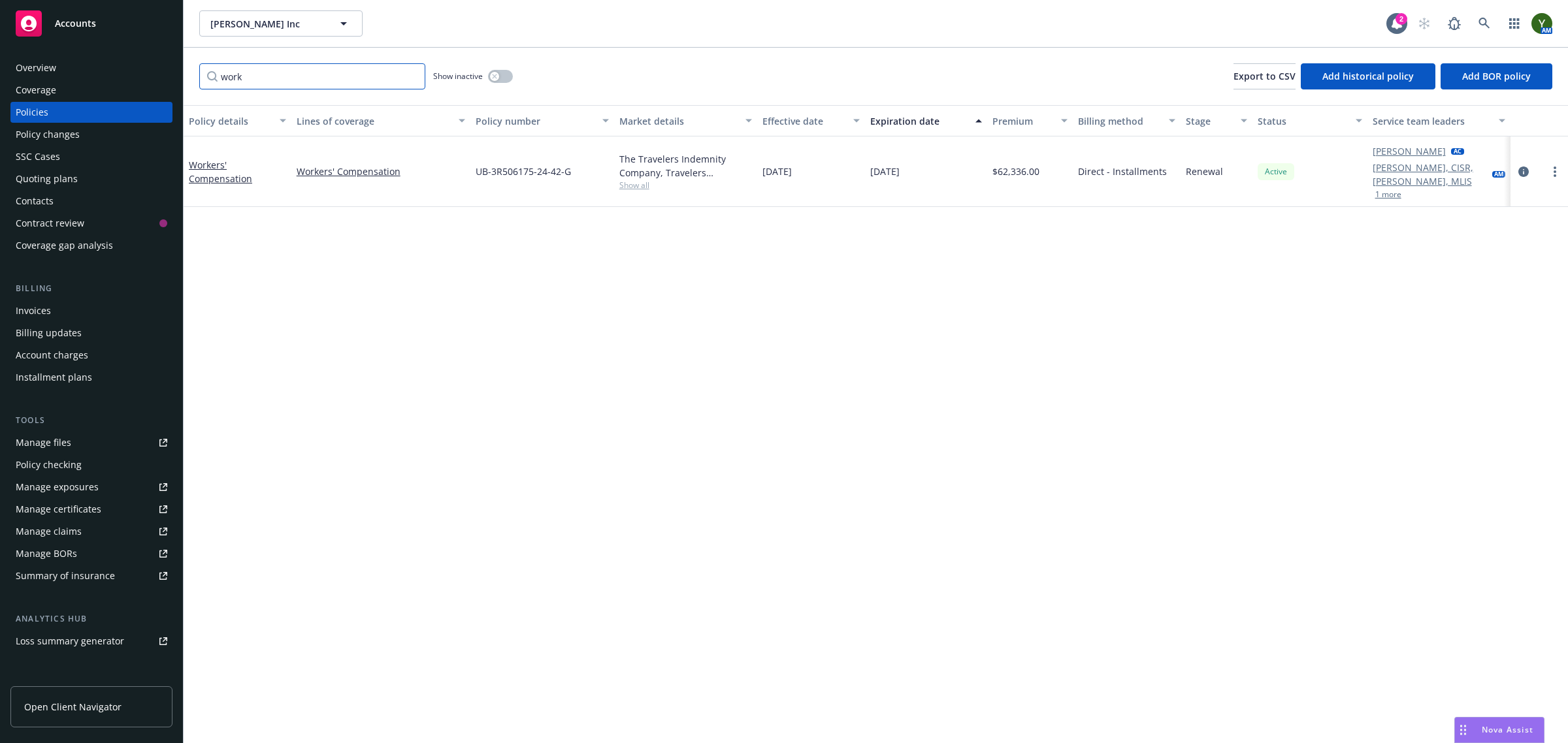
type input "work"
click at [527, 175] on span "UB-3R506175-24-42-G" at bounding box center [523, 171] width 95 height 13
click at [521, 167] on span "UB-3R506175-24-42-G" at bounding box center [523, 171] width 95 height 13
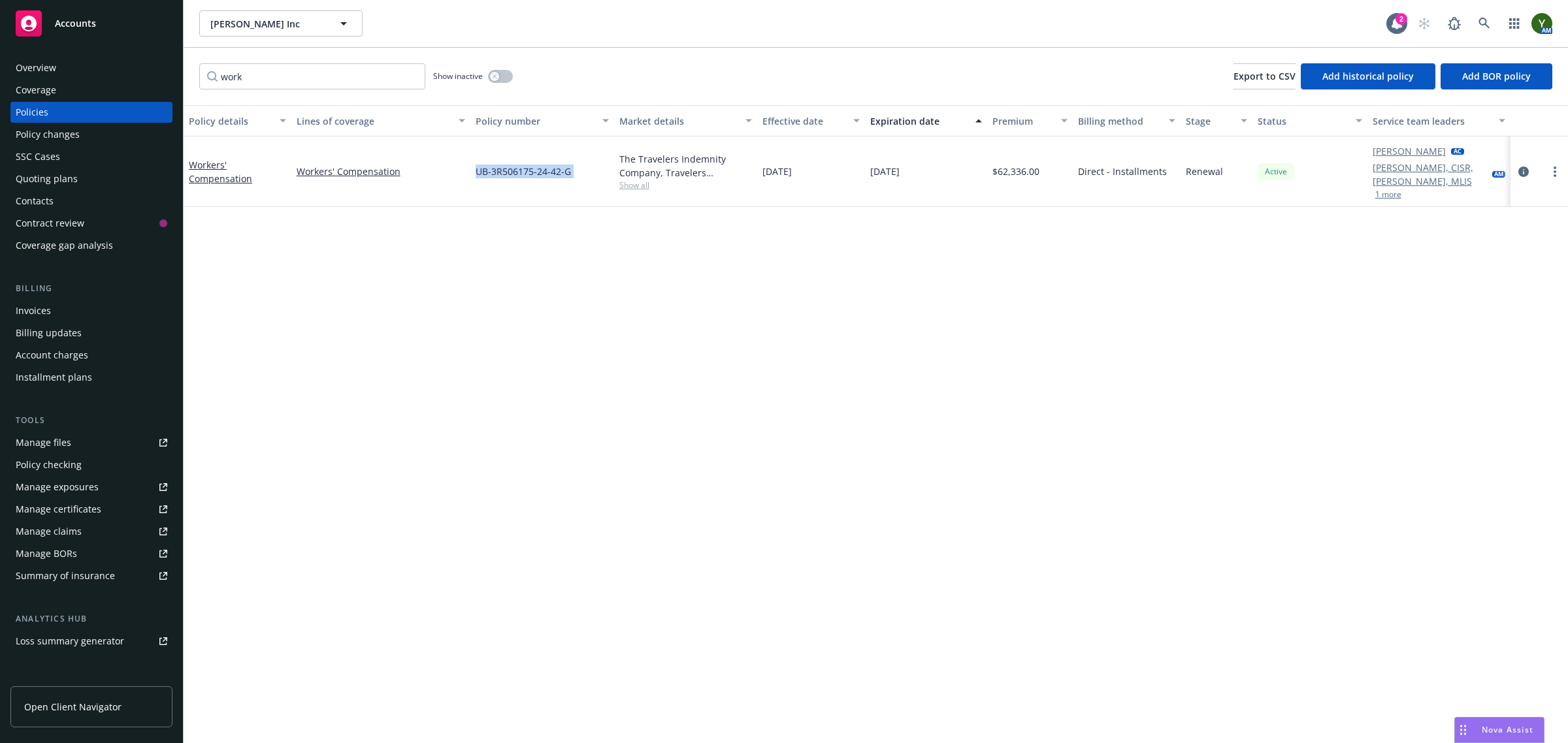
copy span "UB-3R506175-24-42-G"
click at [491, 73] on button "button" at bounding box center [500, 76] width 25 height 13
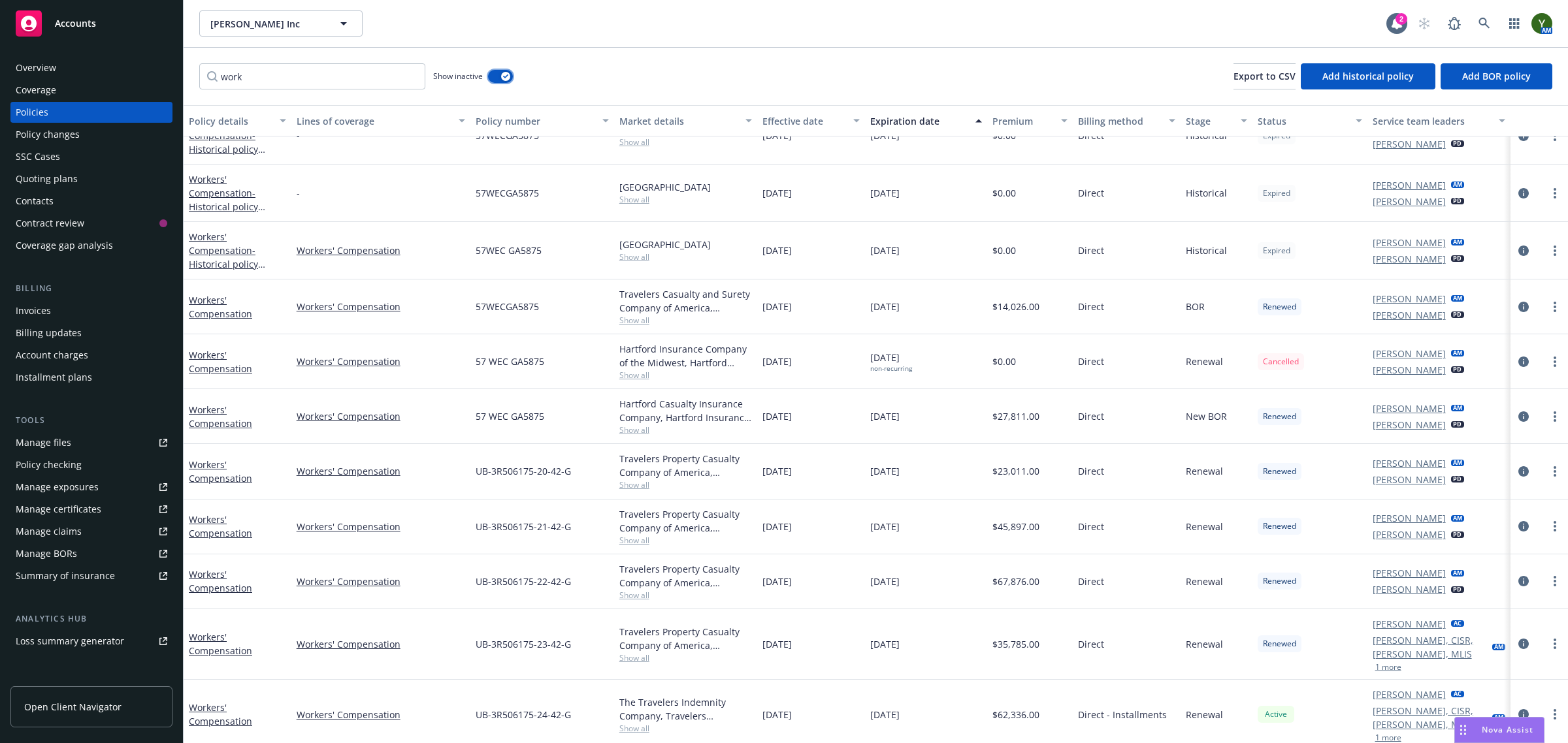
scroll to position [37, 0]
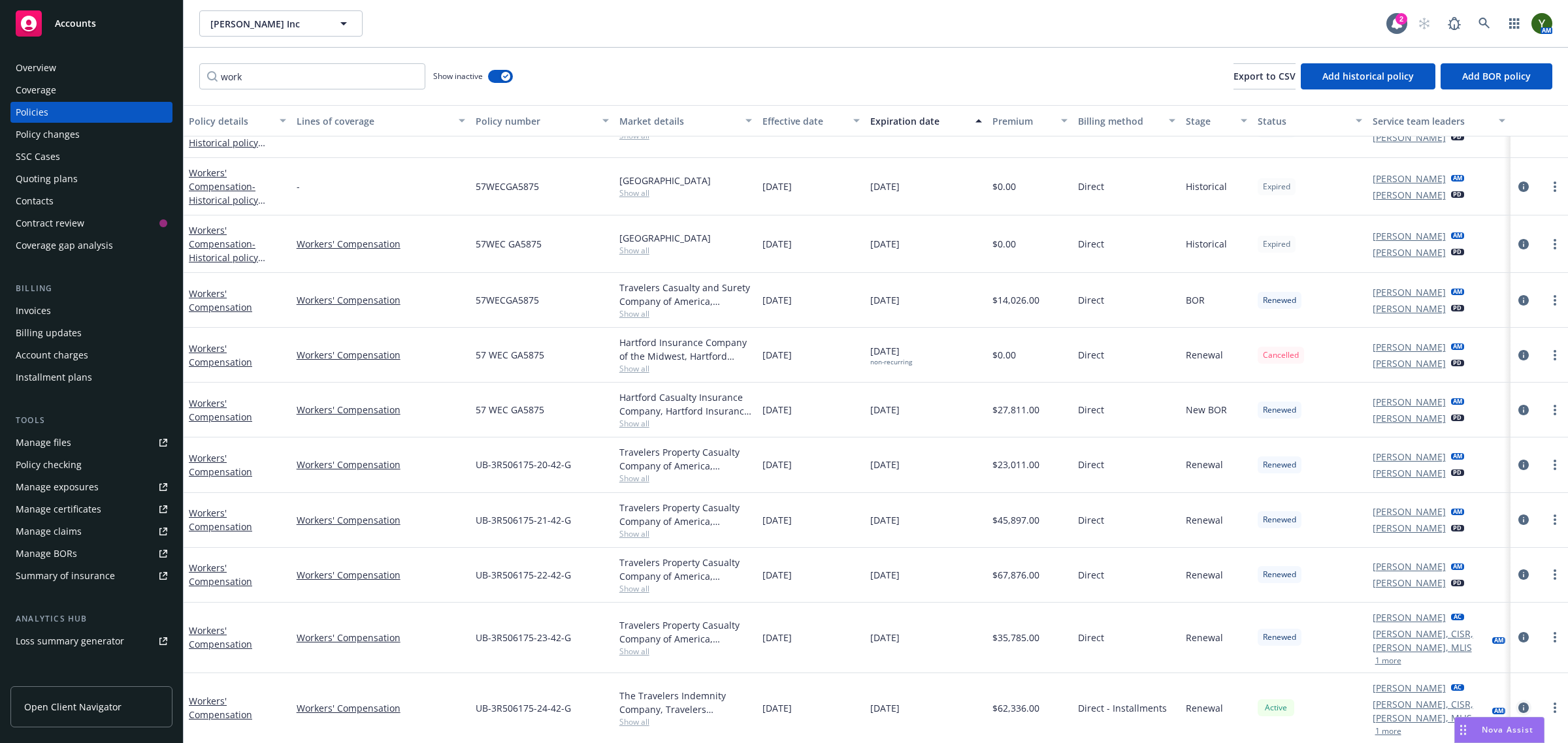
click at [1518, 704] on icon "circleInformation" at bounding box center [1523, 708] width 11 height 11
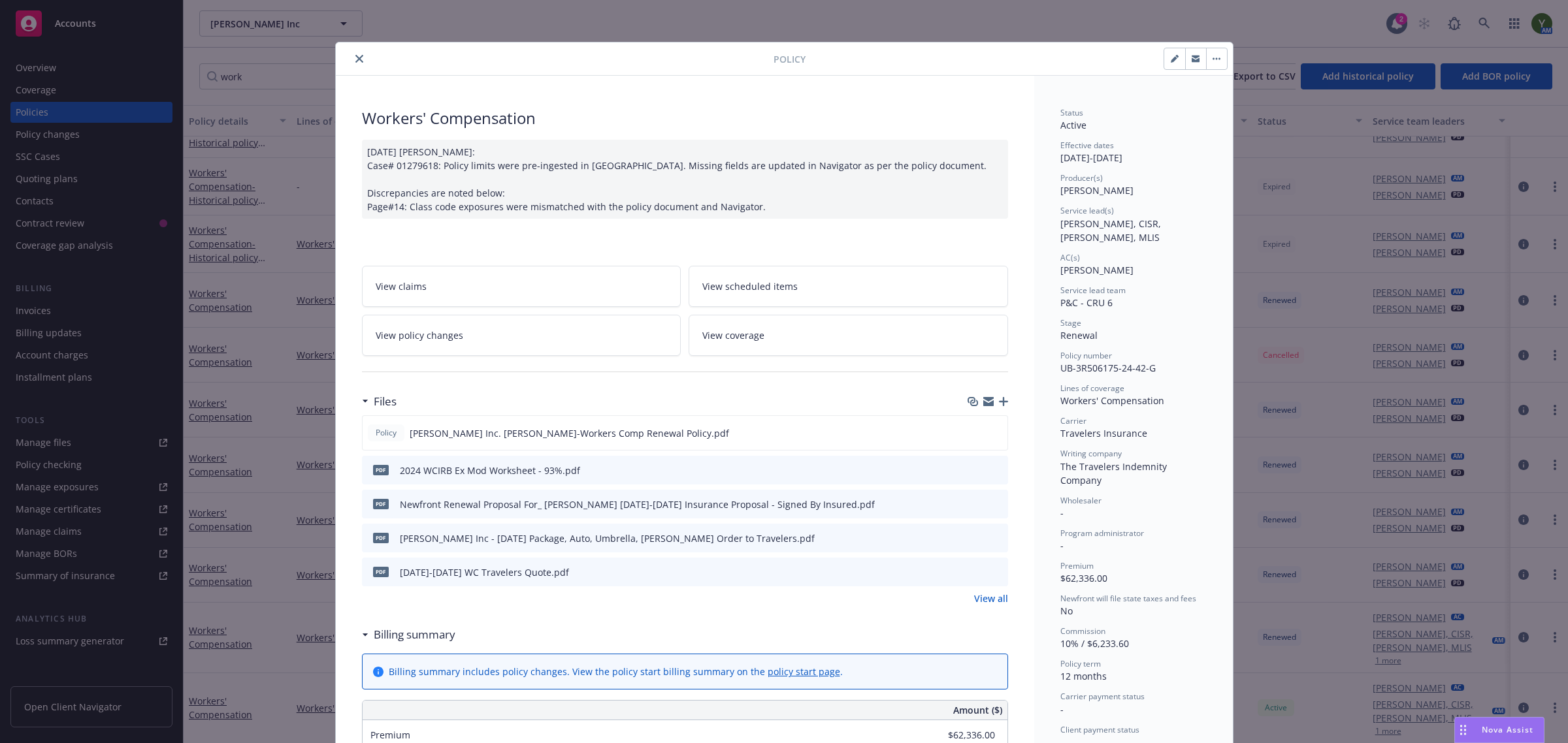
click at [352, 51] on button "close" at bounding box center [359, 59] width 16 height 16
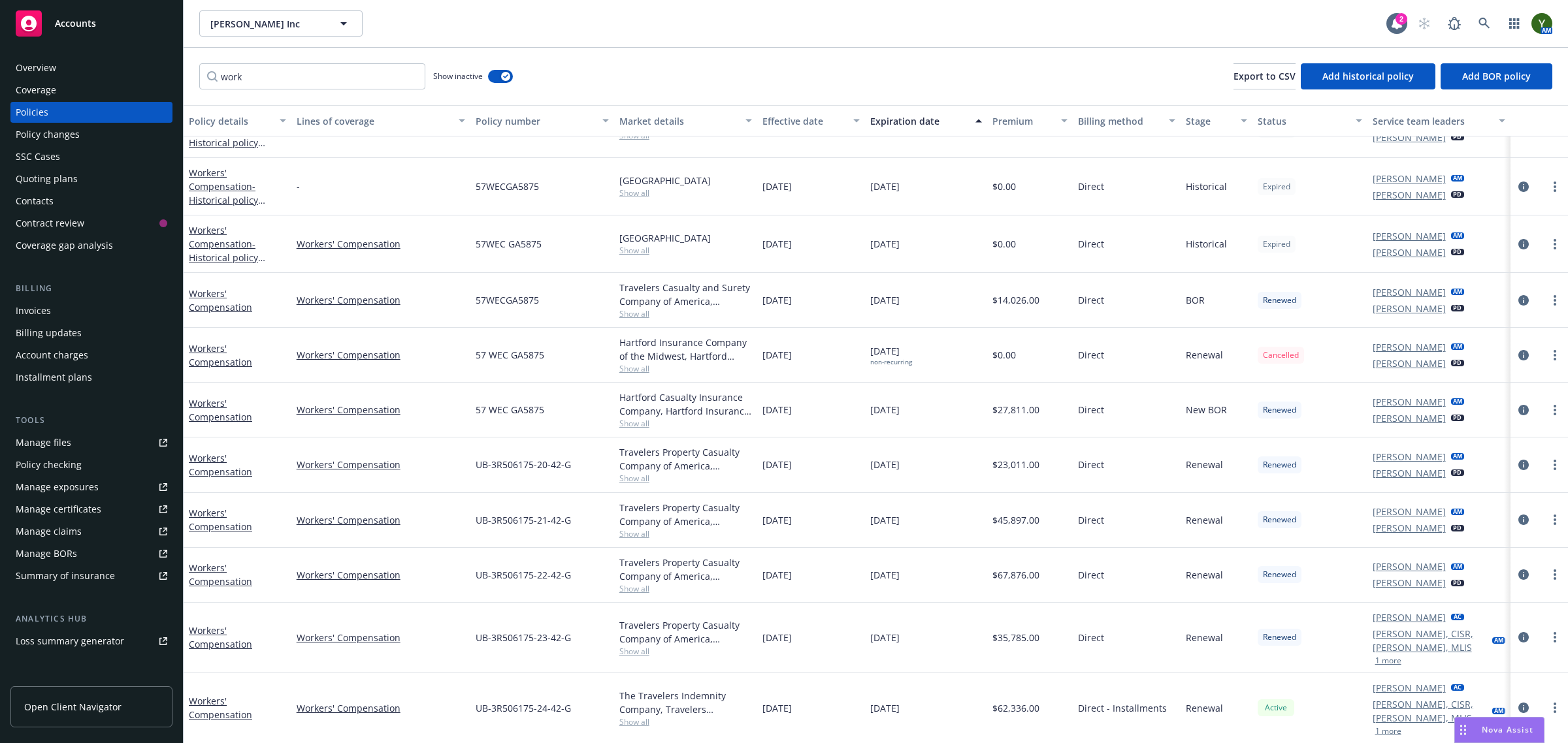
click at [87, 177] on div "Quoting plans" at bounding box center [91, 179] width 151 height 21
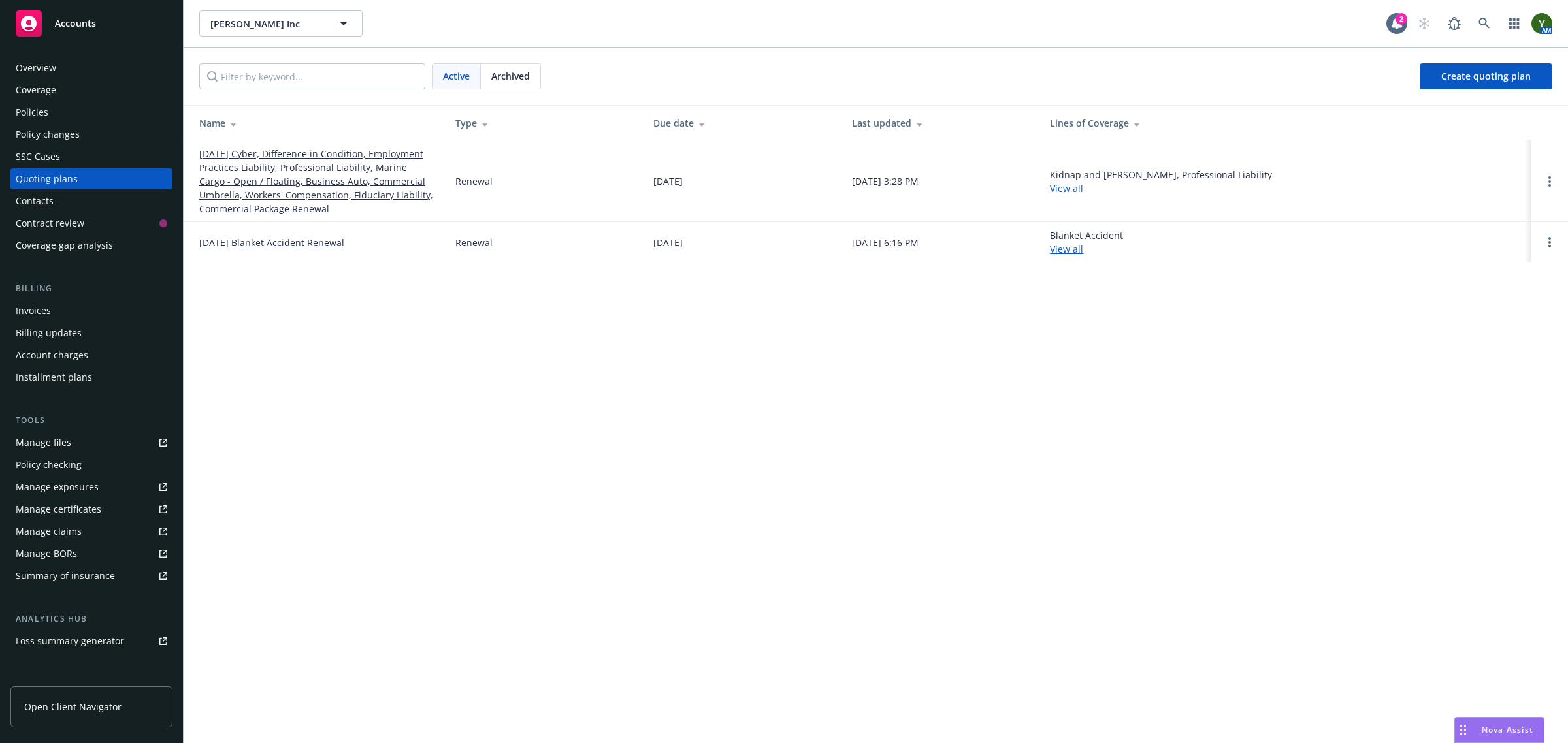
click at [526, 86] on div "Archived" at bounding box center [511, 76] width 59 height 25
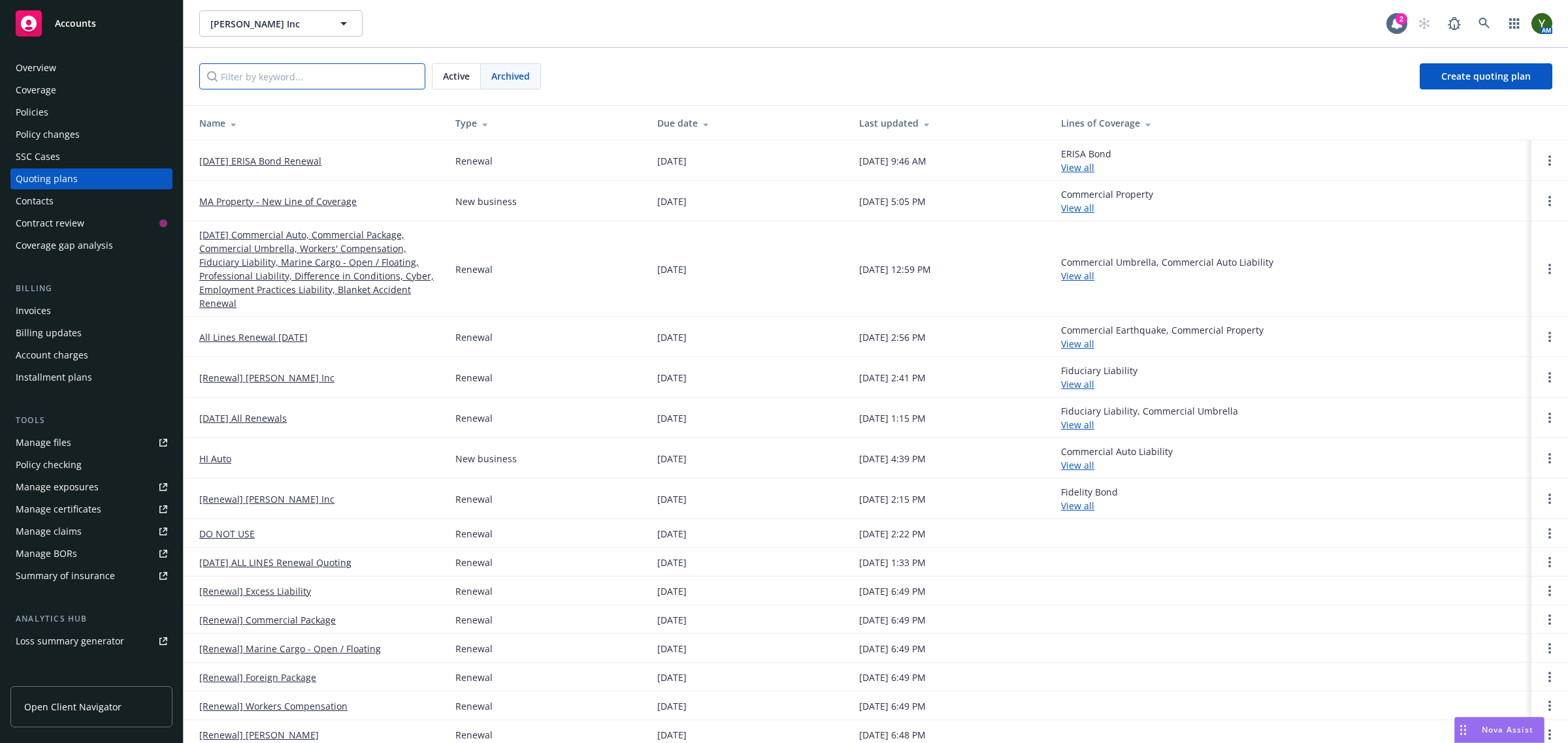
click at [345, 75] on input "Filter by keyword..." at bounding box center [313, 76] width 226 height 26
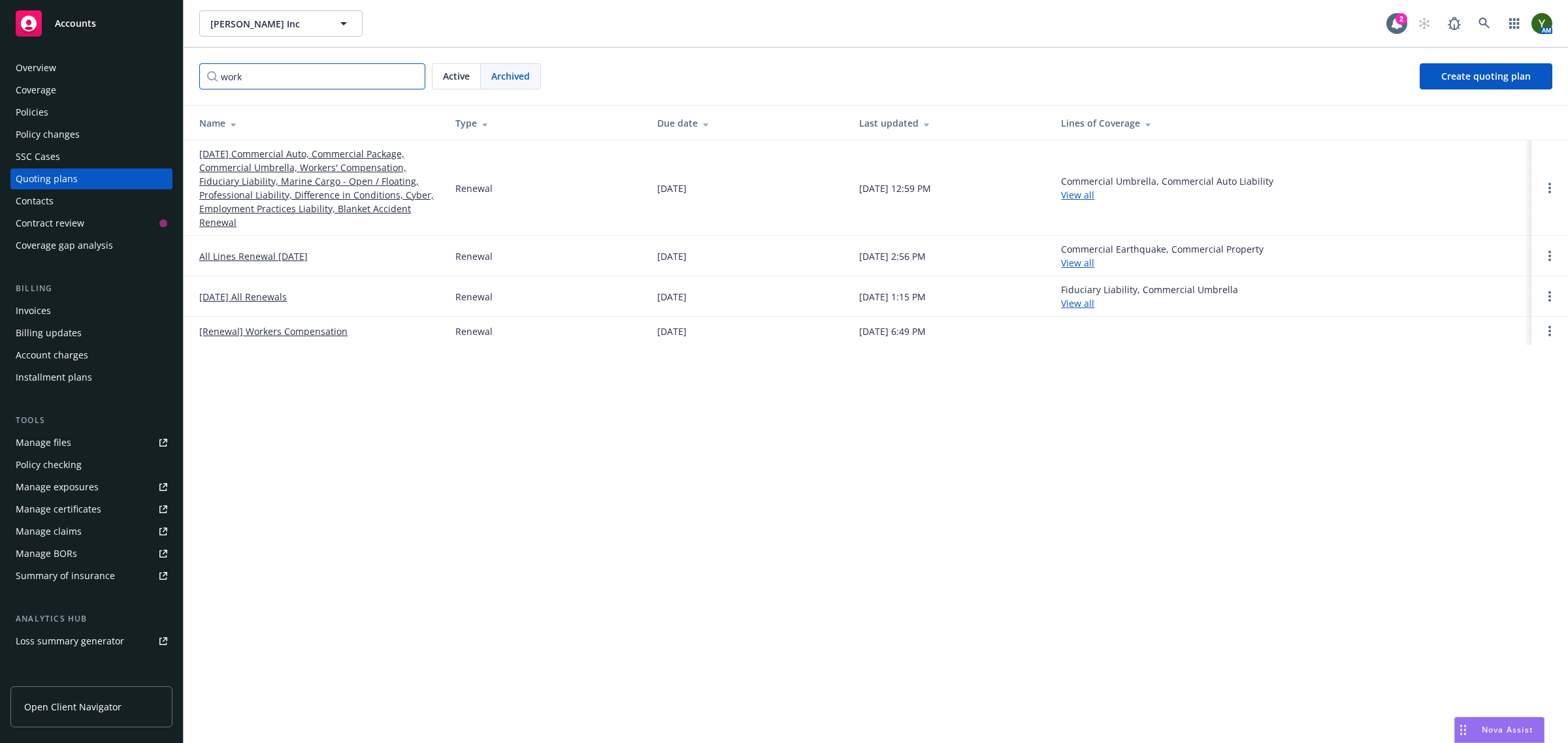
type input "work"
click at [315, 199] on link "[DATE] Commercial Auto, Commercial Package, Commercial Umbrella, Workers' Compe…" at bounding box center [317, 188] width 236 height 82
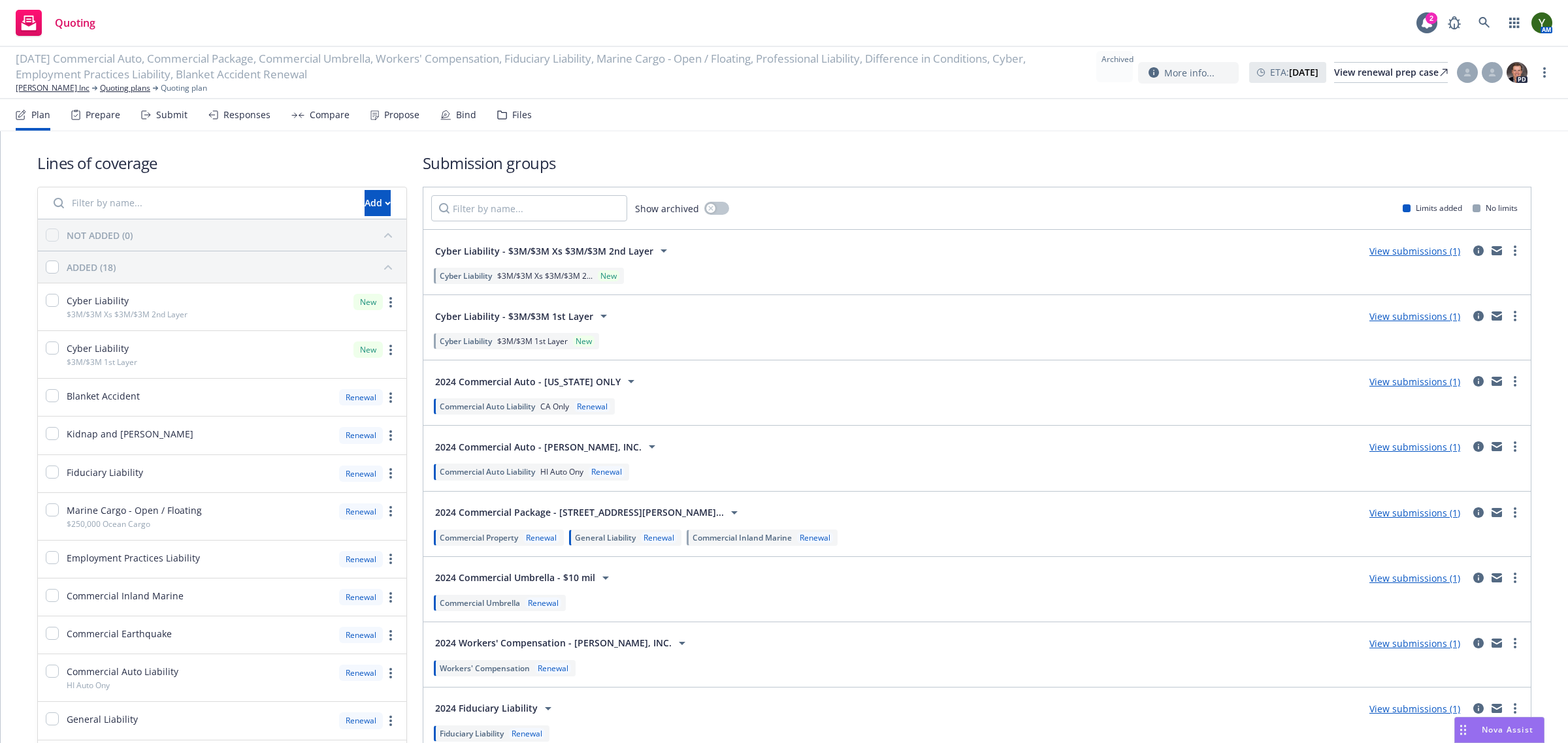
click at [506, 112] on div "Files" at bounding box center [514, 115] width 35 height 31
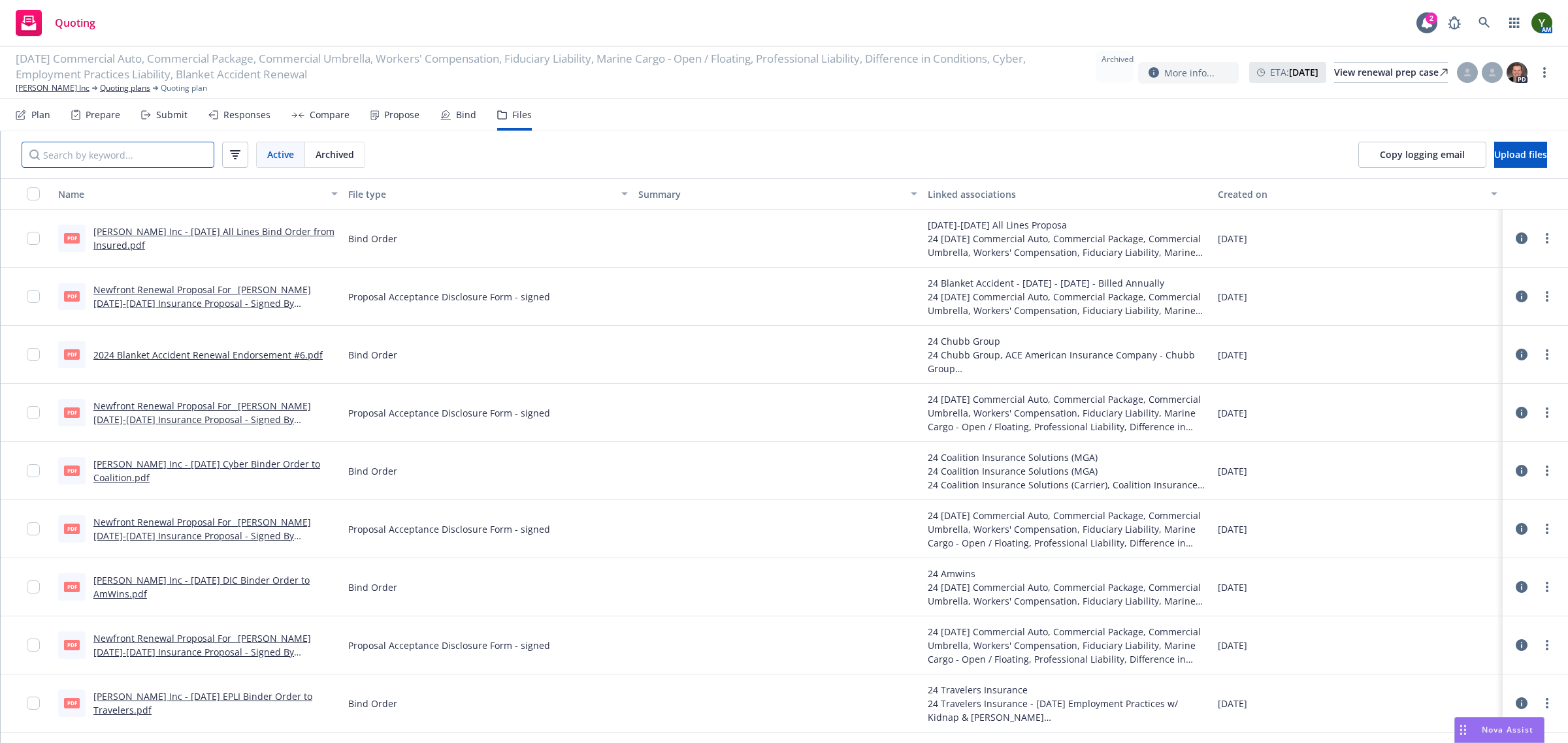
click at [174, 156] on input "Search by keyword..." at bounding box center [117, 154] width 192 height 26
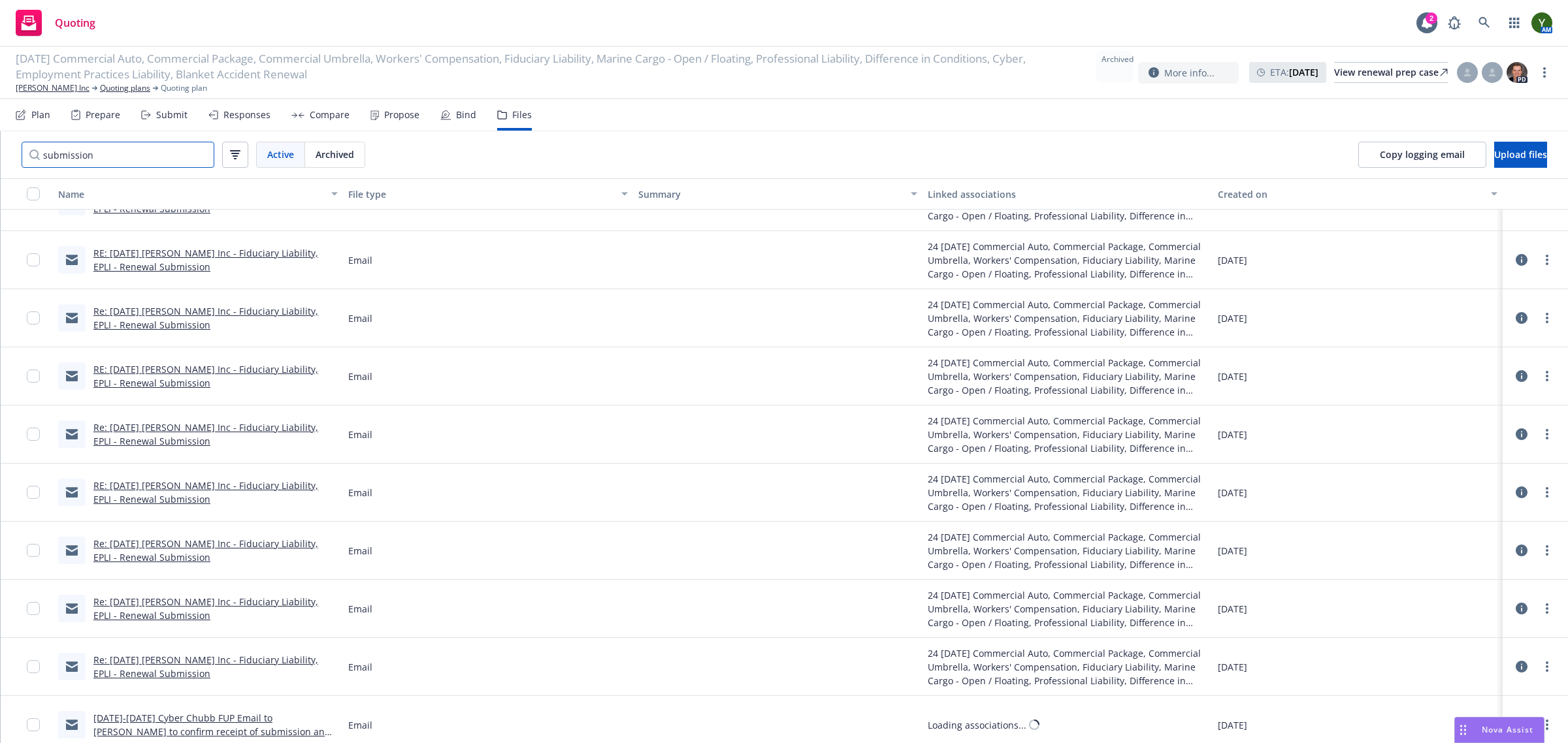
scroll to position [797, 0]
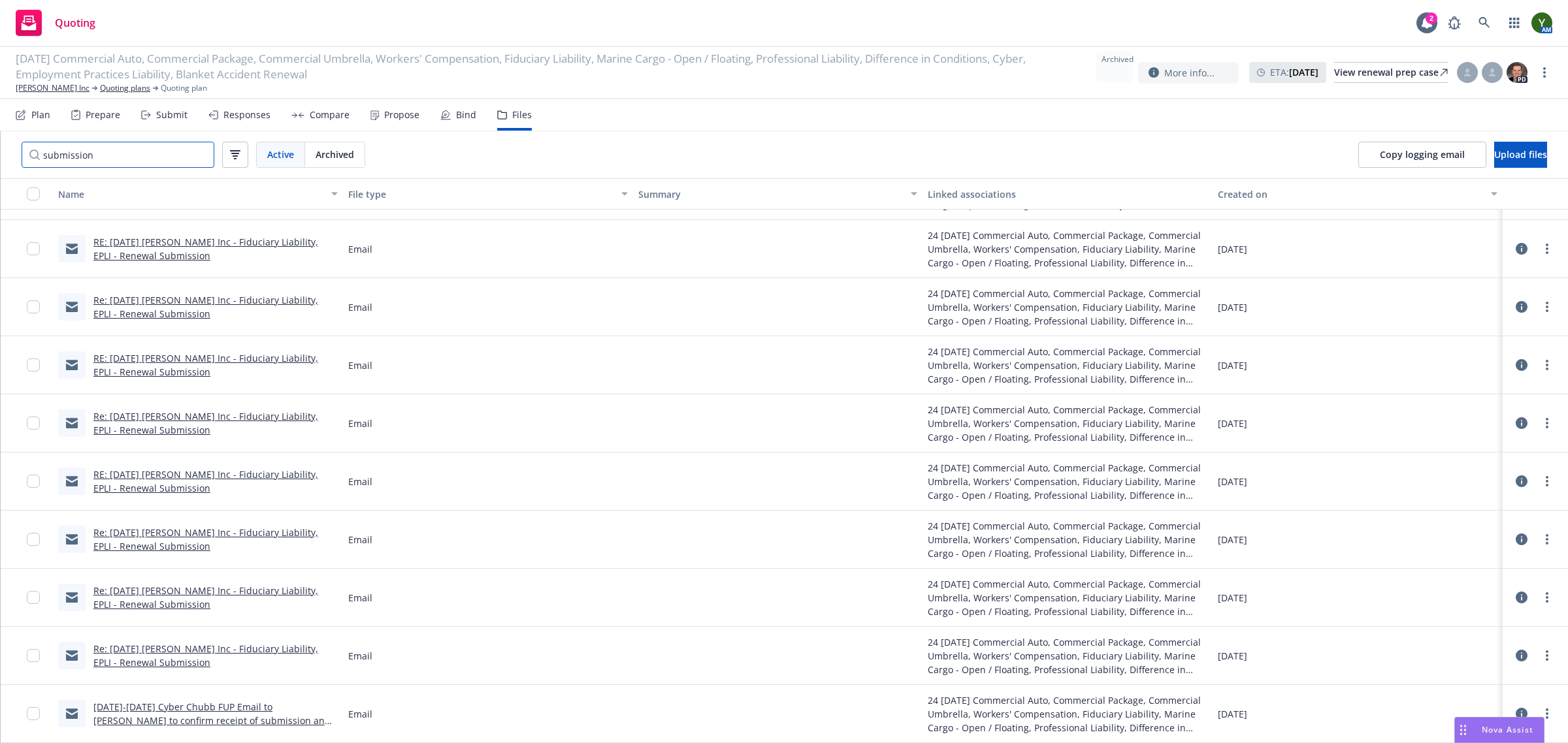
type input "submission"
click at [242, 100] on div "Responses" at bounding box center [240, 115] width 62 height 31
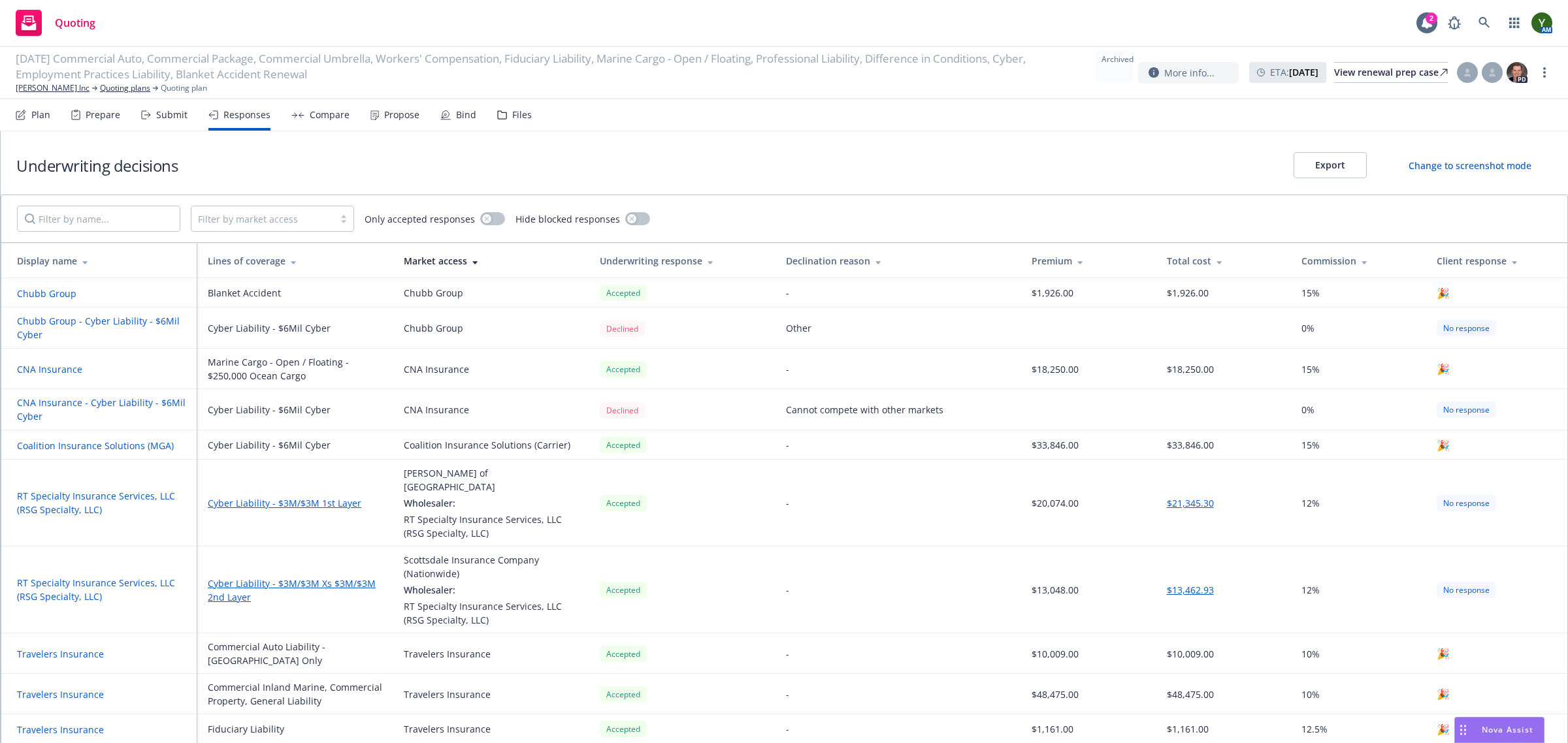
click at [506, 117] on div "Files" at bounding box center [514, 115] width 35 height 31
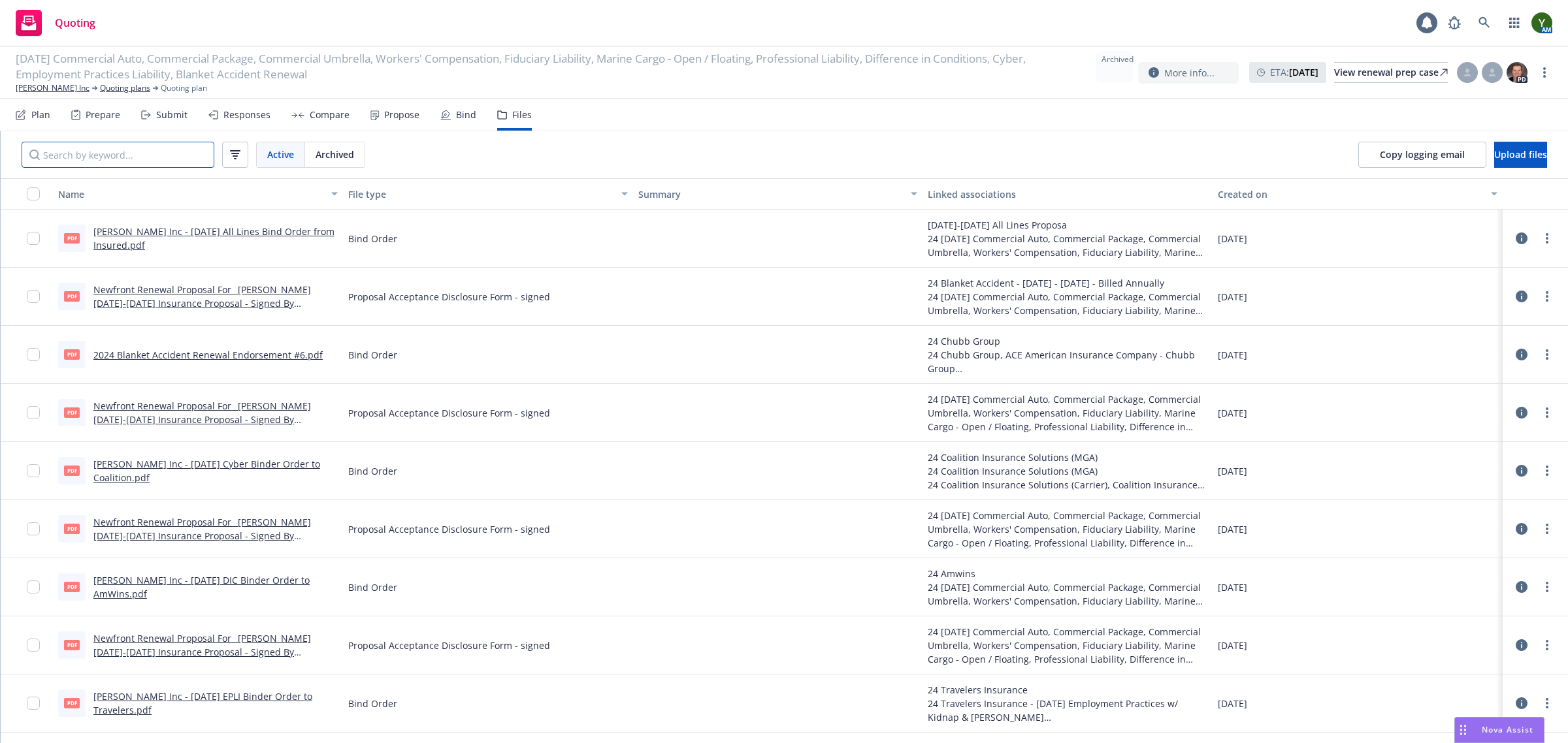
click at [134, 147] on input "Search by keyword..." at bounding box center [117, 154] width 192 height 26
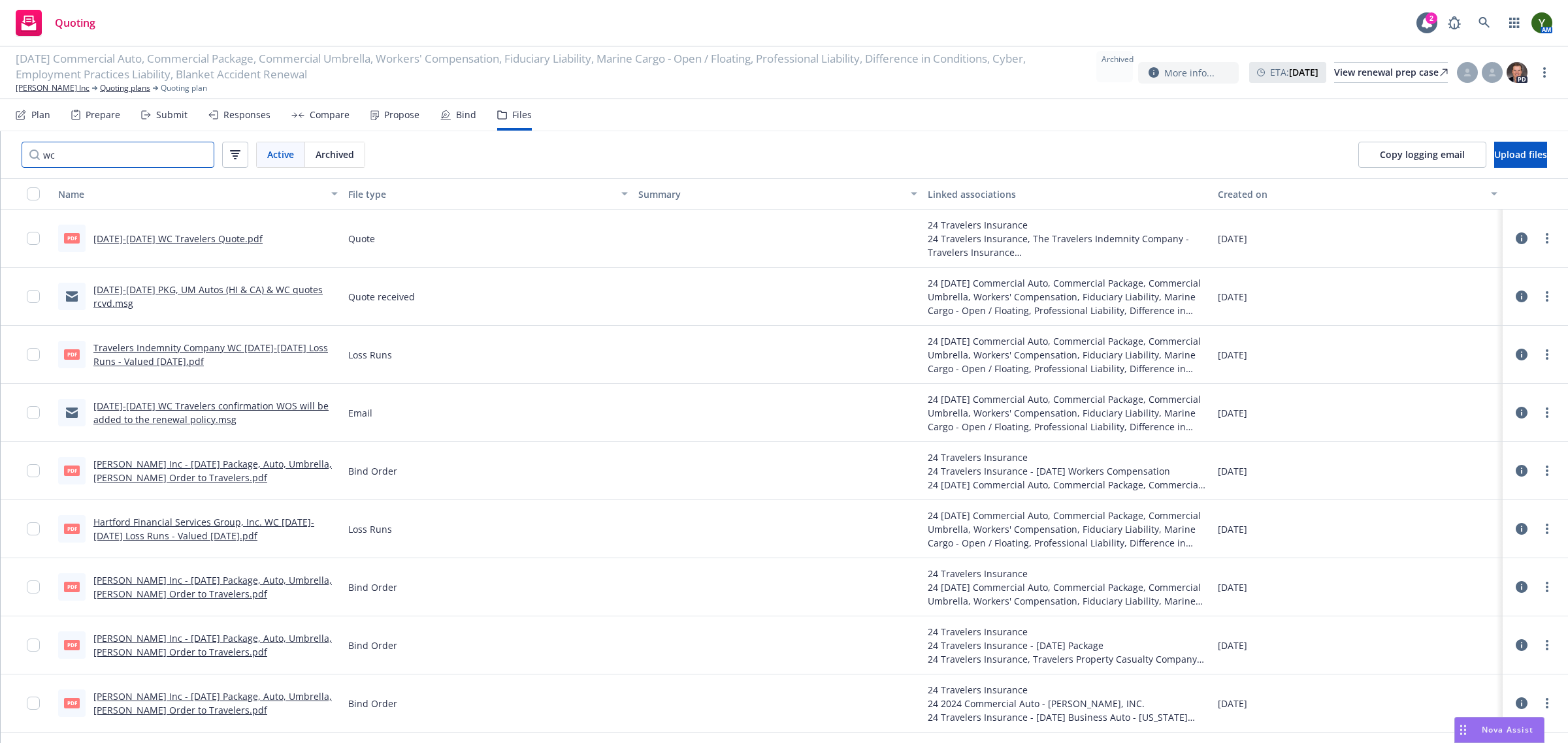
scroll to position [49, 0]
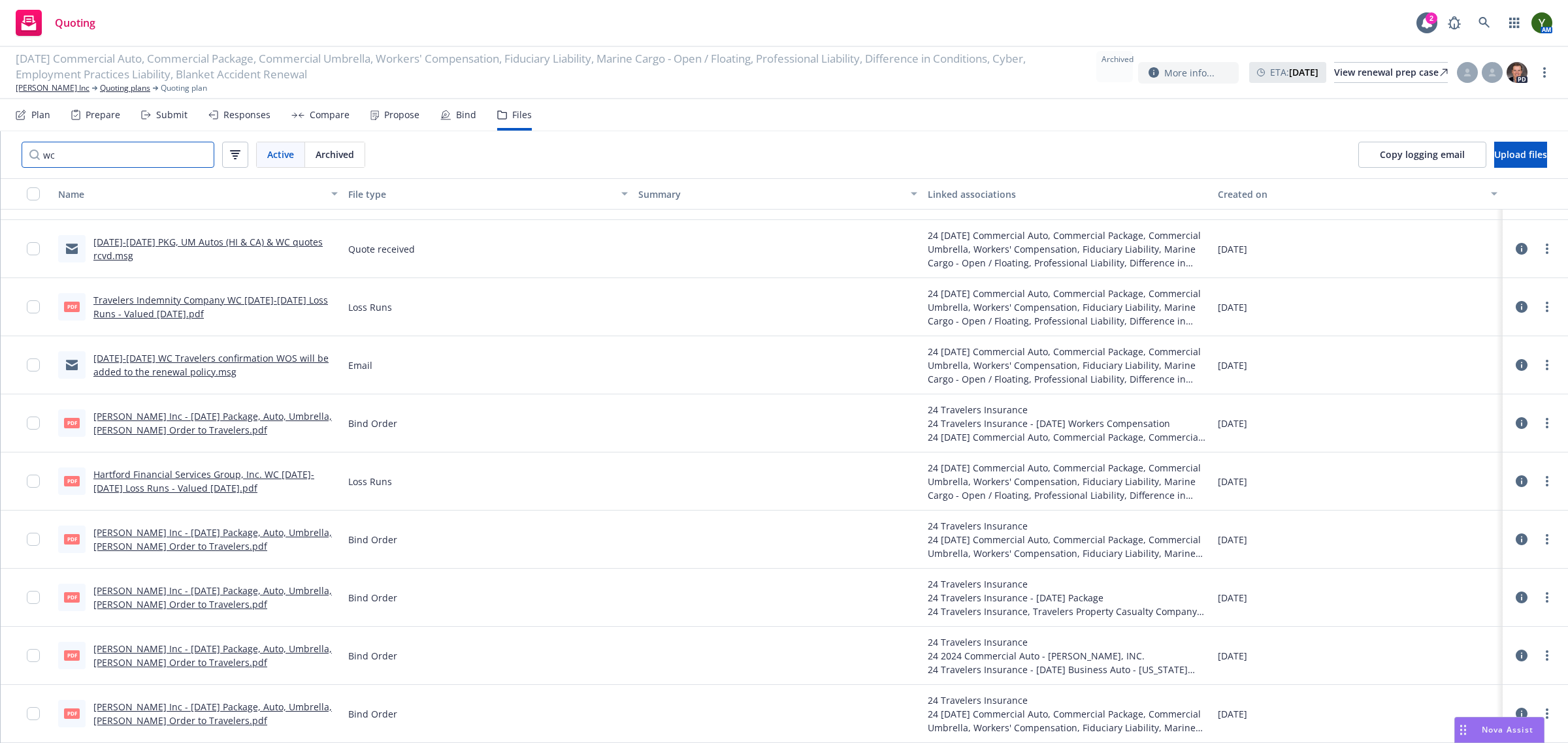
type input "wc"
click at [167, 722] on link "[PERSON_NAME] Inc - [DATE] Package, Auto, Umbrella, [PERSON_NAME] Order to Trav…" at bounding box center [212, 713] width 238 height 26
click at [152, 369] on link "[DATE]-[DATE] WC Travelers confirmation WOS will be added to the renewal policy…" at bounding box center [211, 365] width 236 height 26
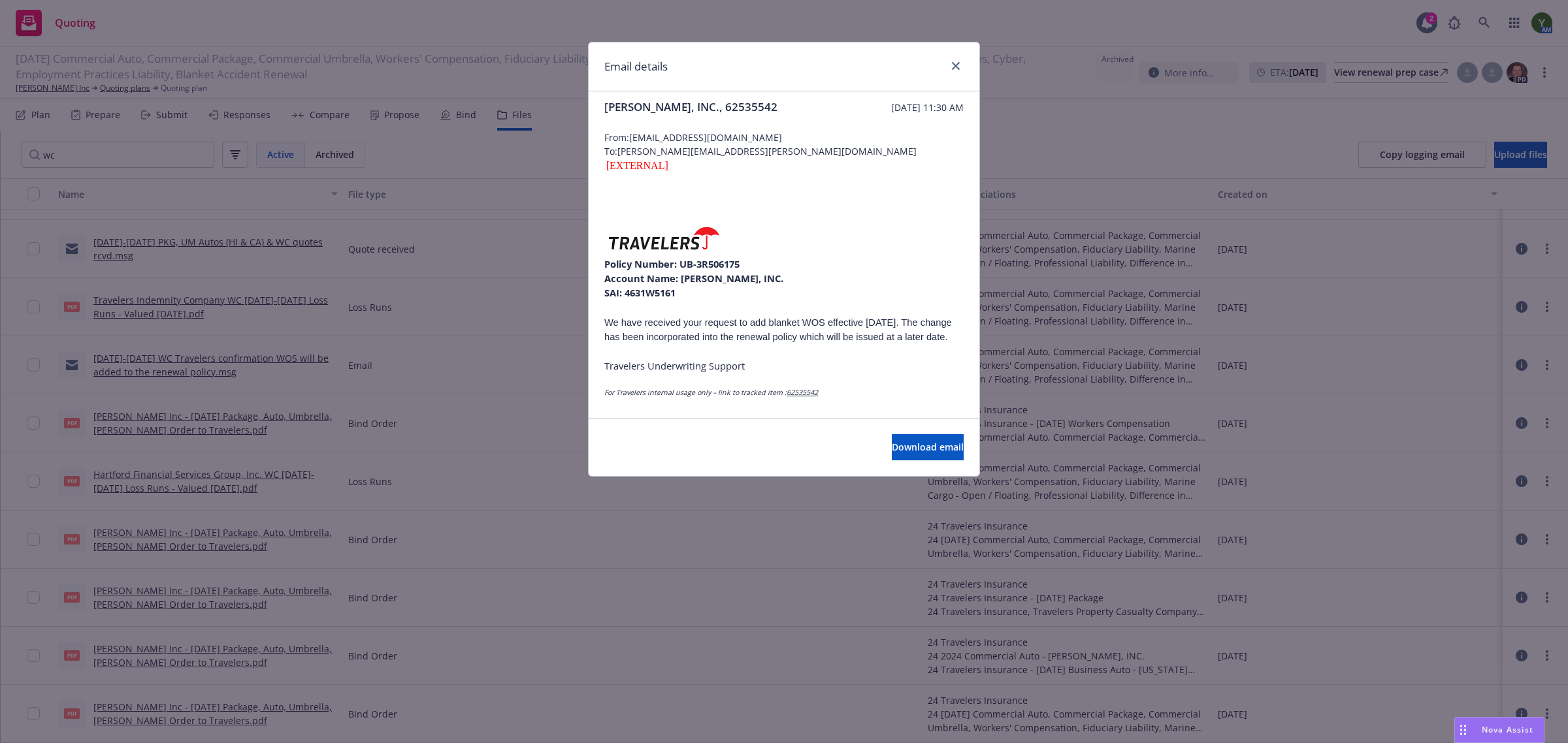
scroll to position [0, 0]
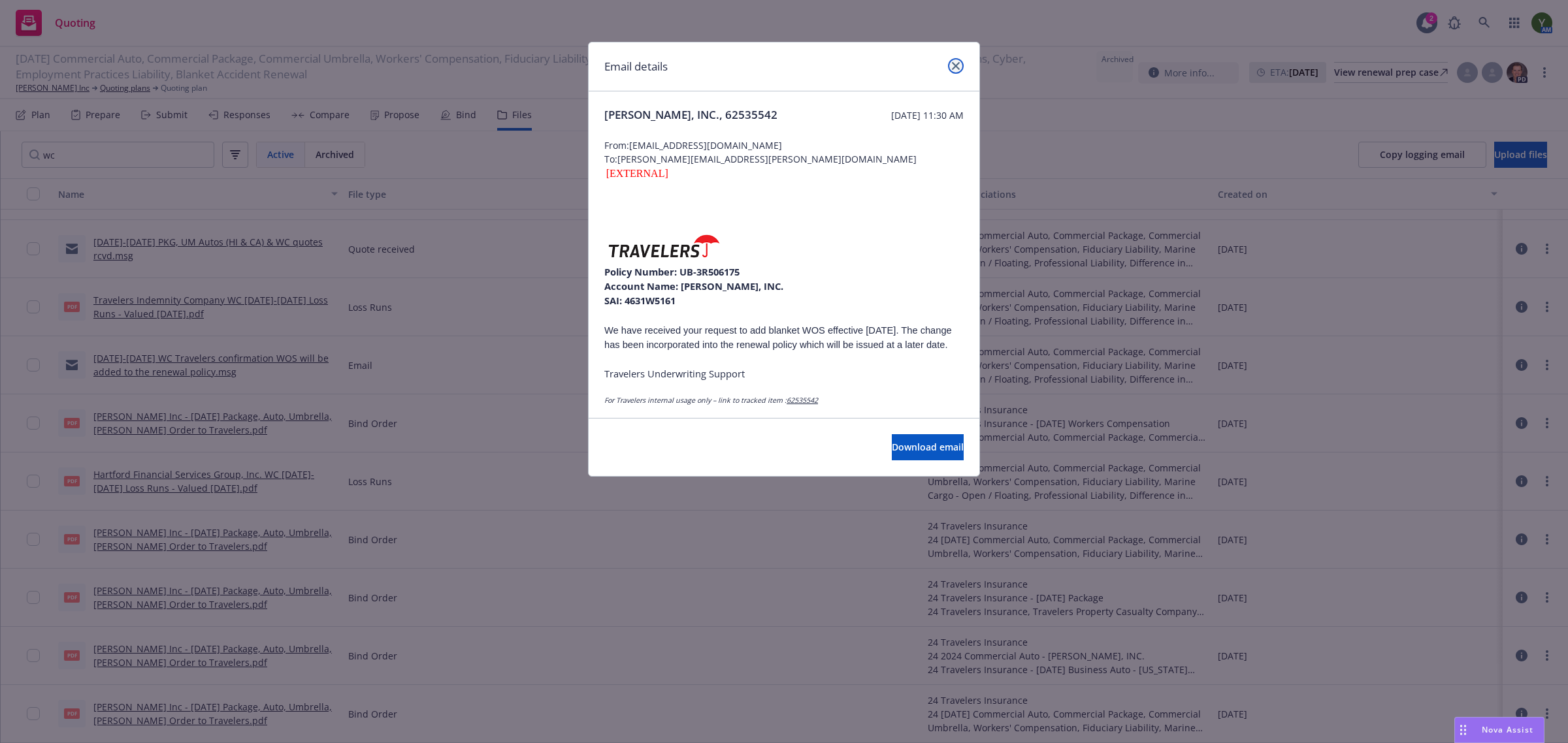
click at [955, 64] on icon "close" at bounding box center [956, 66] width 8 height 8
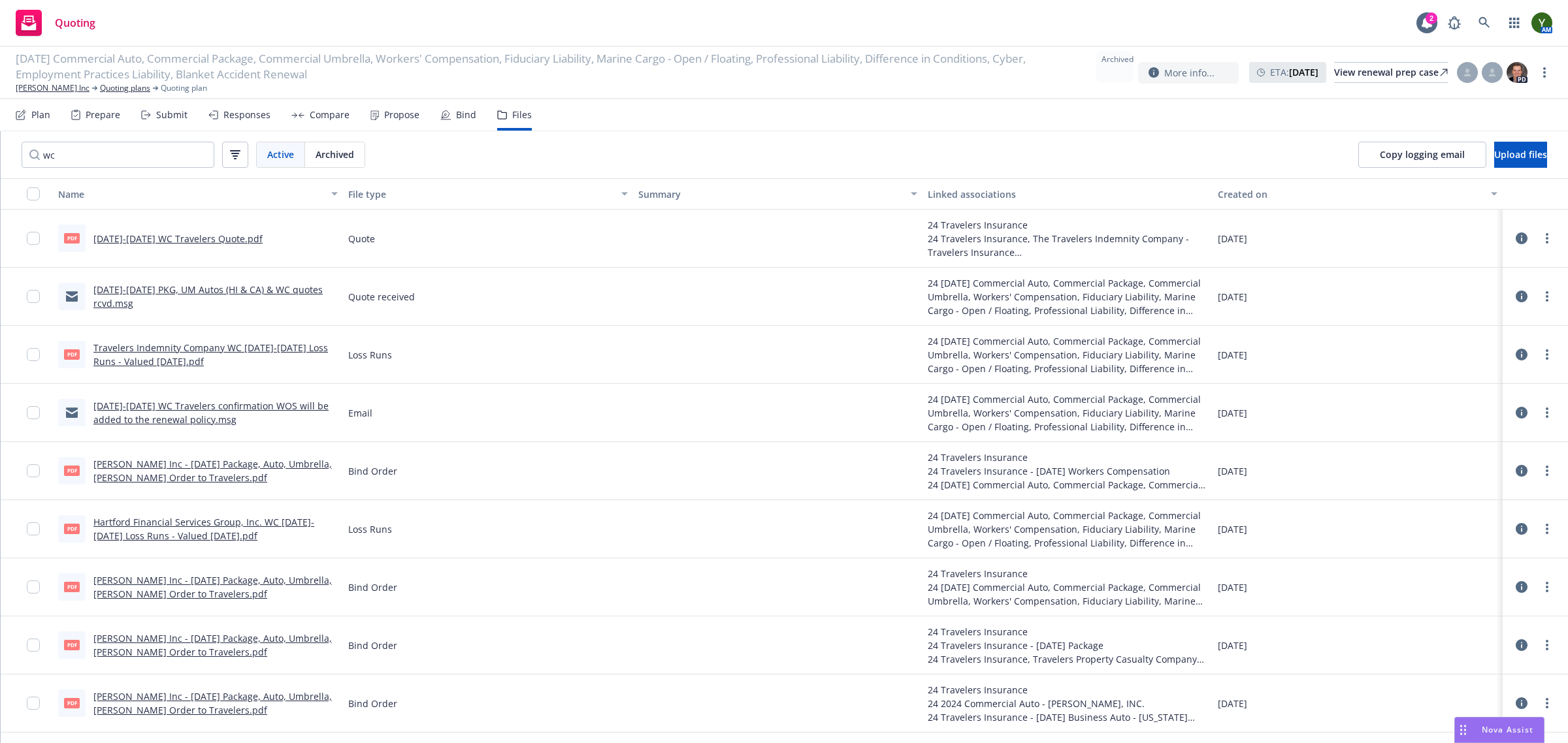
click at [219, 289] on link "[DATE]-[DATE] PKG, UM Autos (HI & CA) & WC quotes rcvd.msg" at bounding box center [208, 296] width 229 height 26
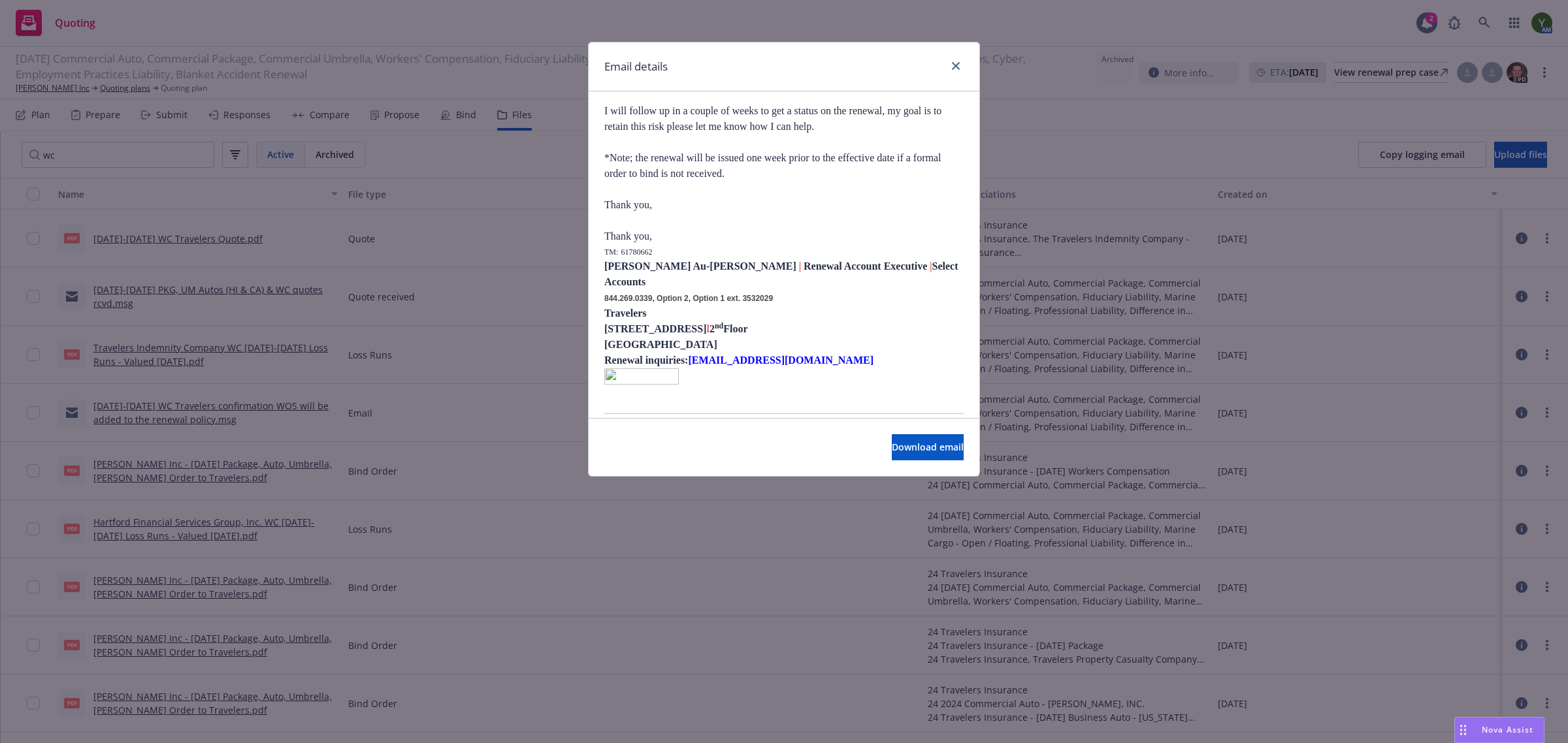
scroll to position [1055, 0]
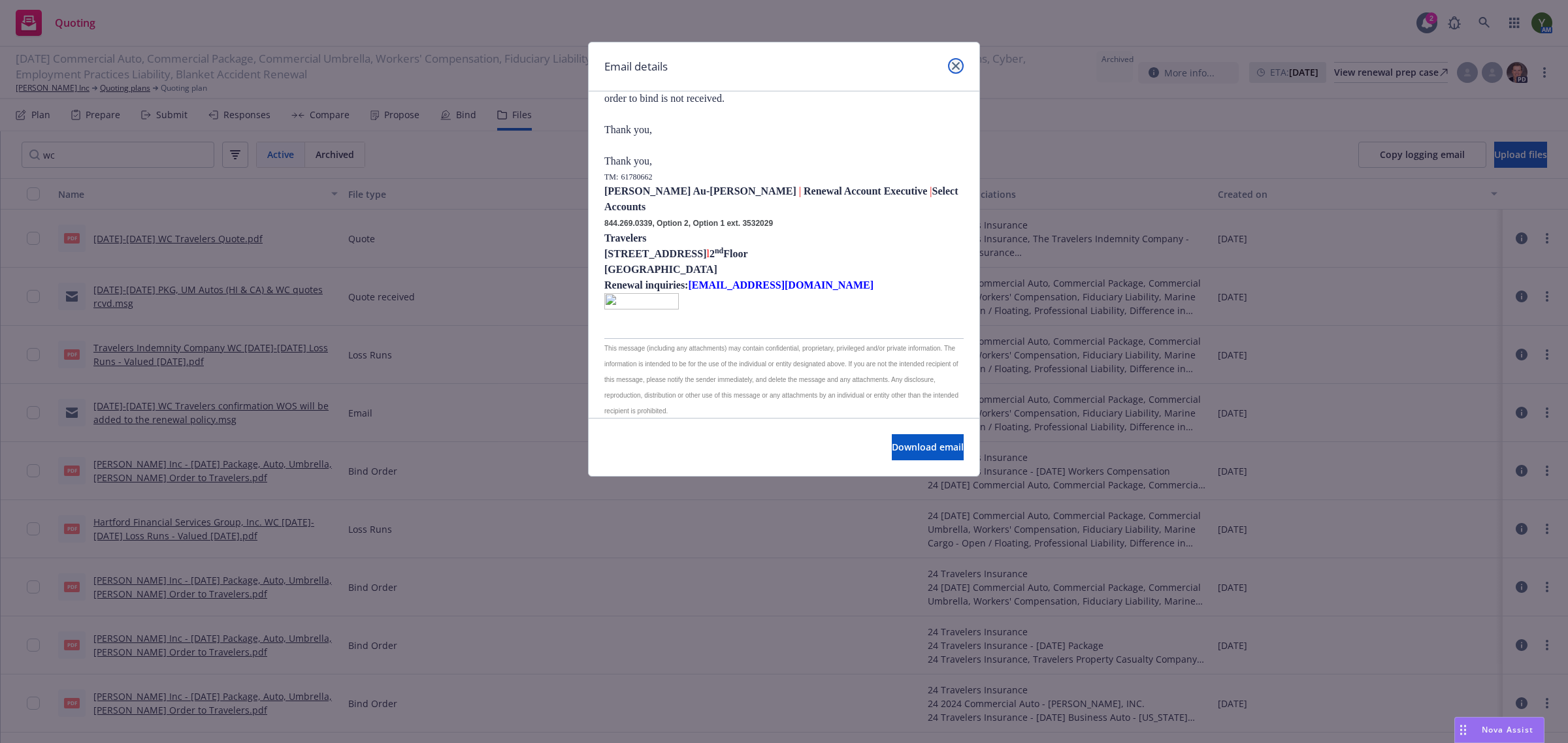
click at [955, 69] on icon "close" at bounding box center [956, 66] width 8 height 8
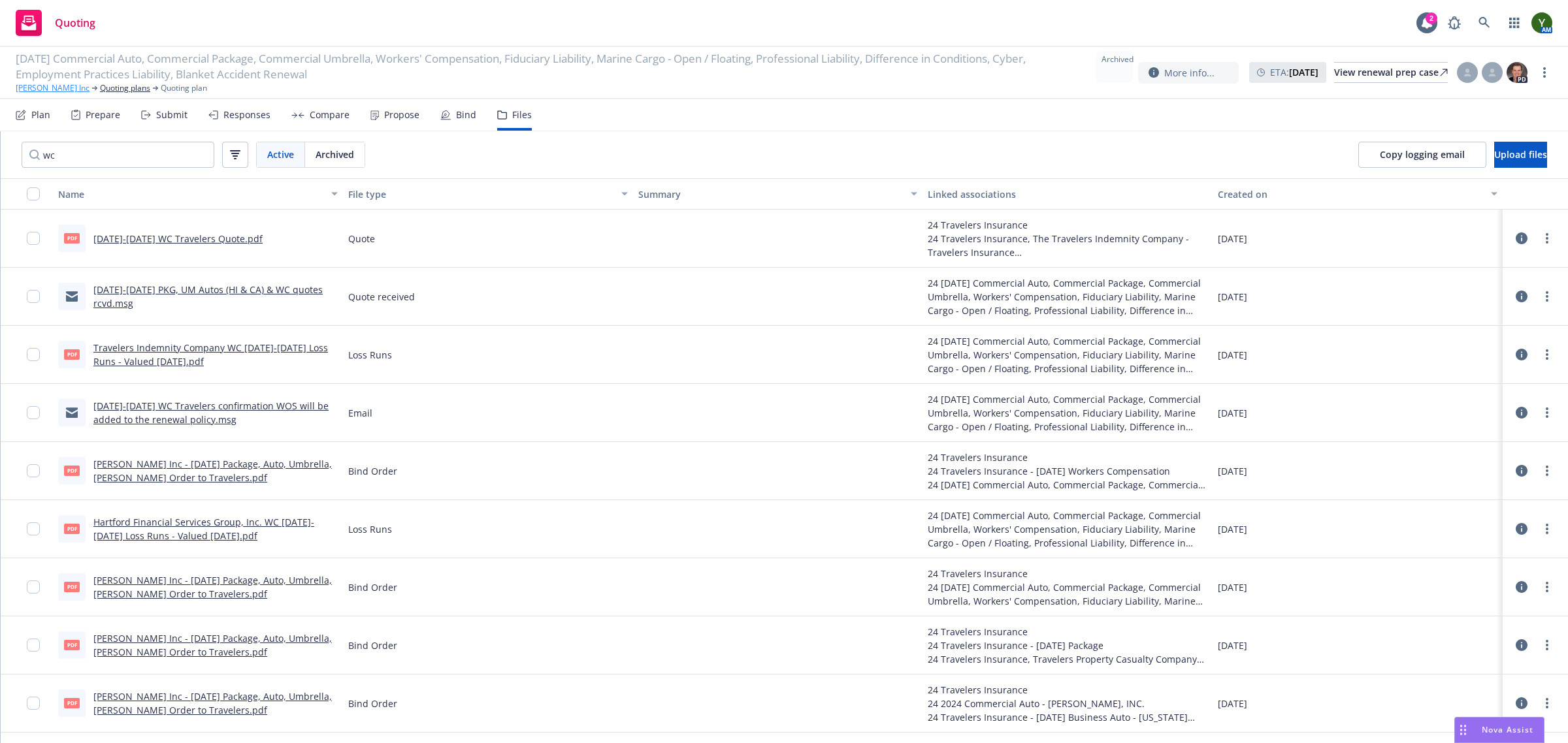
click at [43, 89] on link "[PERSON_NAME] Inc" at bounding box center [52, 88] width 74 height 12
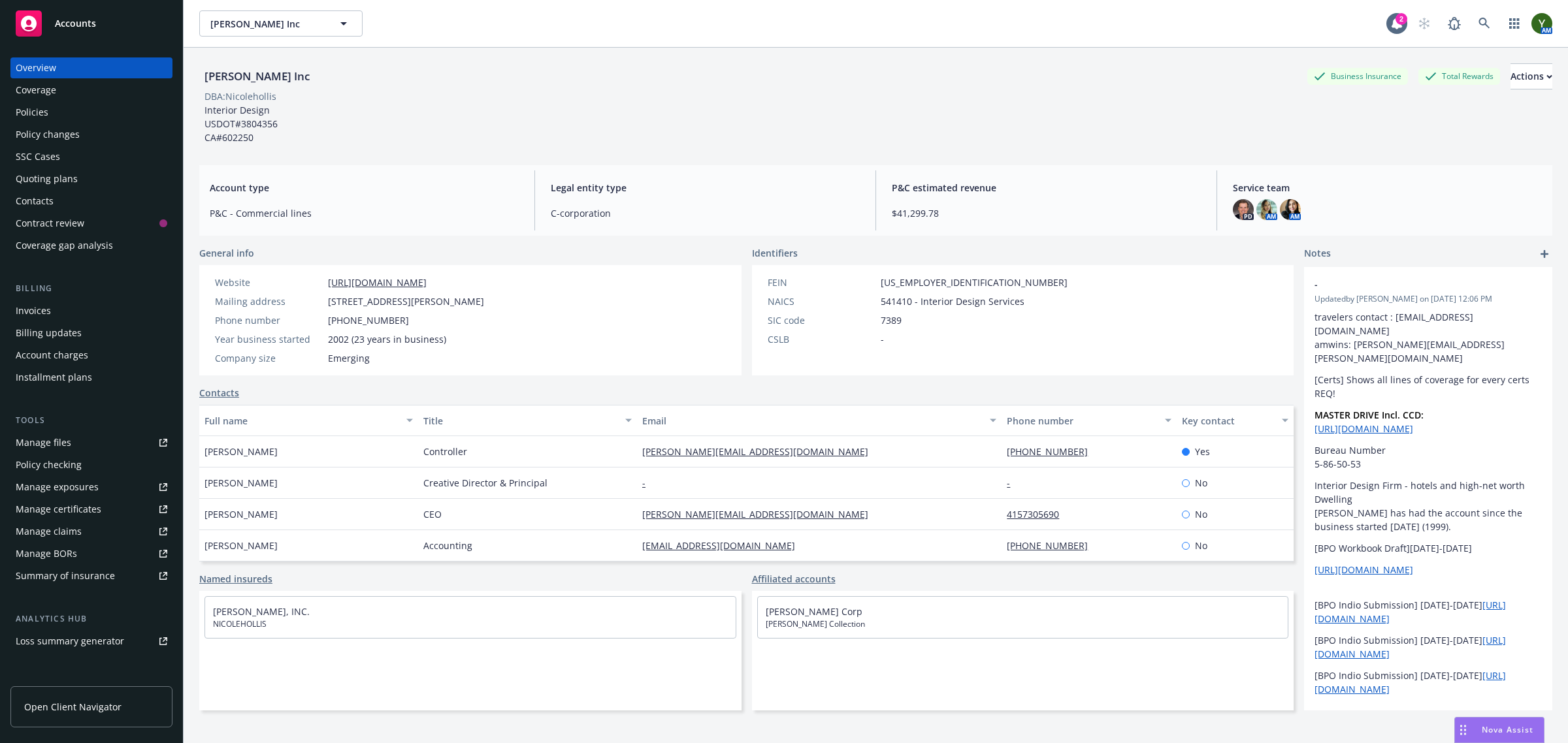
click at [101, 432] on link "Manage files" at bounding box center [91, 443] width 162 height 21
click at [66, 440] on div "Manage files" at bounding box center [43, 443] width 56 height 21
click at [53, 108] on div "Policies" at bounding box center [91, 112] width 151 height 21
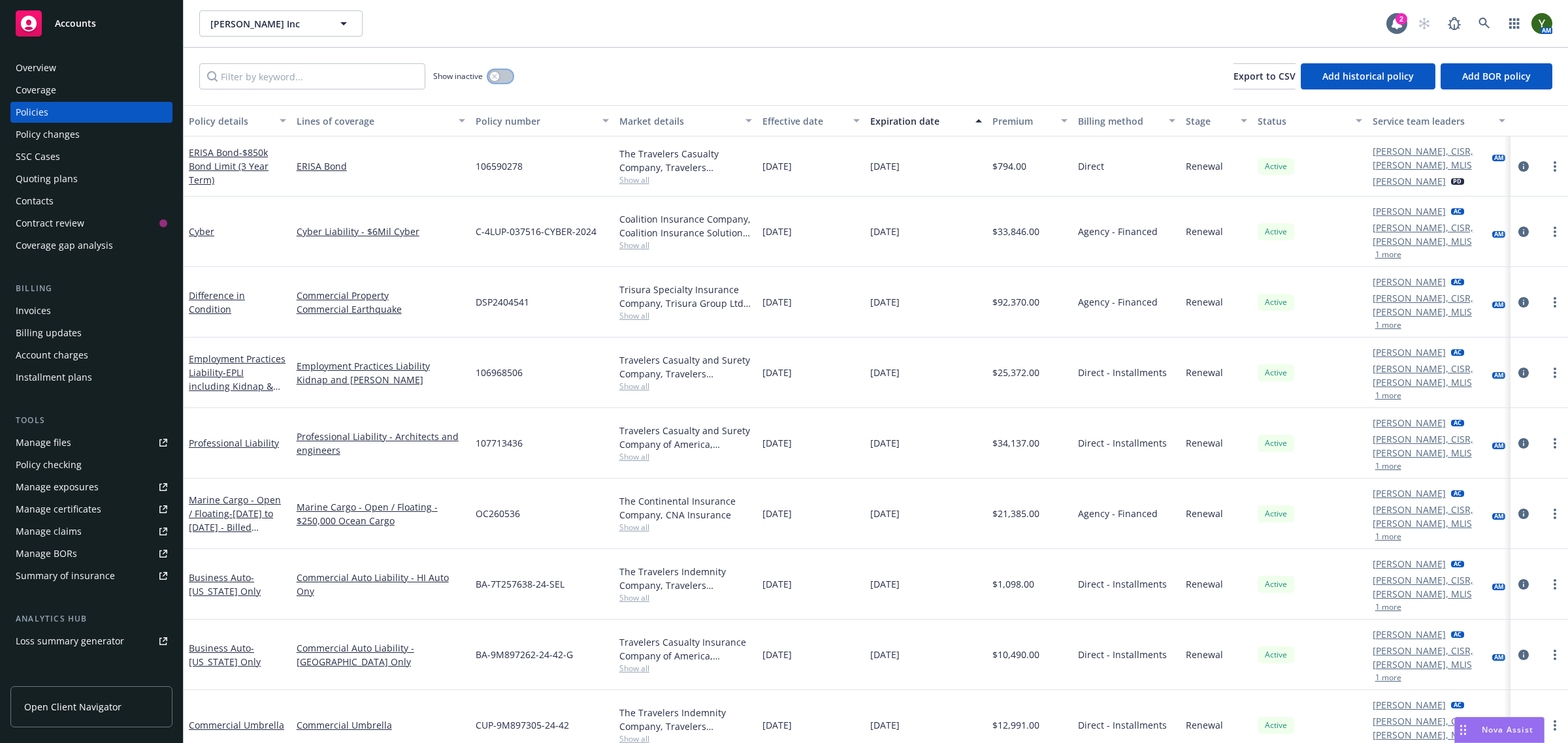
click at [499, 73] on div "button" at bounding box center [494, 76] width 9 height 9
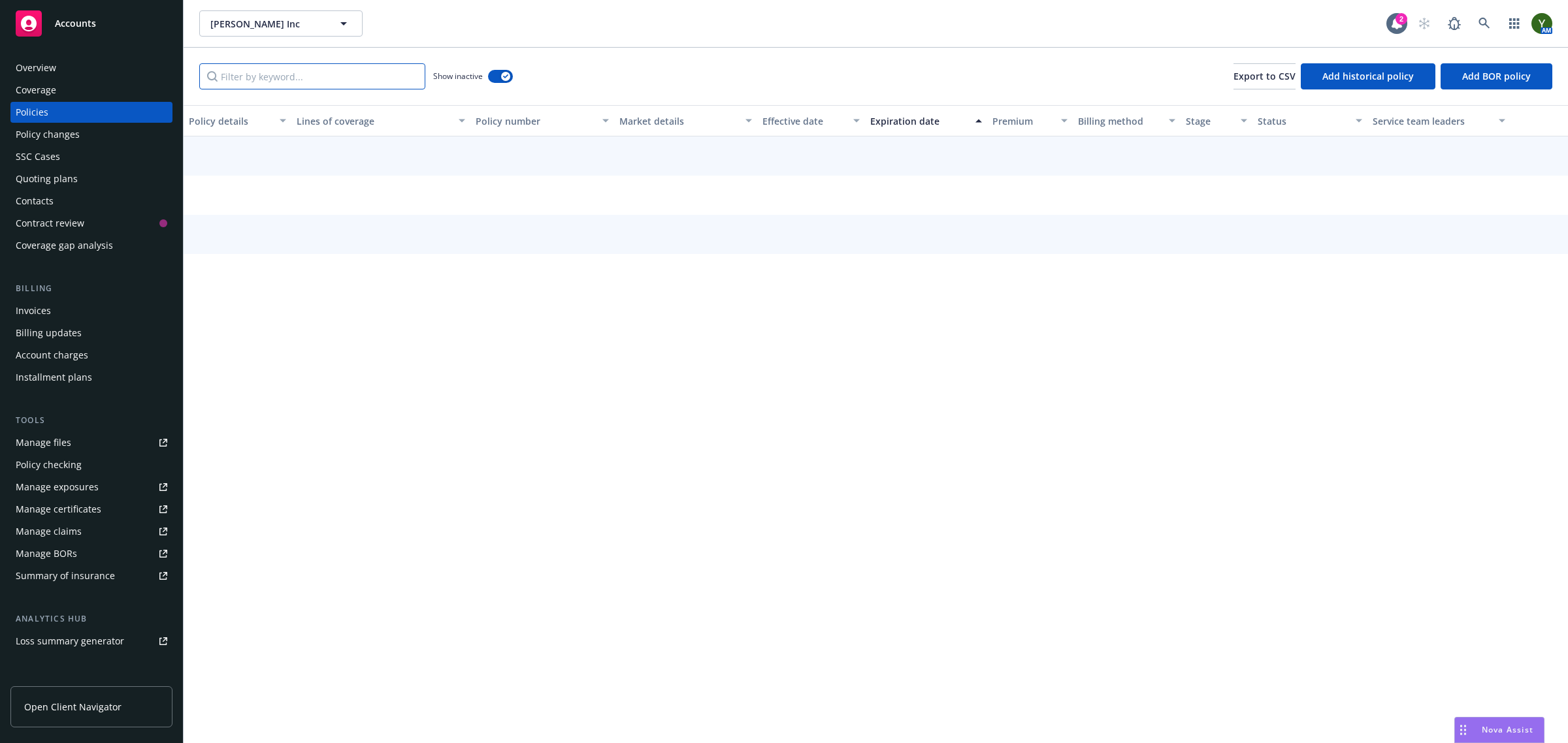
click at [341, 82] on input "Filter by keyword..." at bounding box center [313, 76] width 226 height 26
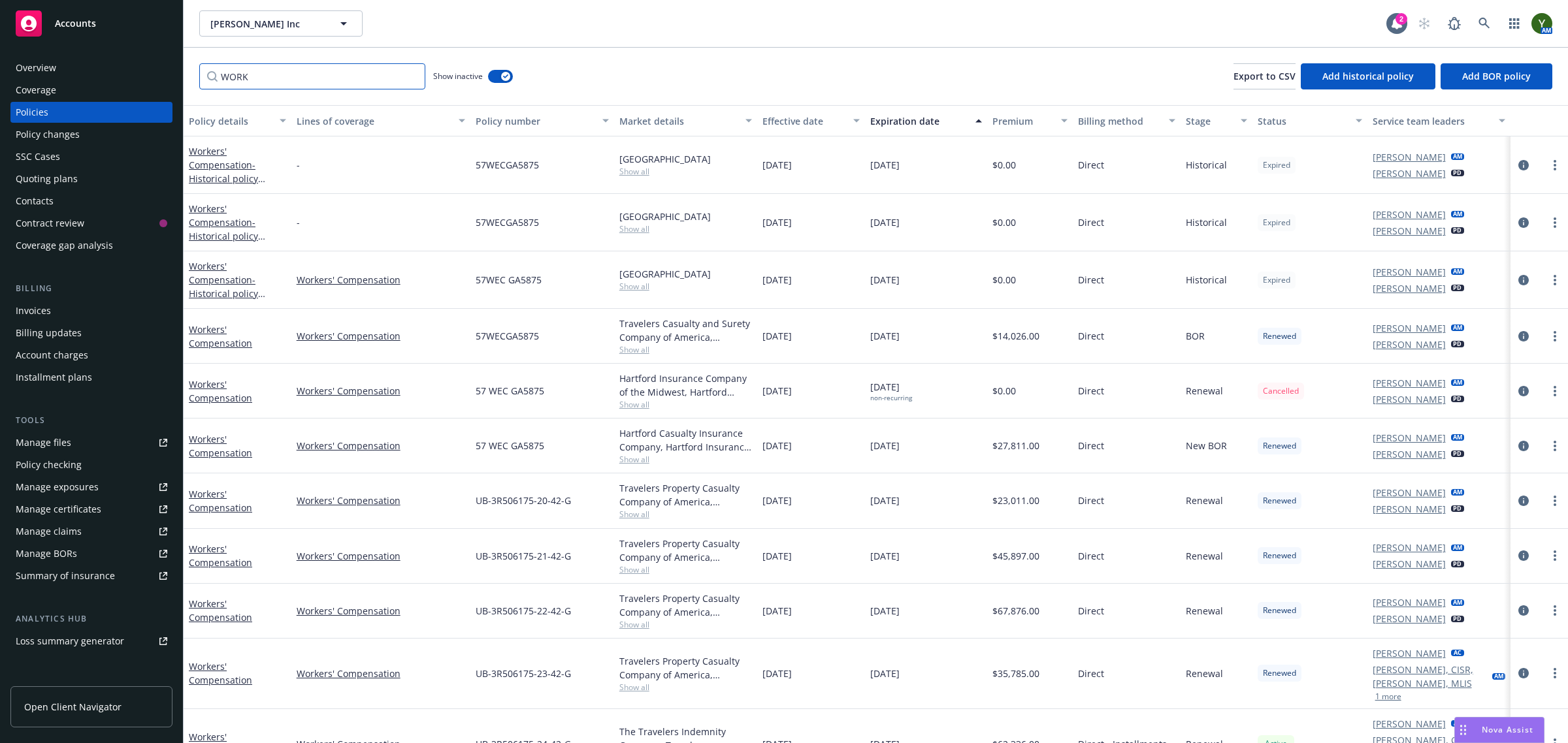
type input "WORK"
click at [628, 458] on span "Show all" at bounding box center [686, 460] width 133 height 11
click at [544, 535] on span "Hartford Insurance Group" at bounding box center [616, 534] width 240 height 13
click at [544, 536] on span "Hartford Insurance Group" at bounding box center [616, 534] width 240 height 13
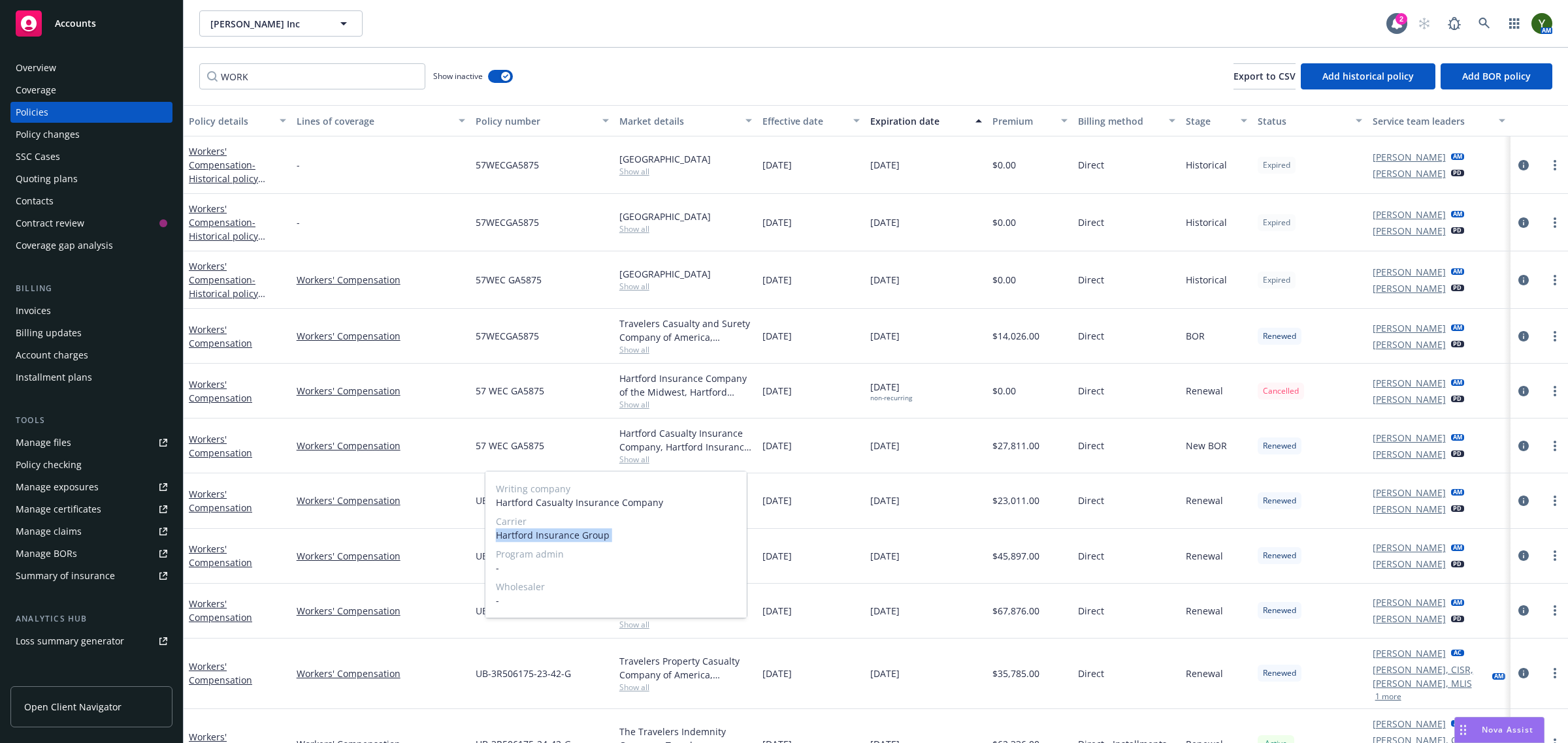
copy span "Hartford Insurance Group"
click at [620, 440] on div "Hartford Casualty Insurance Company, Hartford Insurance Group" at bounding box center [686, 440] width 133 height 28
click at [491, 449] on span "57 WEC GA5875" at bounding box center [509, 445] width 69 height 13
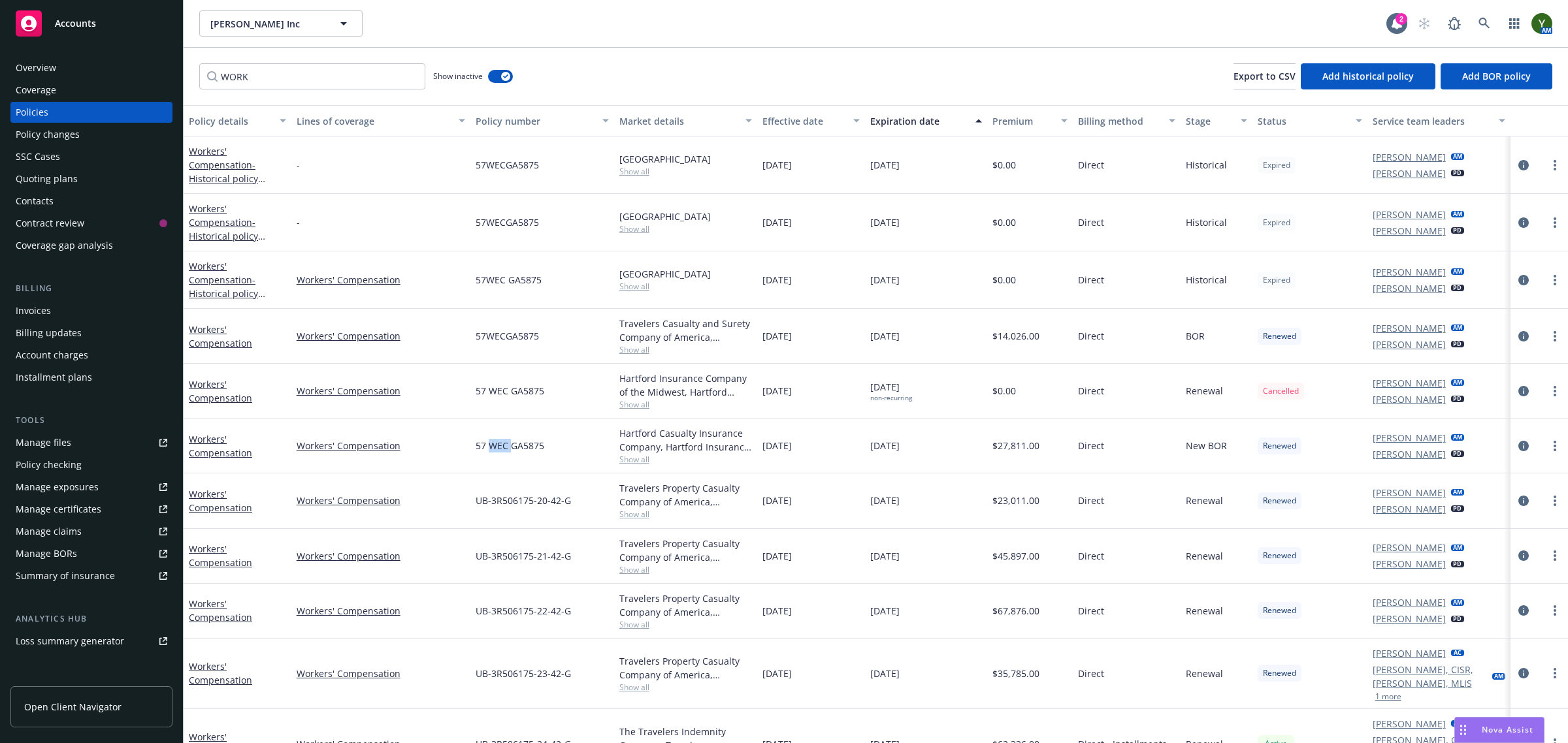
click at [491, 449] on span "57 WEC GA5875" at bounding box center [509, 445] width 69 height 13
copy span "57 WEC GA5875"
drag, startPoint x: 51, startPoint y: 180, endPoint x: 79, endPoint y: 167, distance: 30.9
click at [51, 180] on div "Quoting plans" at bounding box center [47, 179] width 62 height 21
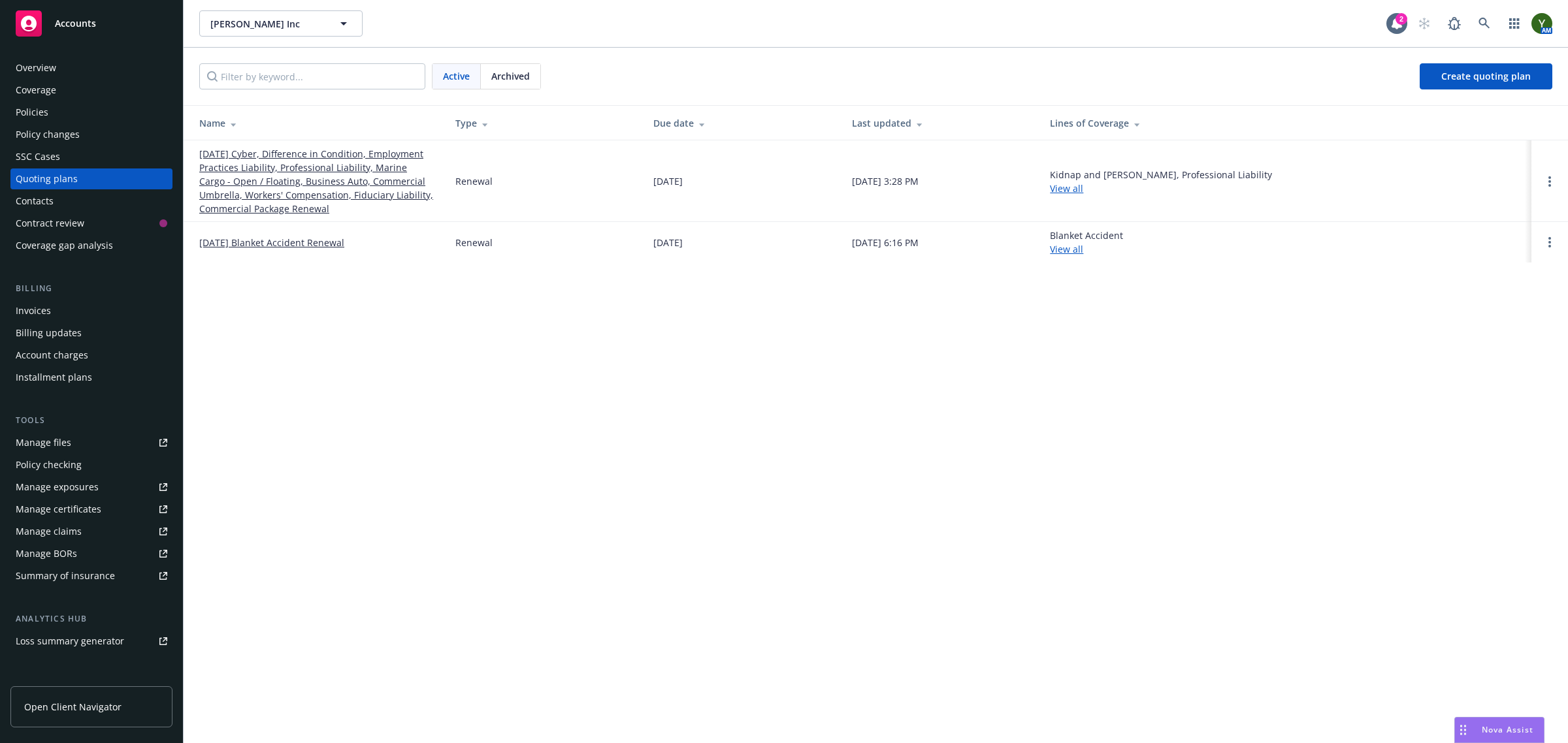
drag, startPoint x: 501, startPoint y: 78, endPoint x: 398, endPoint y: 81, distance: 103.0
click at [500, 78] on span "Archived" at bounding box center [511, 76] width 38 height 13
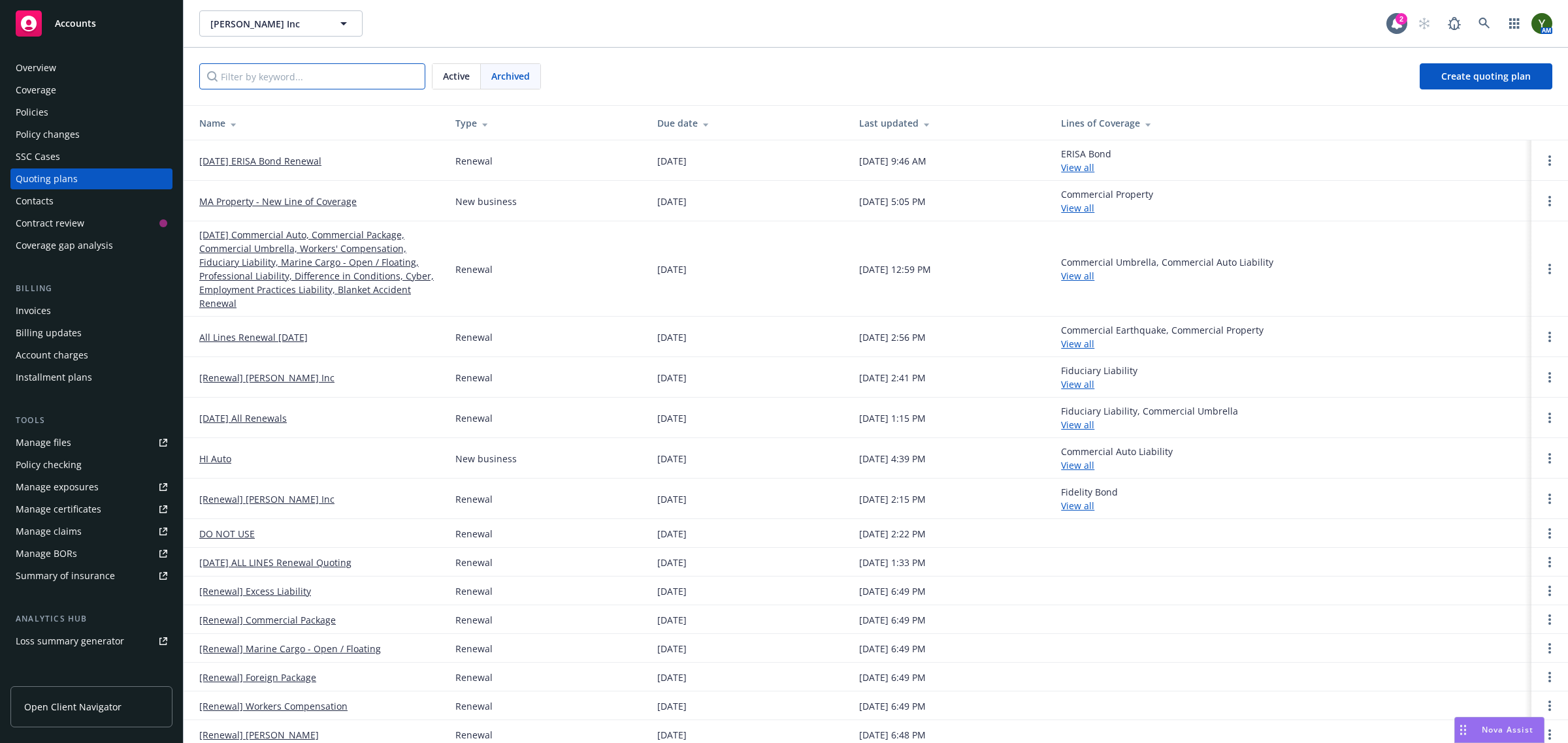
click at [376, 83] on input "Filter by keyword..." at bounding box center [313, 76] width 226 height 26
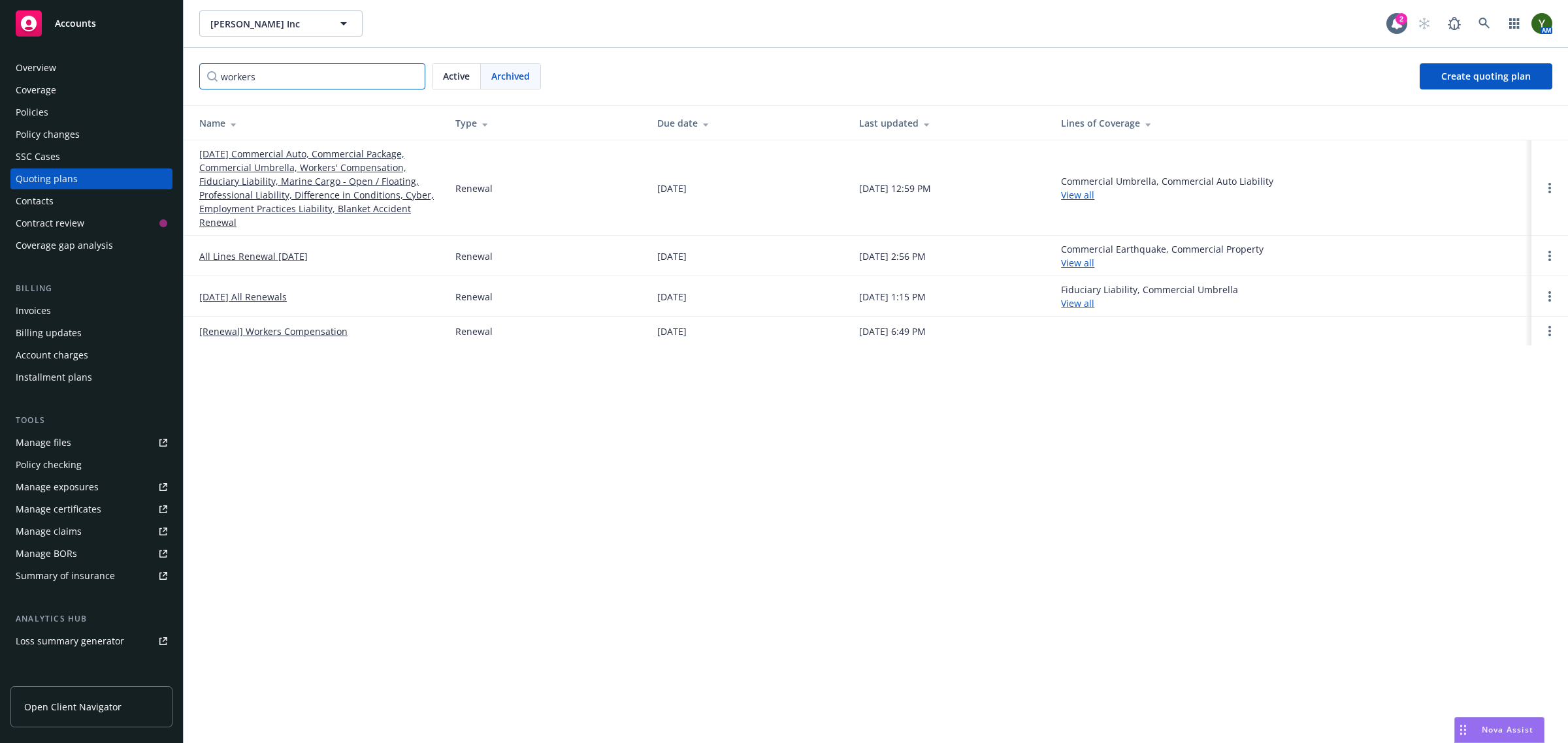
type input "workers"
click at [347, 164] on link "[DATE] Commercial Auto, Commercial Package, Commercial Umbrella, Workers' Compe…" at bounding box center [317, 188] width 236 height 82
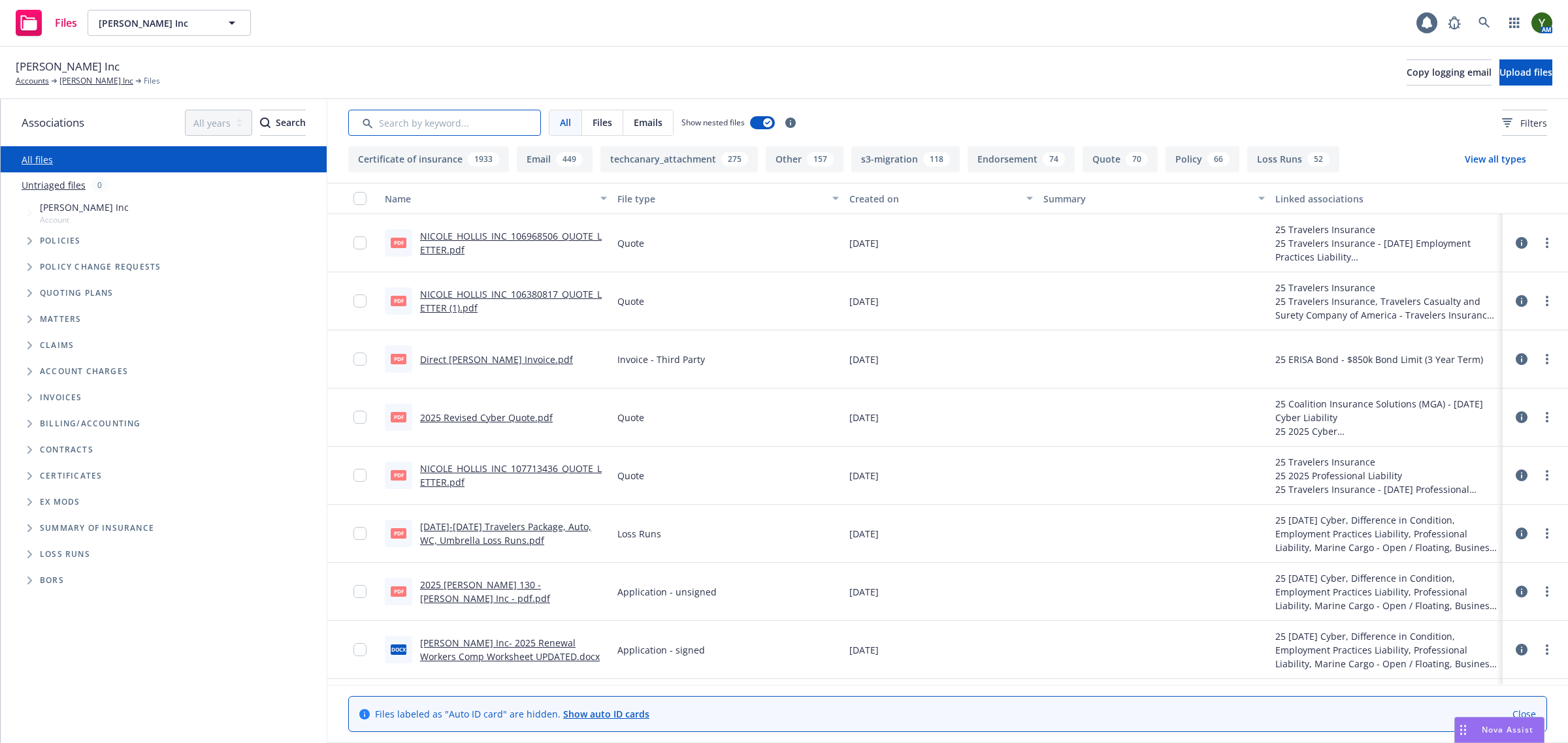
click at [400, 125] on input "Search by keyword..." at bounding box center [444, 122] width 192 height 26
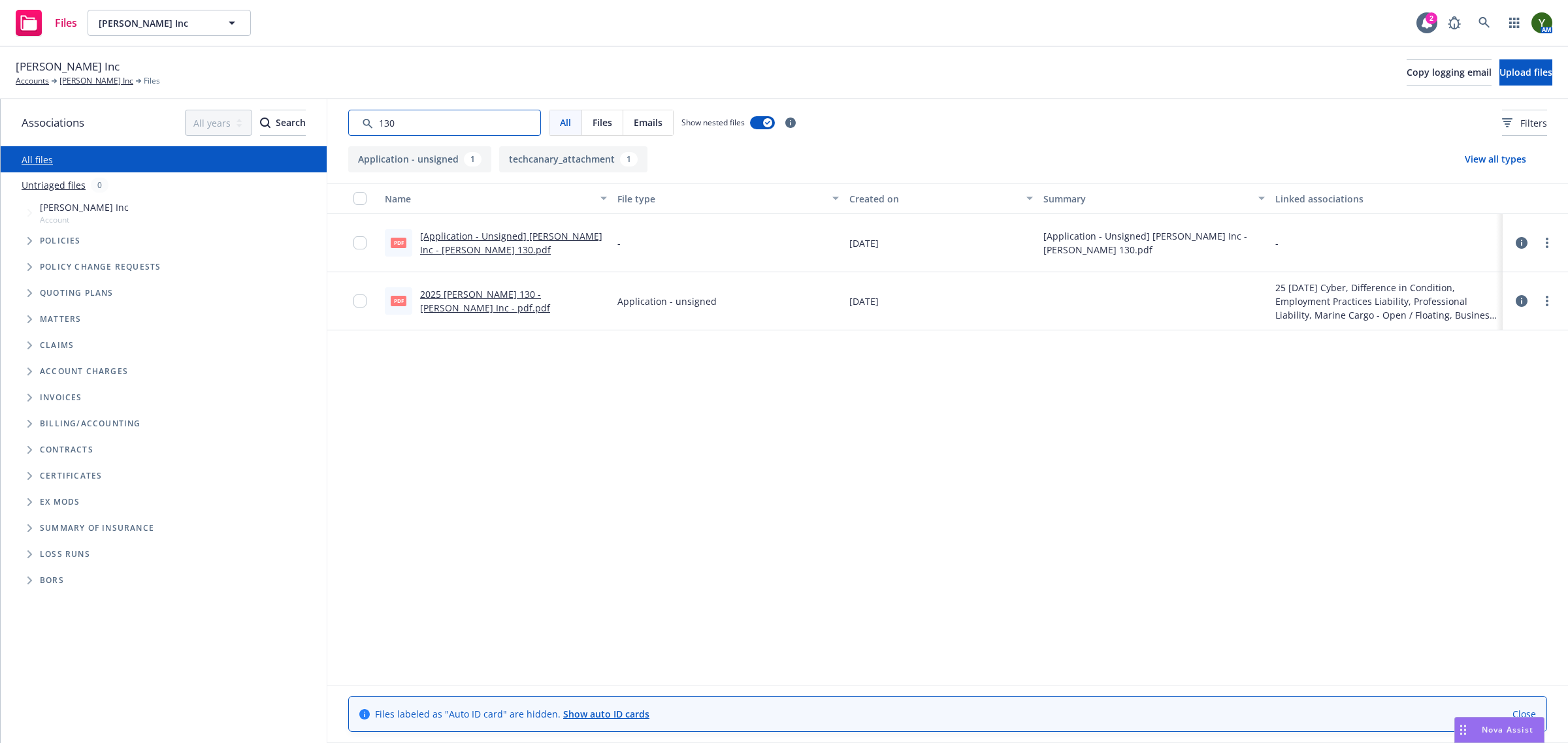
type input "130"
click at [479, 296] on link "2025 ACORD 130 - Nicole Hollis Inc - pdf.pdf" at bounding box center [485, 300] width 130 height 26
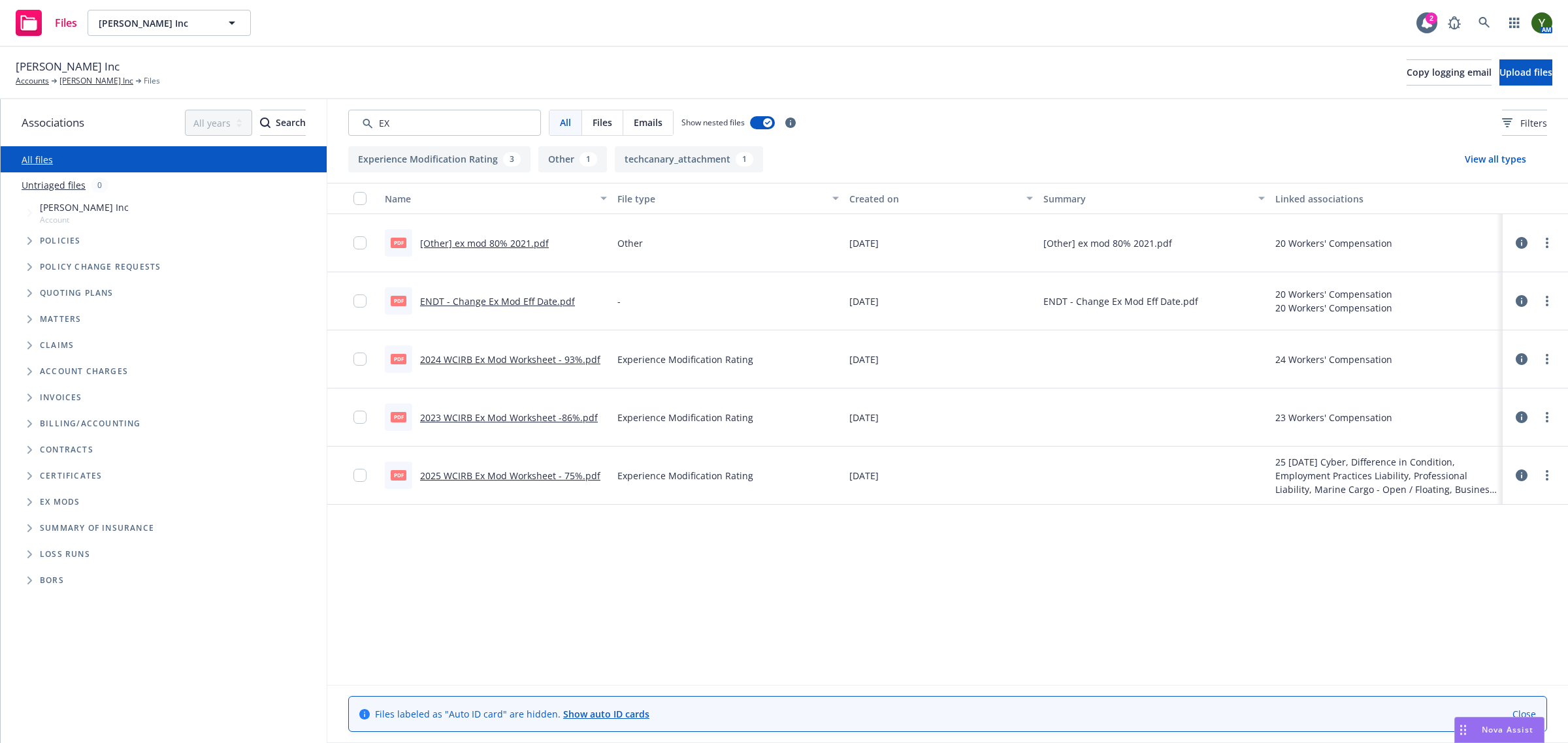
type input "EX"
click at [469, 245] on link "[Other] ex mod 80% 2021.pdf" at bounding box center [484, 243] width 129 height 13
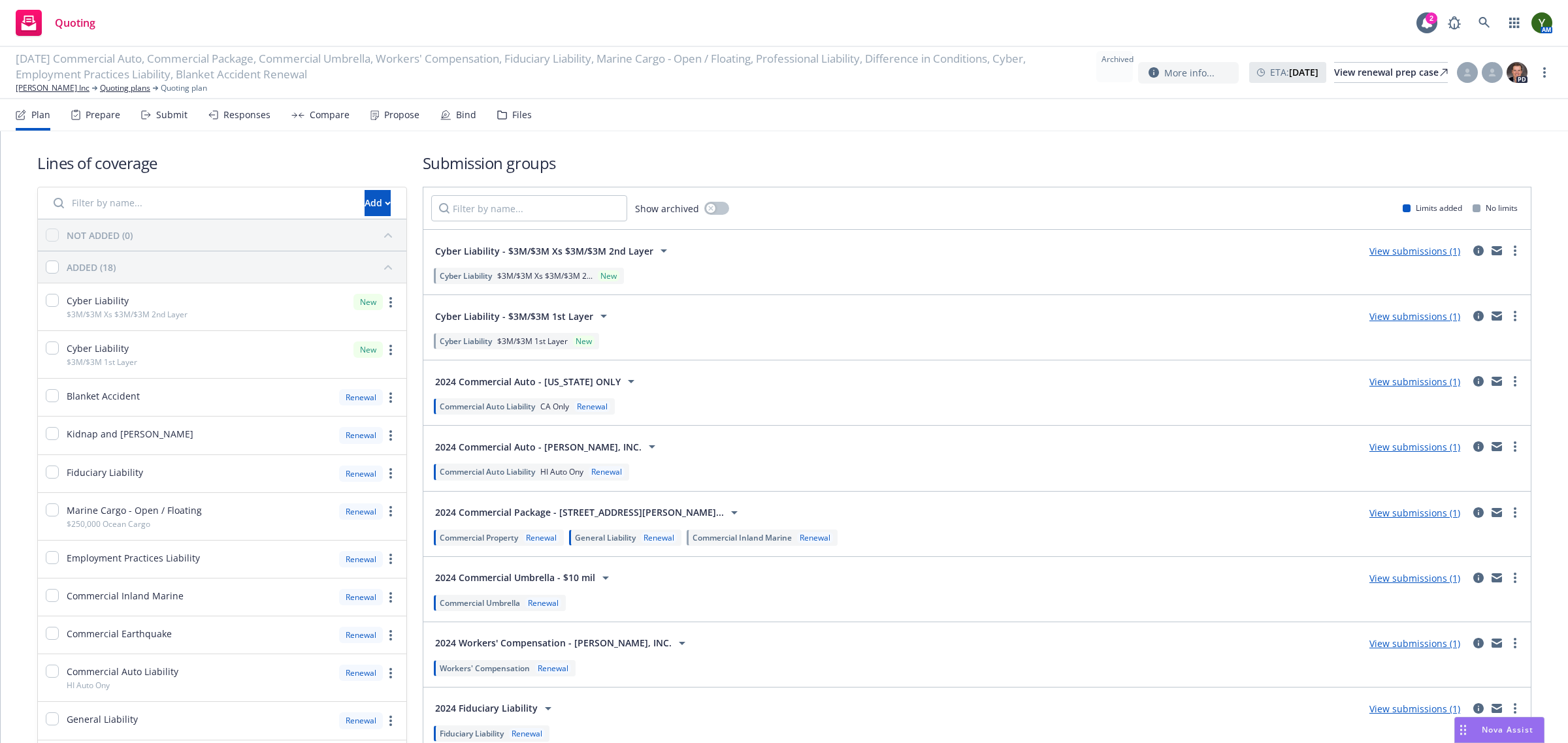
click at [500, 117] on icon at bounding box center [502, 115] width 10 height 9
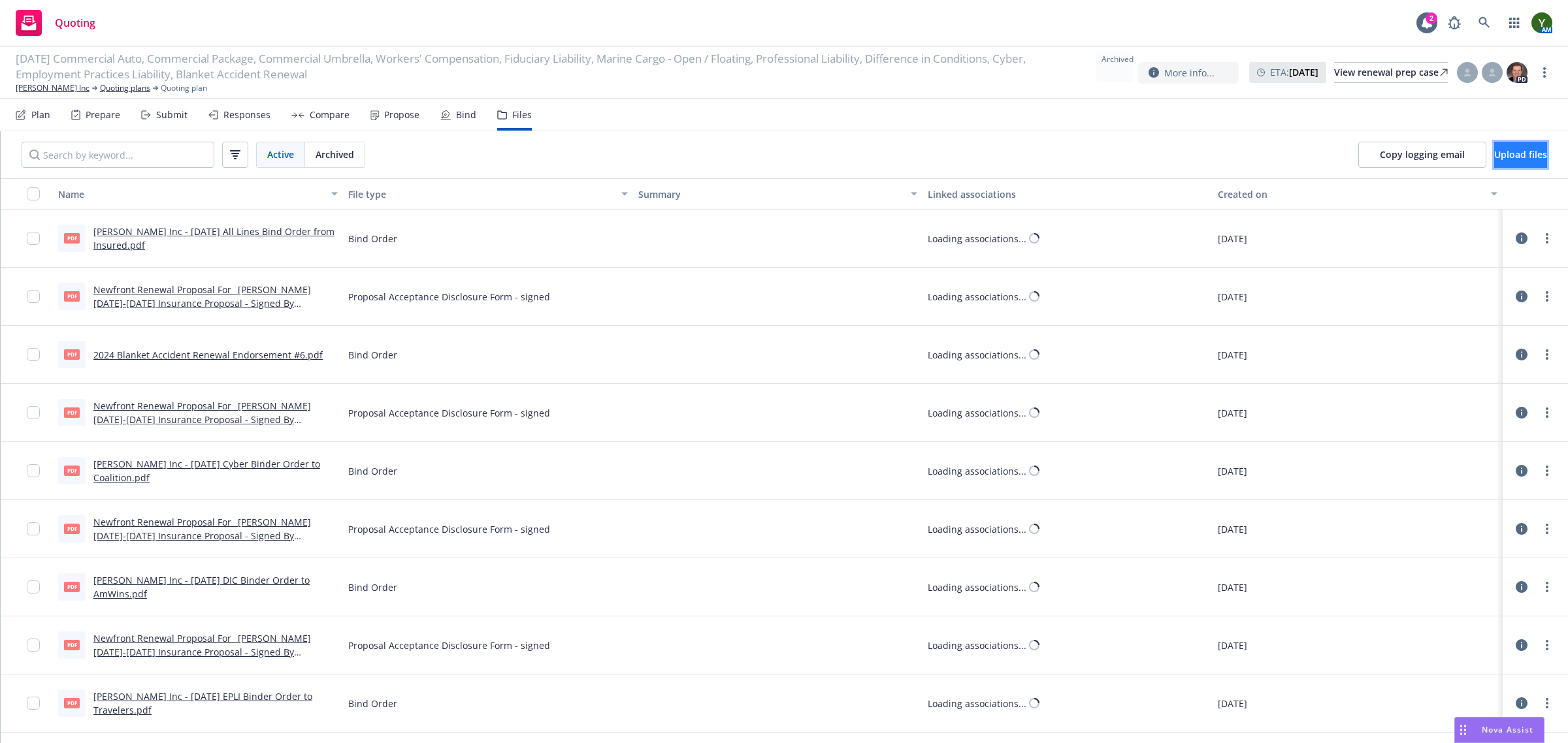
click at [1507, 144] on button "Upload files" at bounding box center [1520, 154] width 53 height 26
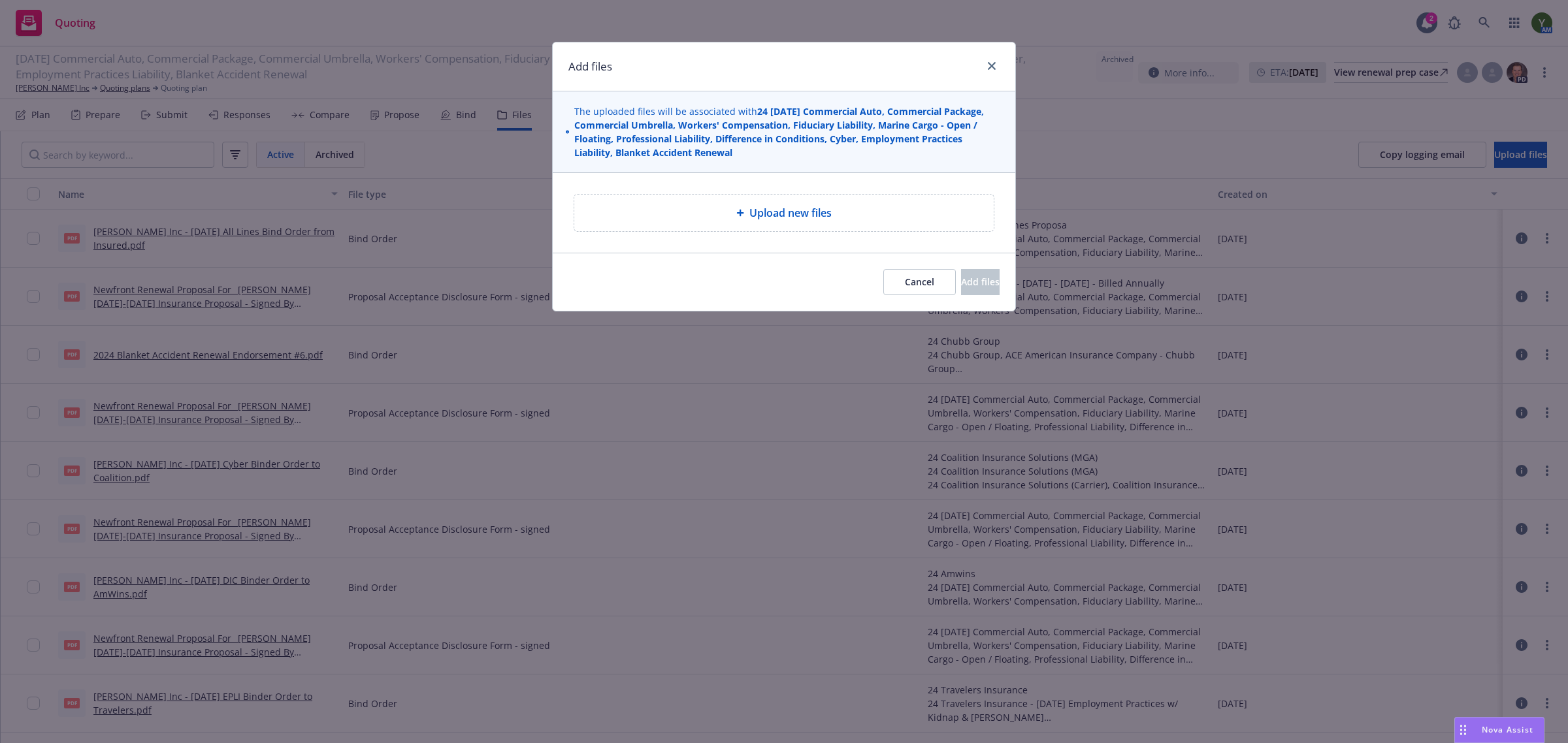
click at [702, 221] on div "Upload new files" at bounding box center [784, 213] width 398 height 16
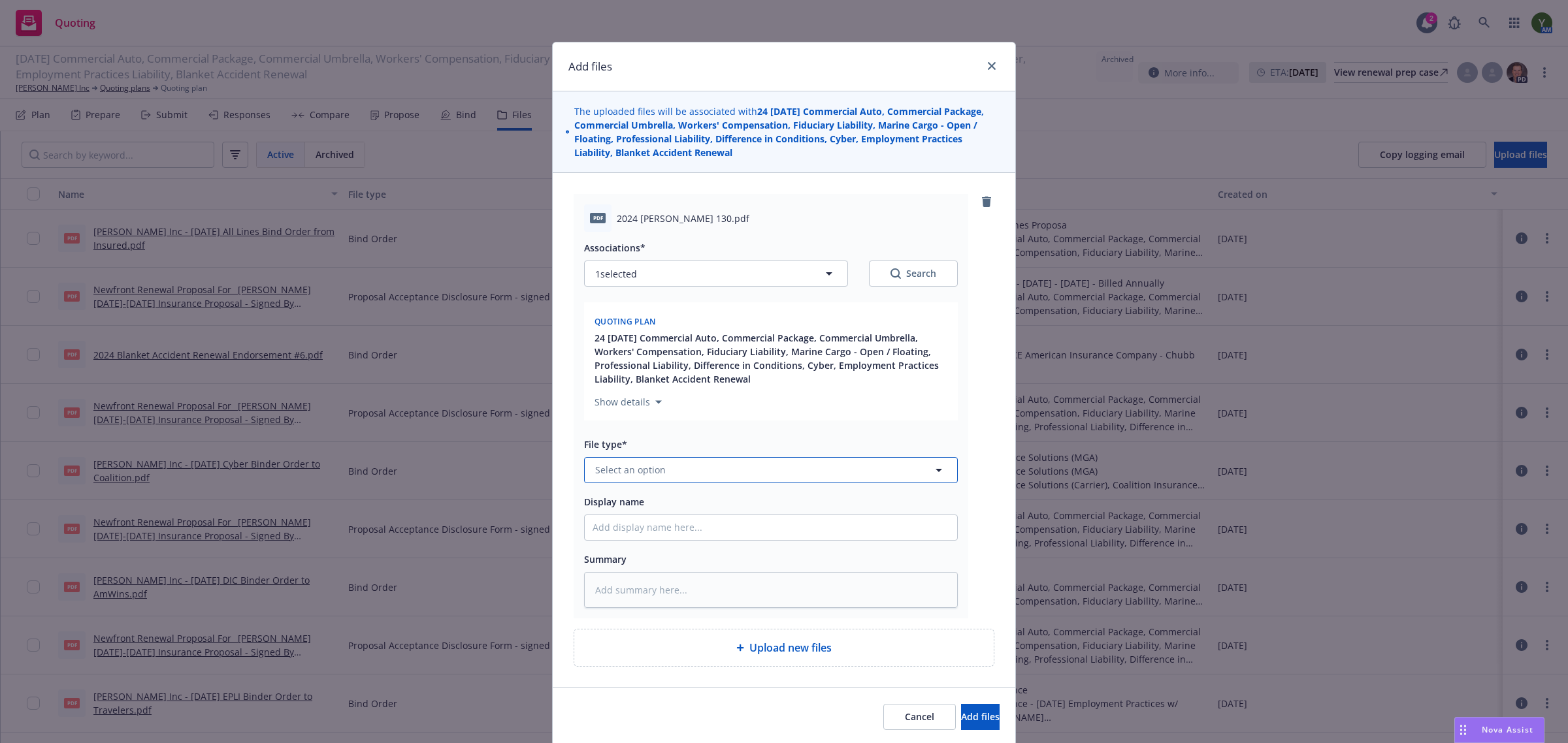
click at [644, 469] on span "Select an option" at bounding box center [630, 469] width 71 height 13
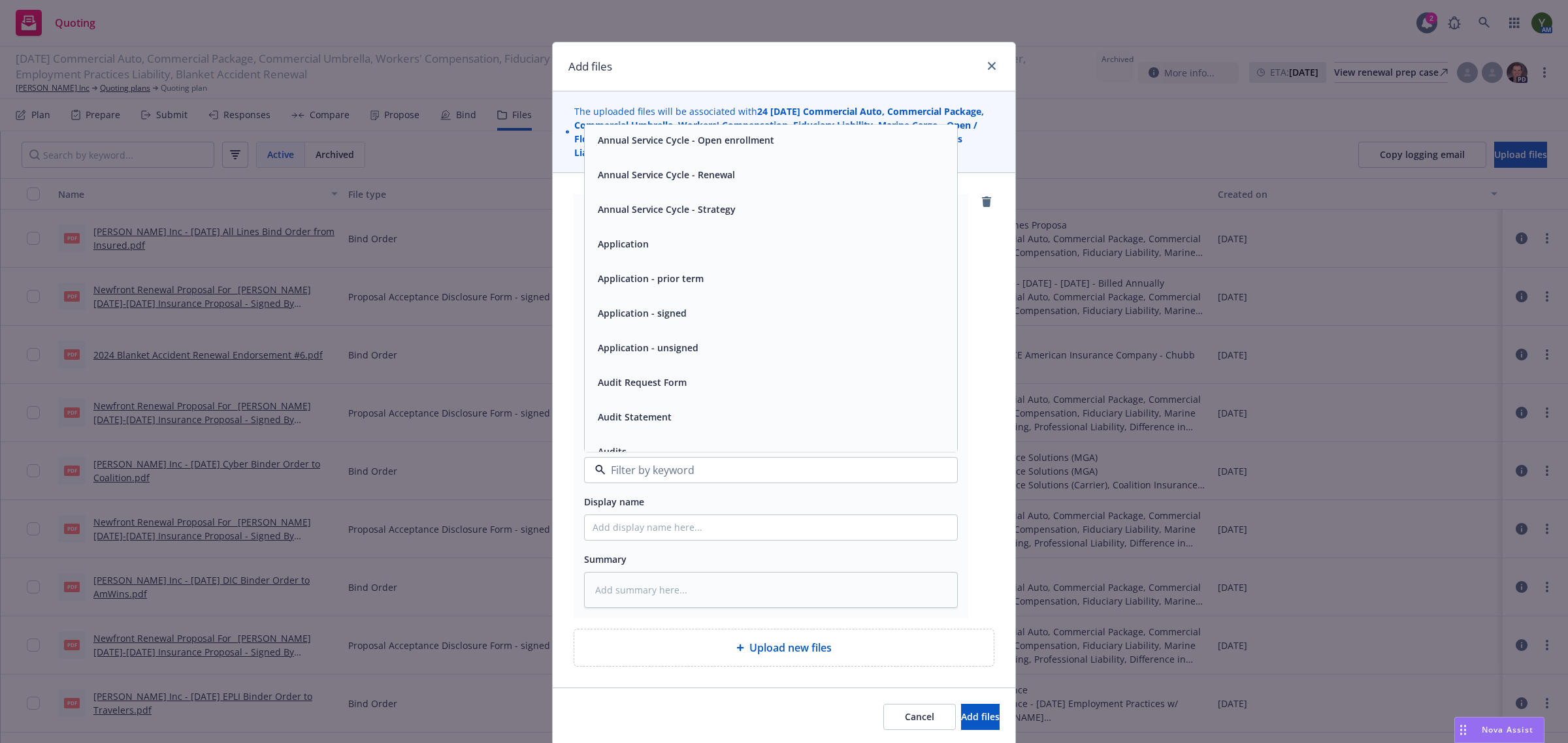
scroll to position [108, 0]
click at [685, 354] on div "Application - unsigned" at bounding box center [646, 345] width 108 height 19
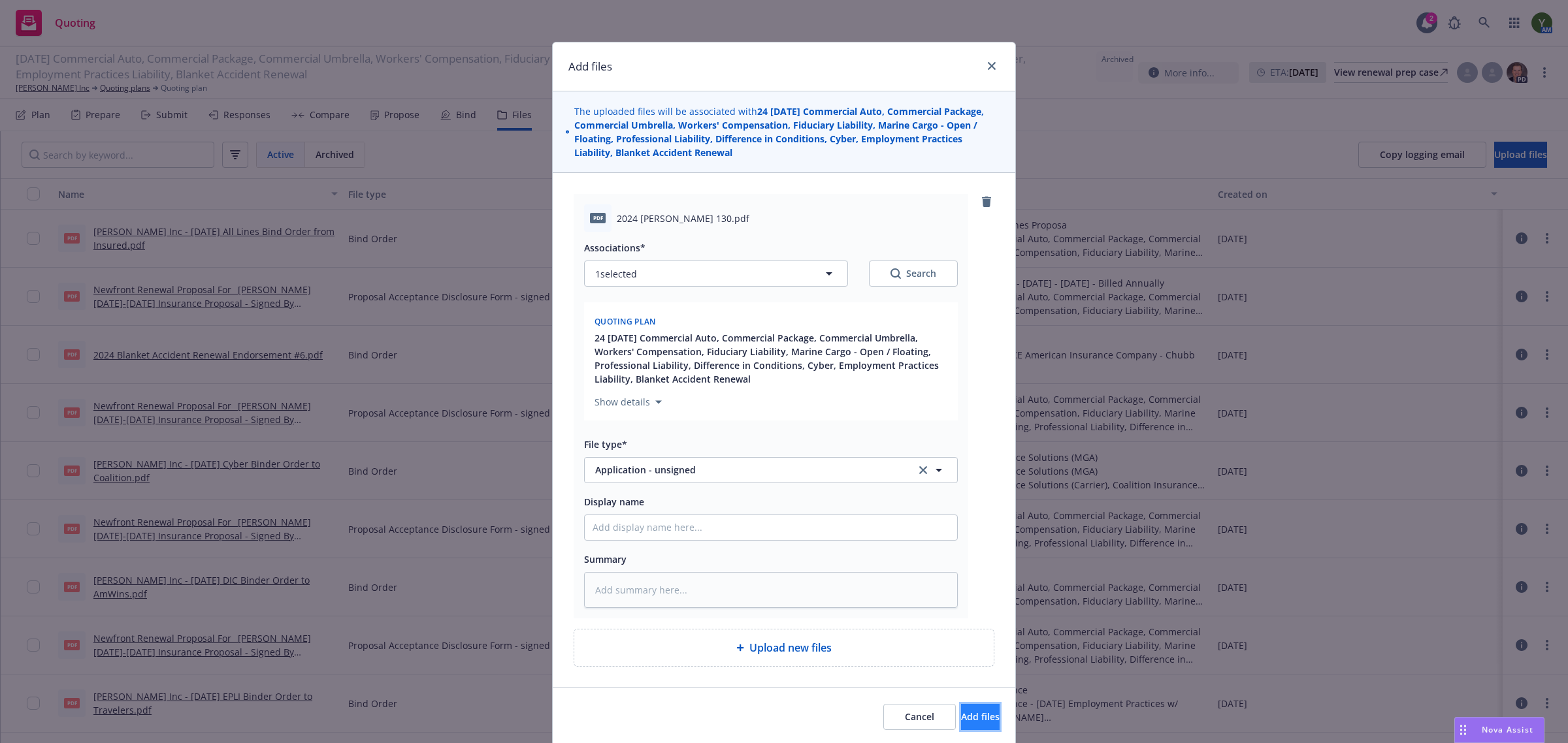
click at [961, 714] on button "Add files" at bounding box center [980, 717] width 38 height 26
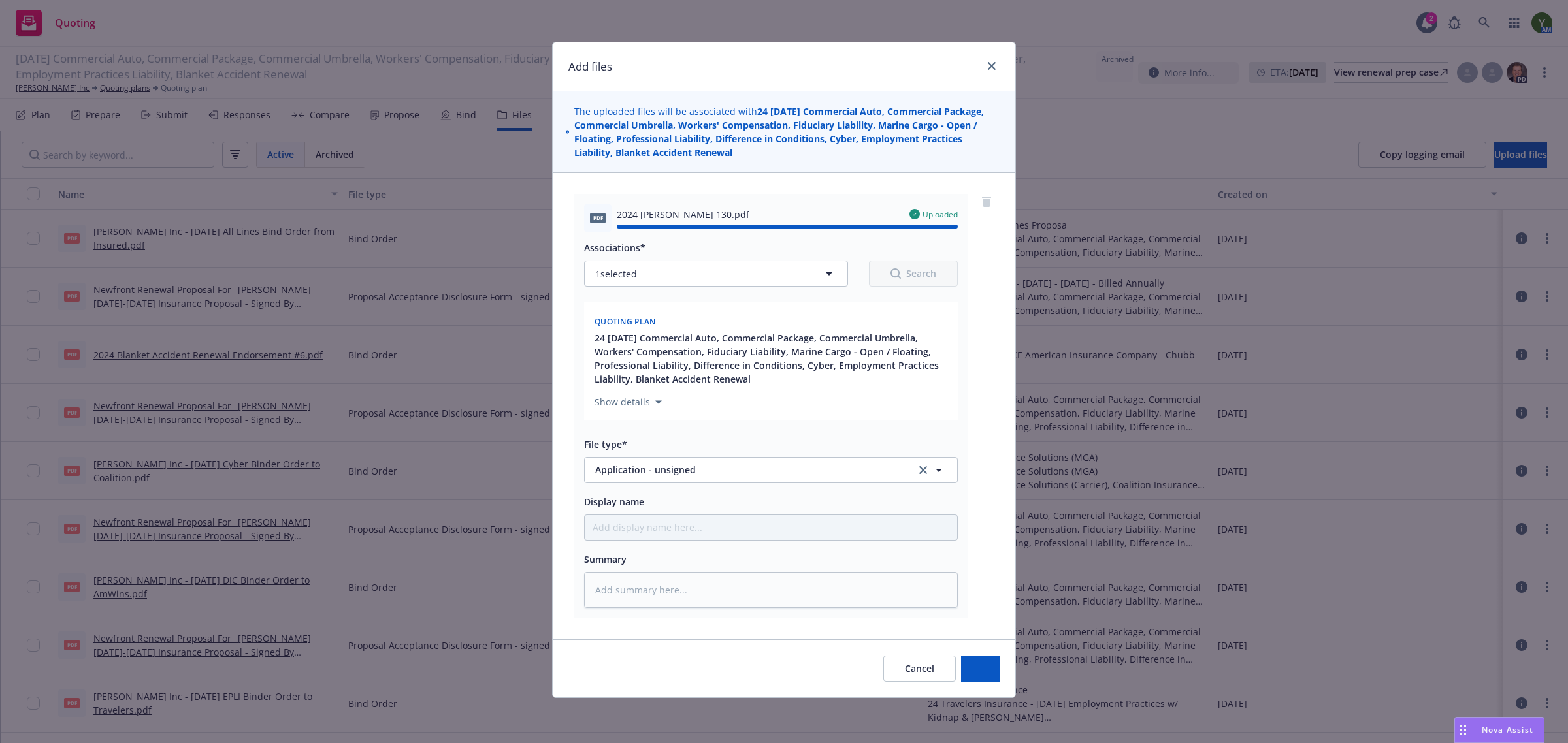
type textarea "x"
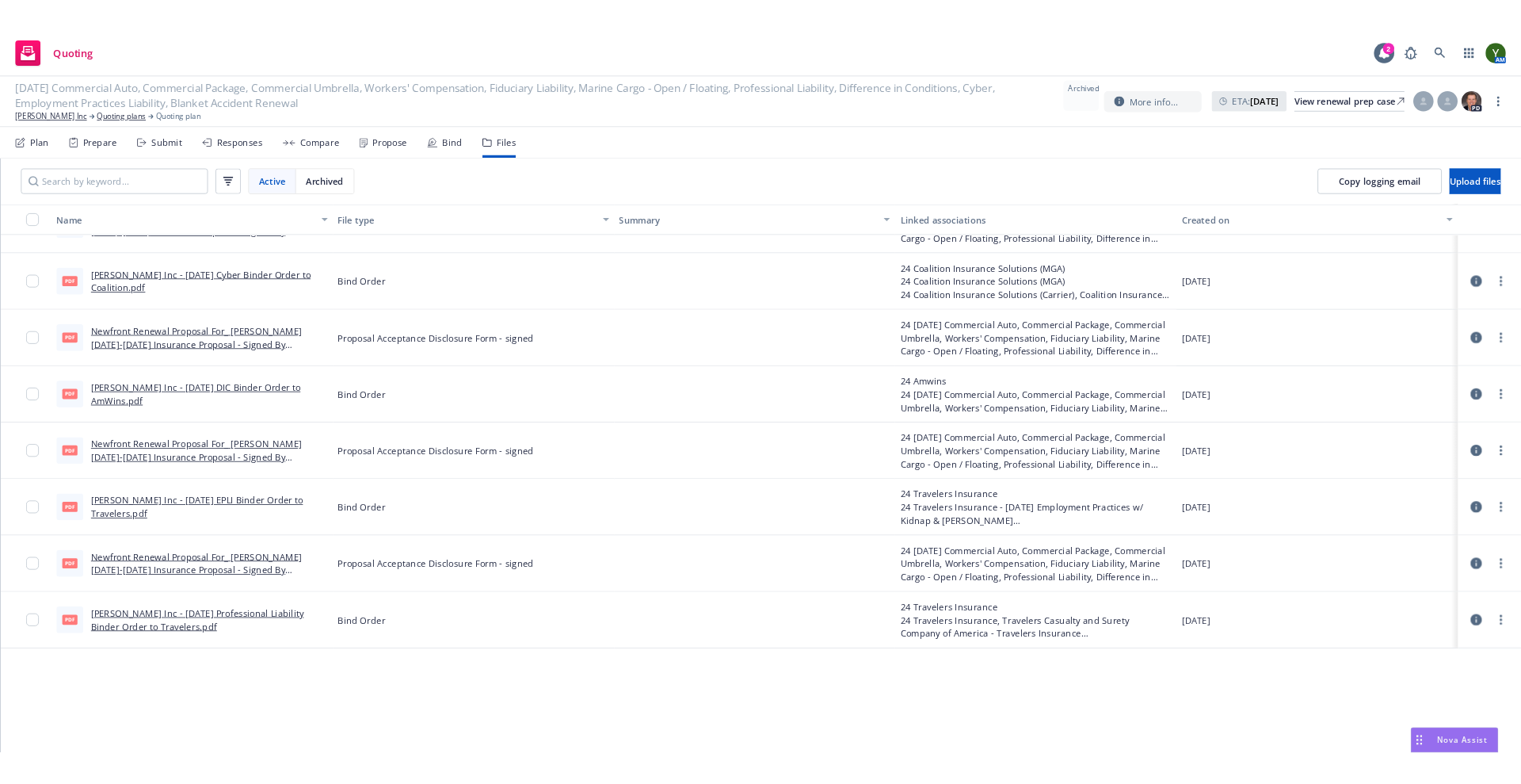
scroll to position [0, 0]
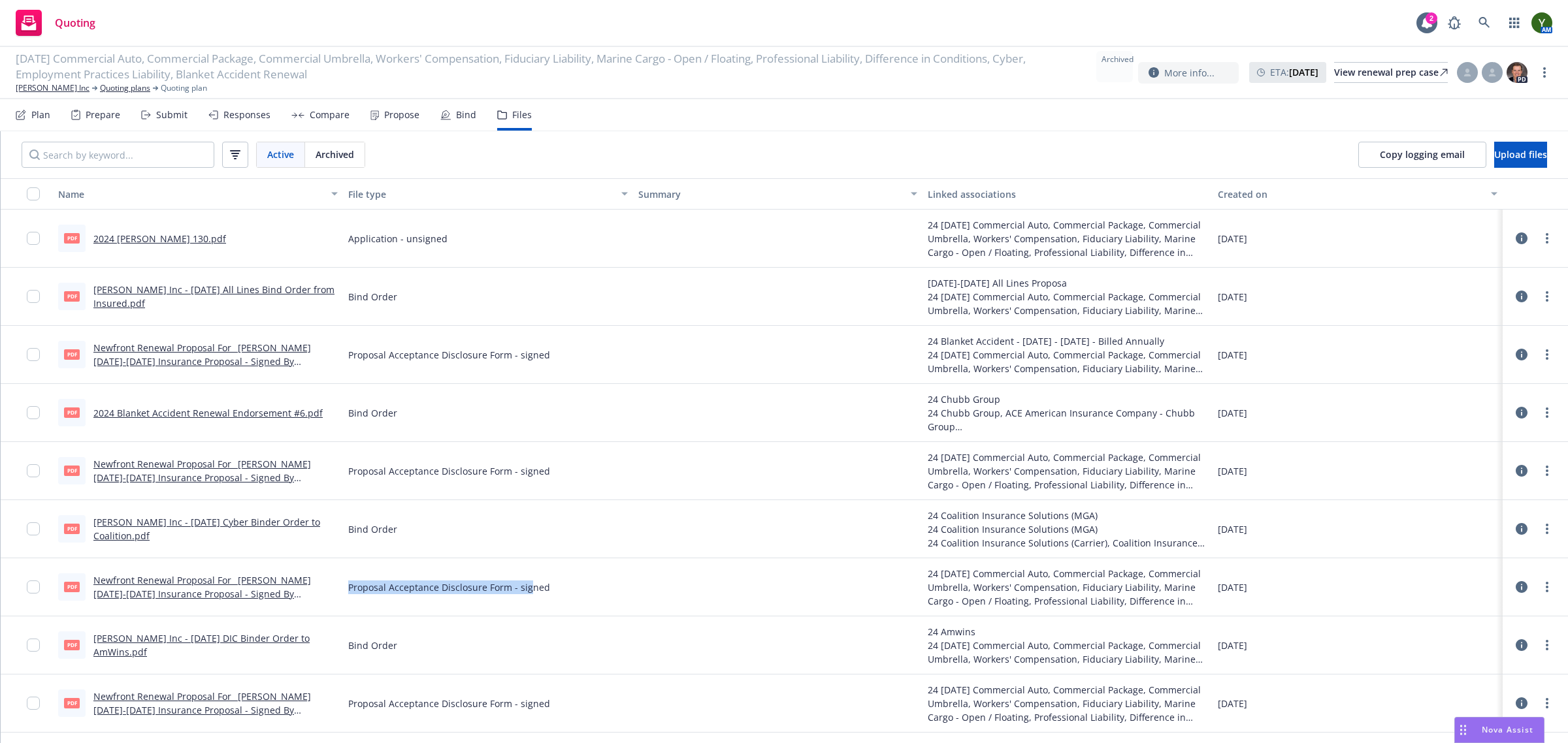
click at [526, 573] on div "Proposal Acceptance Disclosure Form - signed" at bounding box center [488, 587] width 290 height 58
